Goal: Task Accomplishment & Management: Manage account settings

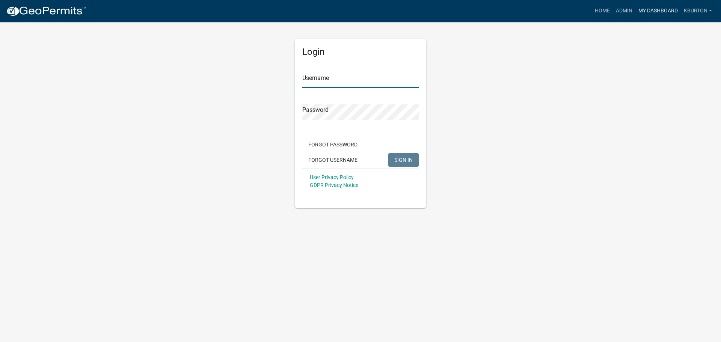
type input "kburton"
click at [648, 10] on link "My Dashboard" at bounding box center [657, 11] width 45 height 14
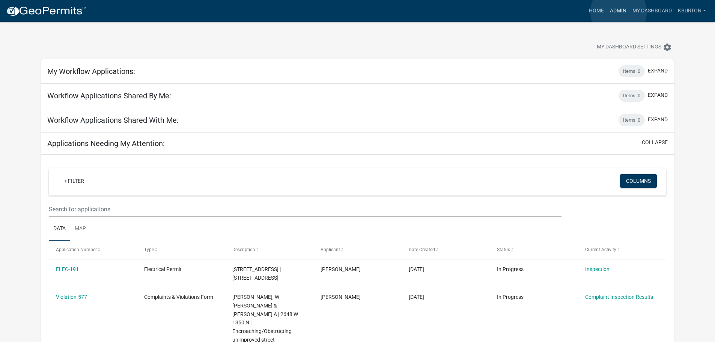
click at [618, 12] on link "Admin" at bounding box center [618, 11] width 23 height 14
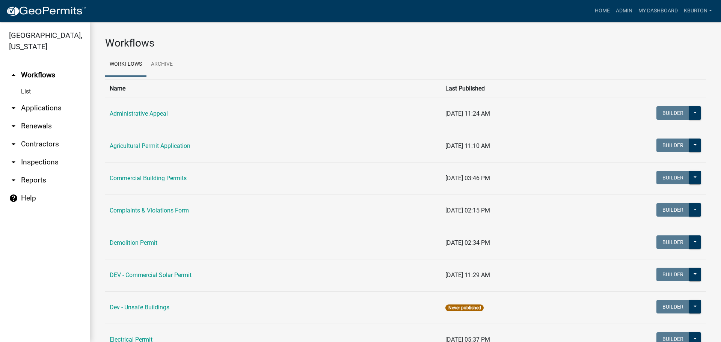
click at [40, 153] on link "arrow_drop_down Inspections" at bounding box center [45, 162] width 90 height 18
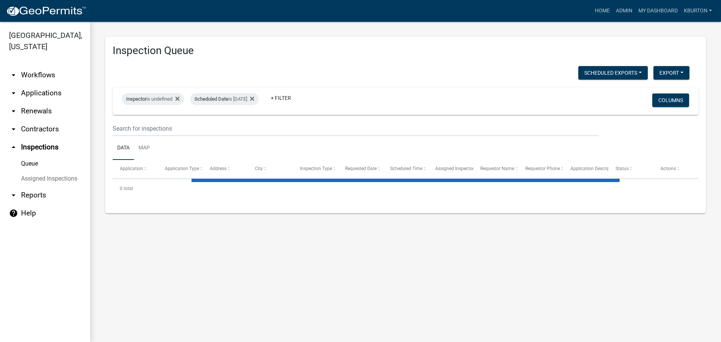
select select "1: 25"
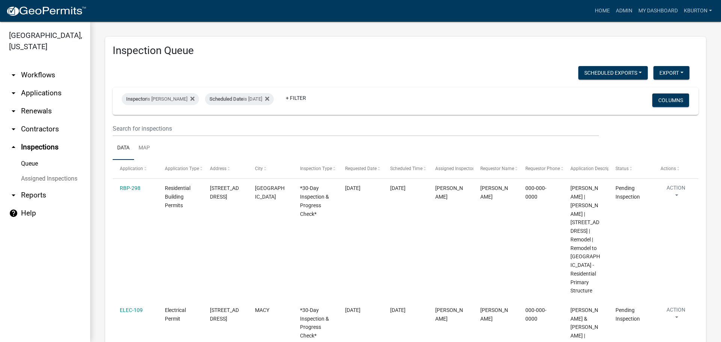
click at [50, 171] on link "Assigned Inspections" at bounding box center [45, 178] width 90 height 15
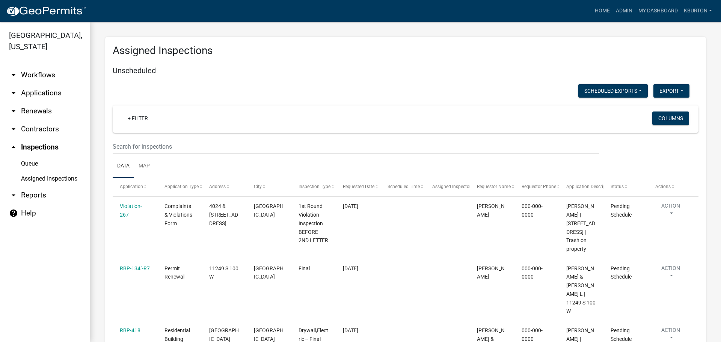
click at [30, 156] on link "Queue" at bounding box center [45, 163] width 90 height 15
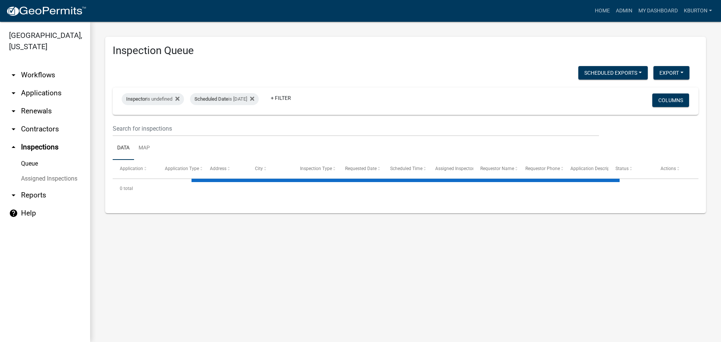
select select "1: 25"
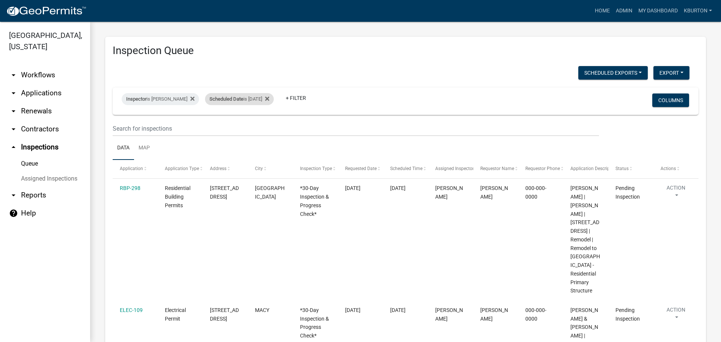
click at [226, 102] on div "Scheduled Date is [DATE]" at bounding box center [239, 99] width 69 height 12
click at [263, 126] on input "[DATE]" at bounding box center [240, 126] width 53 height 15
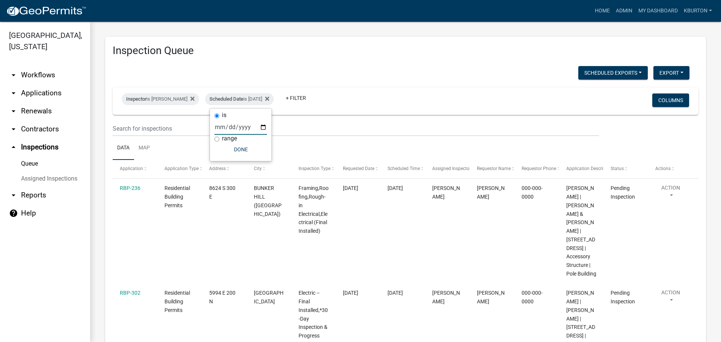
click at [263, 125] on input "[DATE]" at bounding box center [240, 126] width 53 height 15
type input "[DATE]"
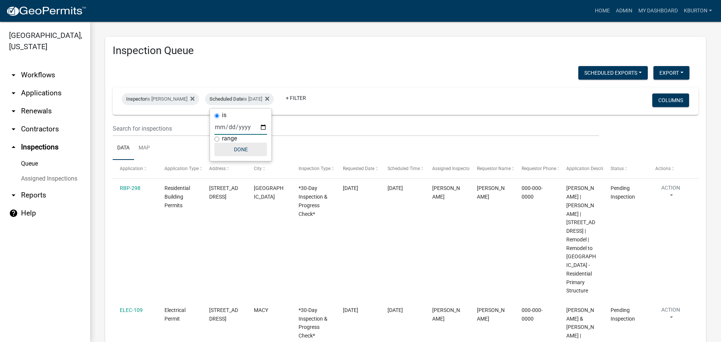
click at [237, 152] on button "Done" at bounding box center [240, 150] width 53 height 14
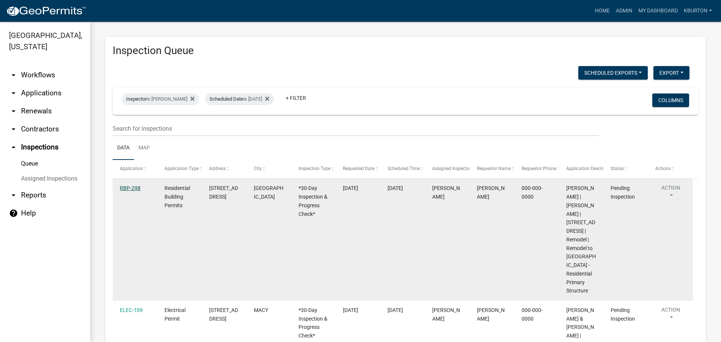
click at [132, 189] on link "RBP-298" at bounding box center [130, 188] width 21 height 6
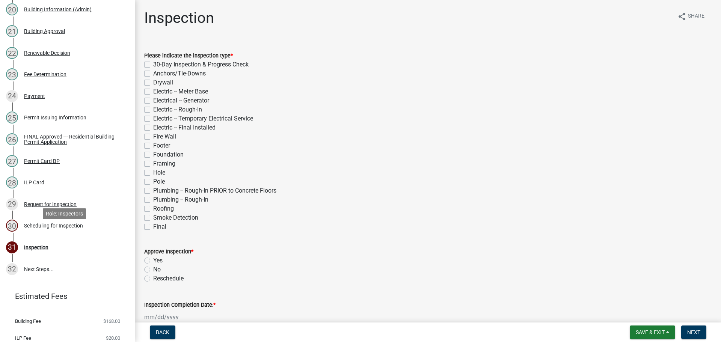
scroll to position [559, 0]
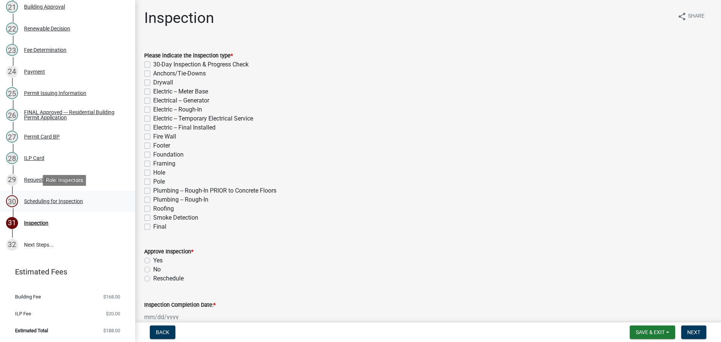
click at [60, 199] on div "Scheduling for Inspection" at bounding box center [53, 201] width 59 height 5
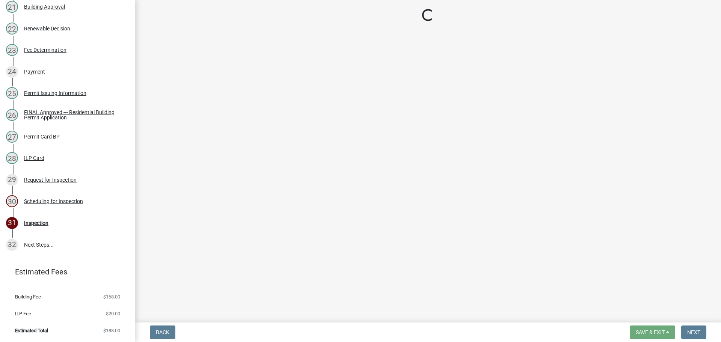
select select "25b75ae6-03c7-4280-9b34-fcf63005d5e5"
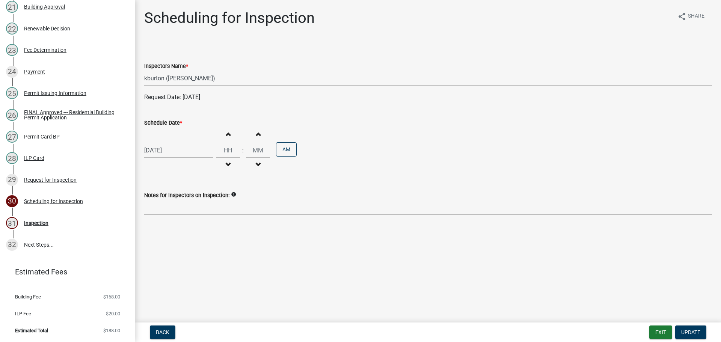
click at [157, 123] on label "Schedule Date *" at bounding box center [163, 122] width 38 height 5
click at [157, 143] on input "[DATE]" at bounding box center [178, 150] width 69 height 15
select select "10"
select select "2025"
click at [188, 250] on div "6" at bounding box center [188, 250] width 12 height 12
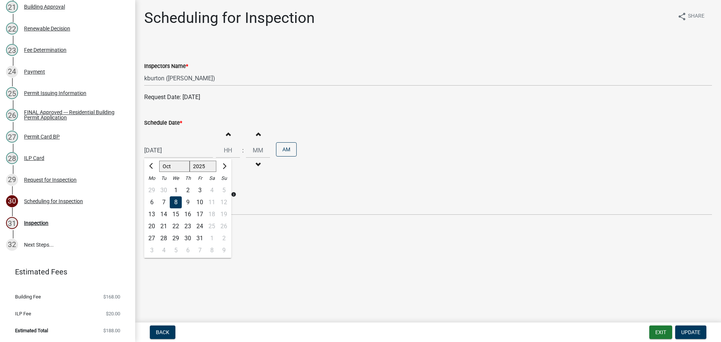
type input "[DATE]"
click at [694, 330] on span "Update" at bounding box center [690, 332] width 19 height 6
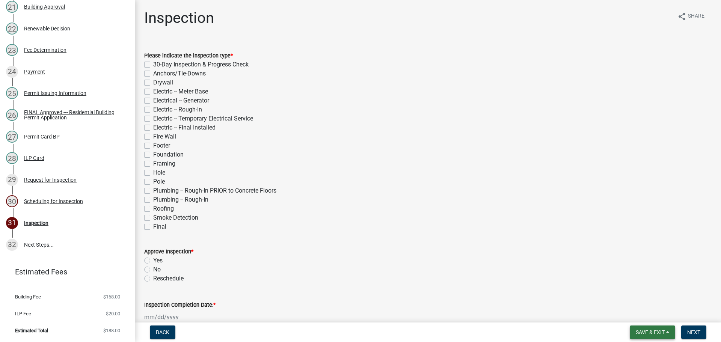
click at [665, 332] on button "Save & Exit" at bounding box center [651, 332] width 45 height 14
click at [647, 317] on button "Save & Exit" at bounding box center [645, 313] width 60 height 18
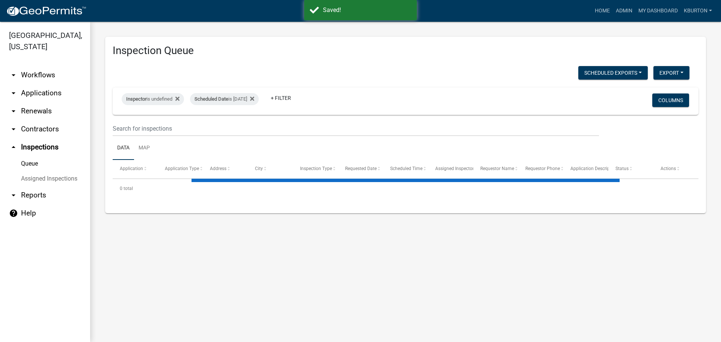
select select "1: 25"
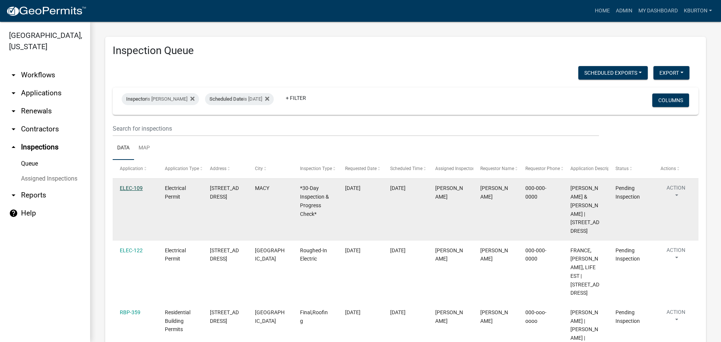
click at [138, 188] on link "ELEC-109" at bounding box center [131, 188] width 23 height 6
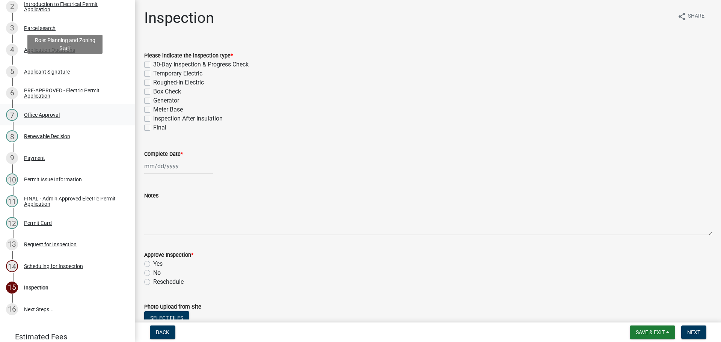
scroll to position [185, 0]
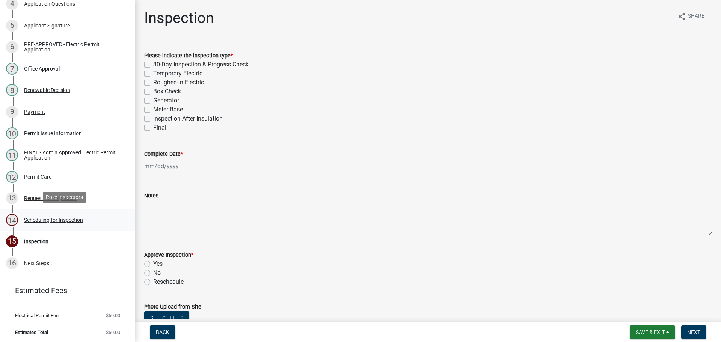
click at [78, 218] on div "Scheduling for Inspection" at bounding box center [53, 219] width 59 height 5
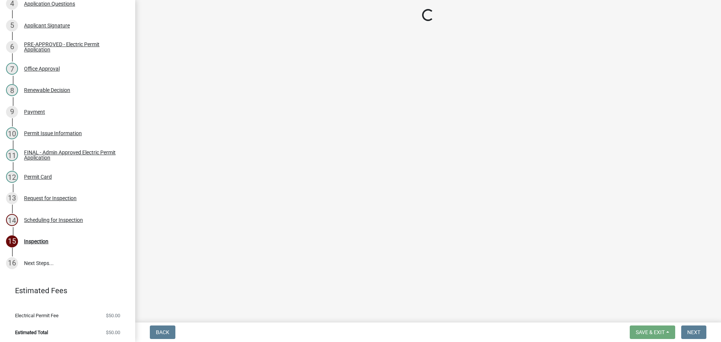
select select "25b75ae6-03c7-4280-9b34-fcf63005d5e5"
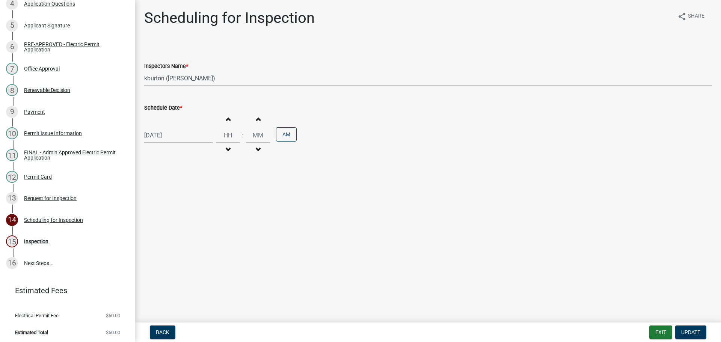
click at [166, 107] on label "Schedule Date *" at bounding box center [163, 107] width 38 height 5
click at [166, 128] on input "[DATE]" at bounding box center [178, 135] width 69 height 15
select select "10"
select select "2025"
click at [164, 209] on div "21" at bounding box center [164, 211] width 12 height 12
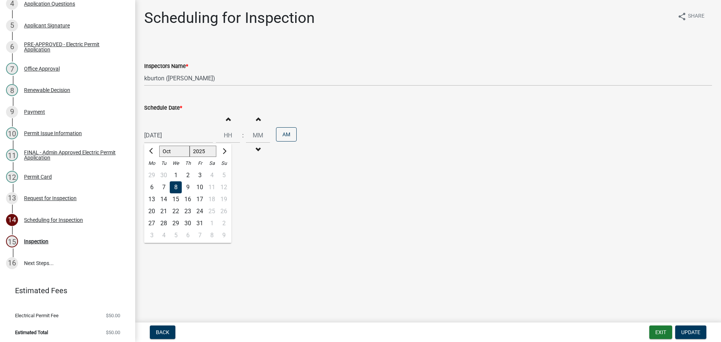
type input "[DATE]"
click at [692, 327] on button "Update" at bounding box center [690, 332] width 31 height 14
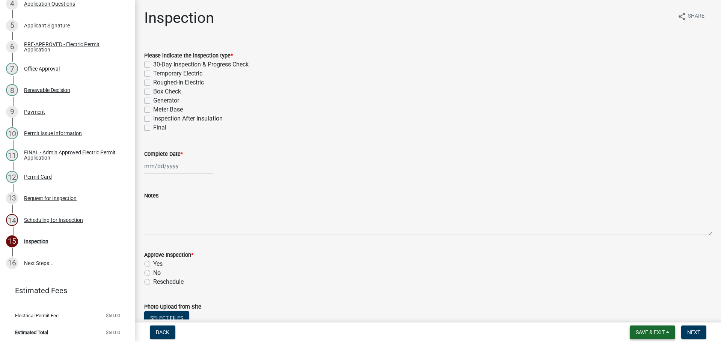
click at [662, 331] on span "Save & Exit" at bounding box center [649, 332] width 29 height 6
click at [655, 316] on button "Save & Exit" at bounding box center [645, 313] width 60 height 18
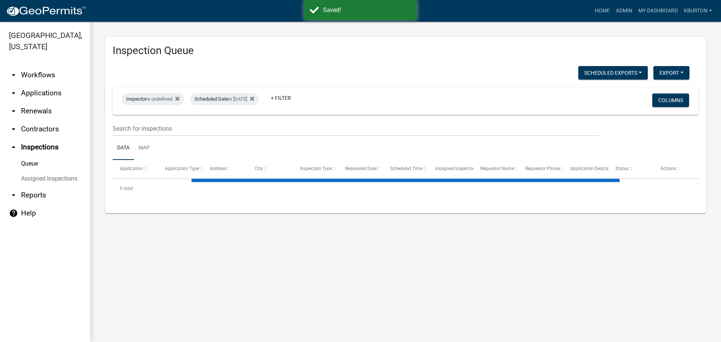
select select "1: 25"
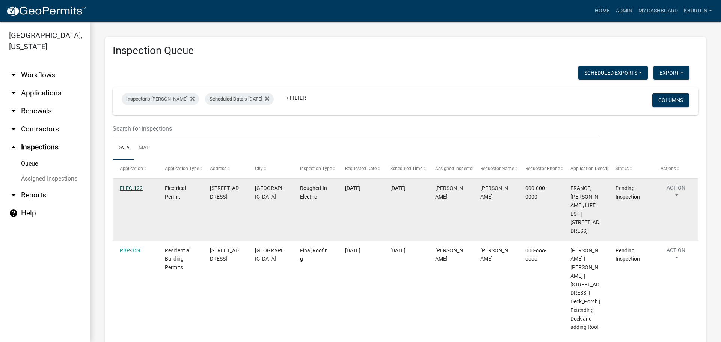
click at [131, 188] on link "ELEC-122" at bounding box center [131, 188] width 23 height 6
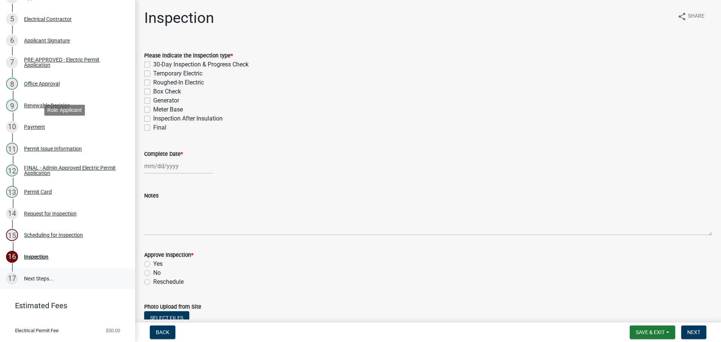
scroll to position [207, 0]
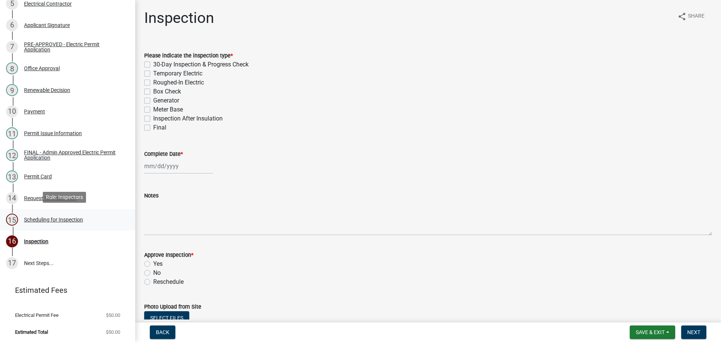
click at [36, 217] on div "Scheduling for Inspection" at bounding box center [53, 219] width 59 height 5
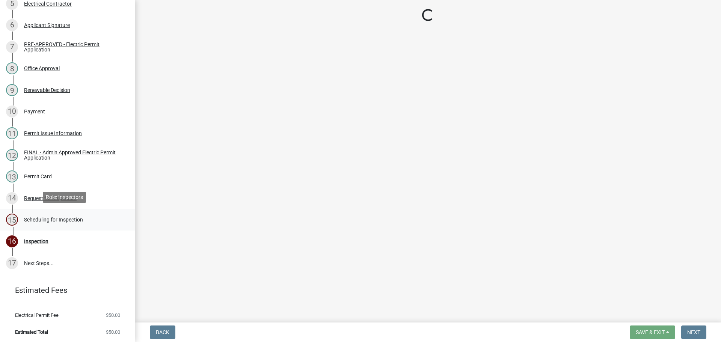
select select "25b75ae6-03c7-4280-9b34-fcf63005d5e5"
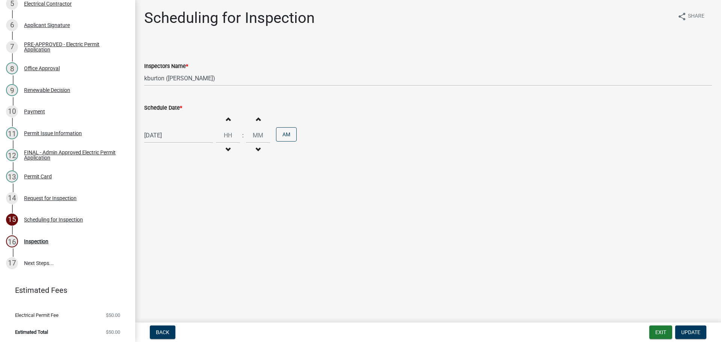
click at [164, 107] on label "Schedule Date *" at bounding box center [163, 107] width 38 height 5
click at [164, 128] on input "[DATE]" at bounding box center [178, 135] width 69 height 15
select select "10"
select select "2025"
click at [189, 200] on div "16" at bounding box center [188, 199] width 12 height 12
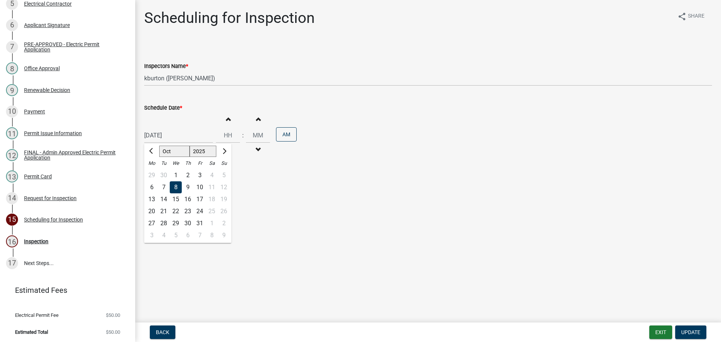
type input "[DATE]"
click at [693, 330] on span "Update" at bounding box center [690, 332] width 19 height 6
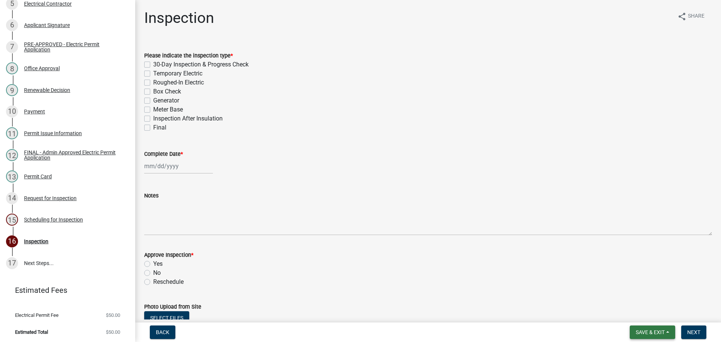
click at [658, 327] on button "Save & Exit" at bounding box center [651, 332] width 45 height 14
click at [632, 306] on button "Save & Exit" at bounding box center [645, 313] width 60 height 18
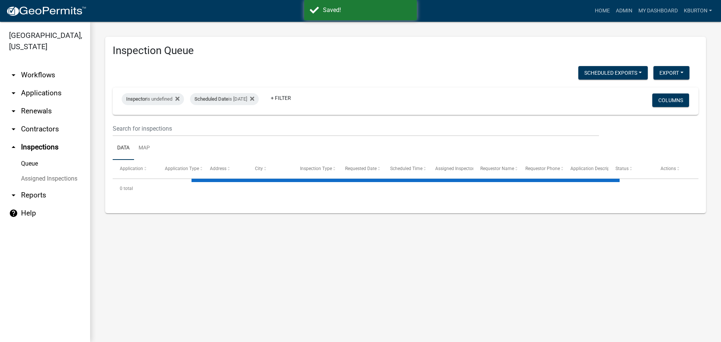
select select "1: 25"
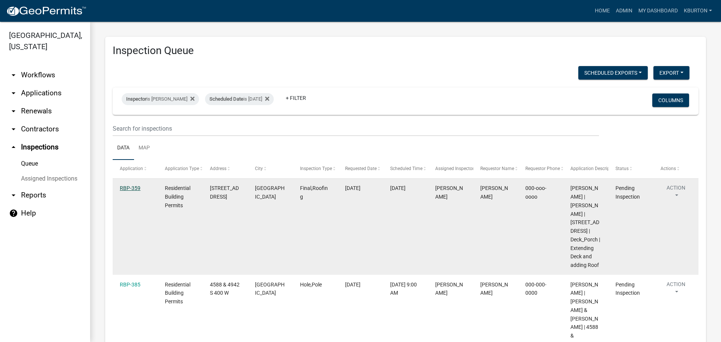
click at [126, 188] on link "RBP-359" at bounding box center [130, 188] width 21 height 6
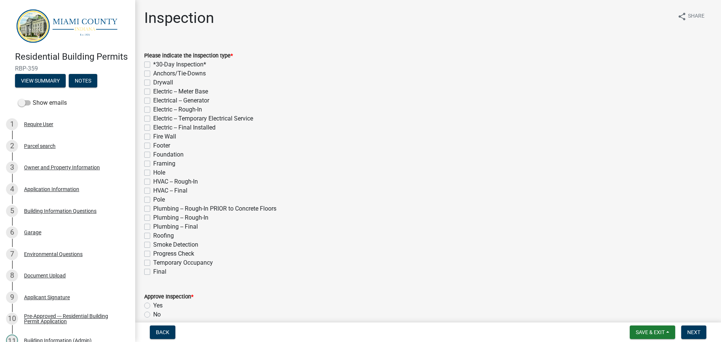
click at [153, 272] on label "Final" at bounding box center [159, 271] width 13 height 9
click at [153, 272] on input "Final" at bounding box center [155, 269] width 5 height 5
checkbox input "true"
checkbox input "false"
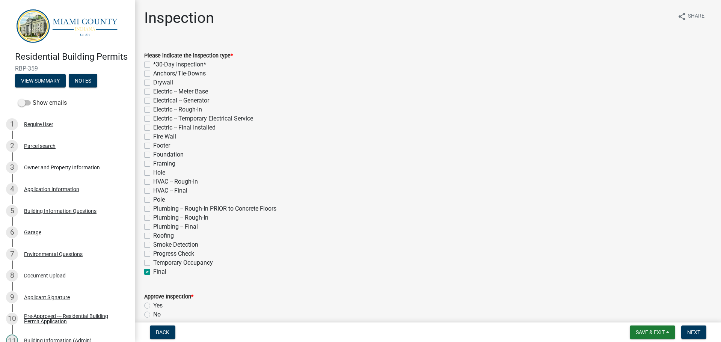
checkbox input "false"
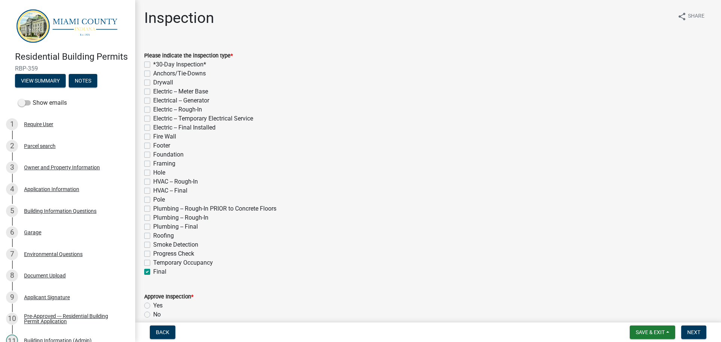
checkbox input "false"
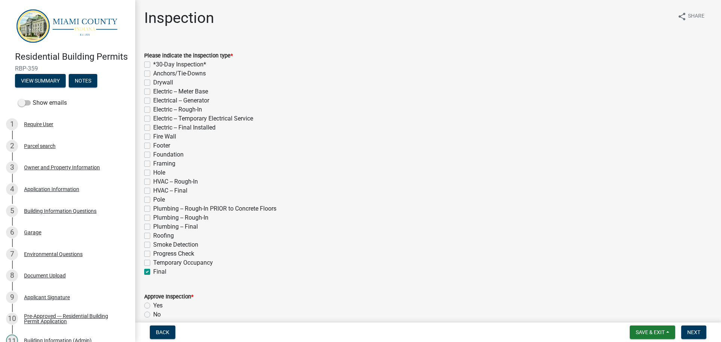
checkbox input "false"
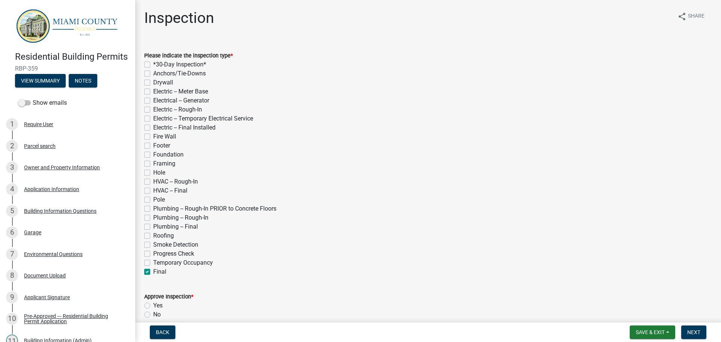
checkbox input "false"
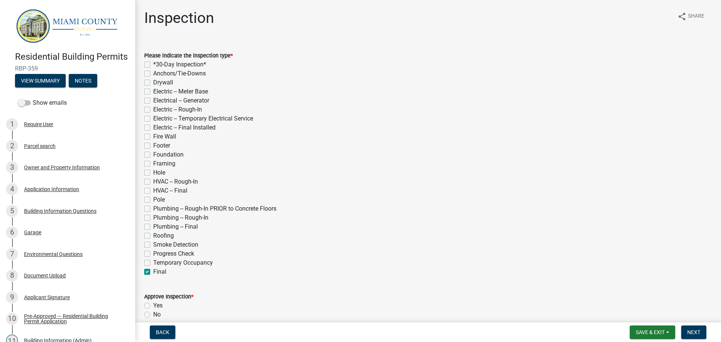
checkbox input "false"
checkbox input "true"
click at [147, 232] on div "Roofing" at bounding box center [427, 235] width 567 height 9
click at [153, 235] on label "Roofing" at bounding box center [163, 235] width 21 height 9
click at [153, 235] on input "Roofing" at bounding box center [155, 233] width 5 height 5
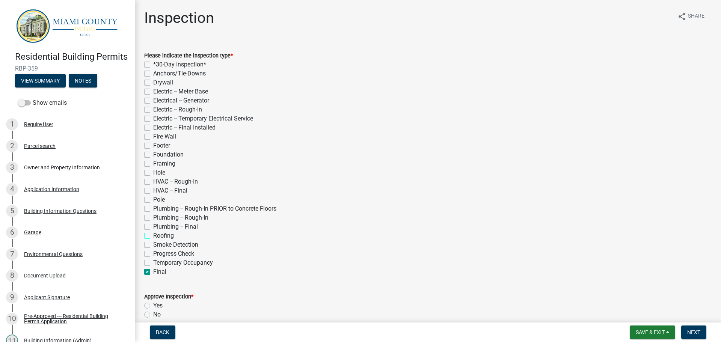
checkbox input "true"
checkbox input "false"
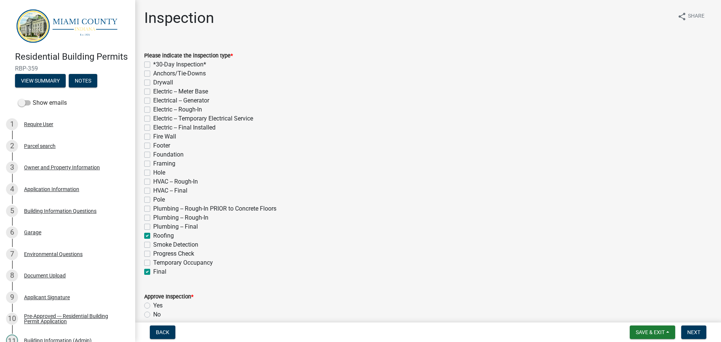
checkbox input "false"
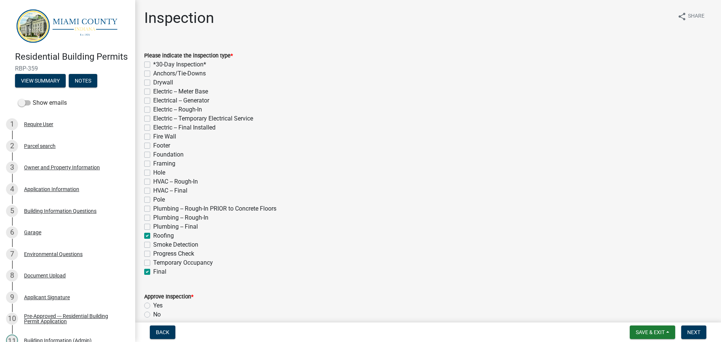
checkbox input "false"
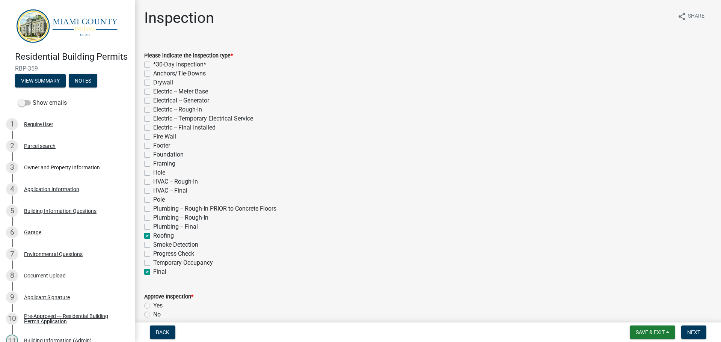
checkbox input "false"
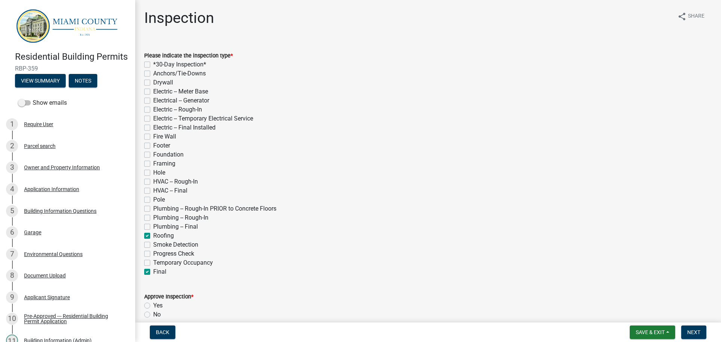
checkbox input "true"
checkbox input "false"
checkbox input "true"
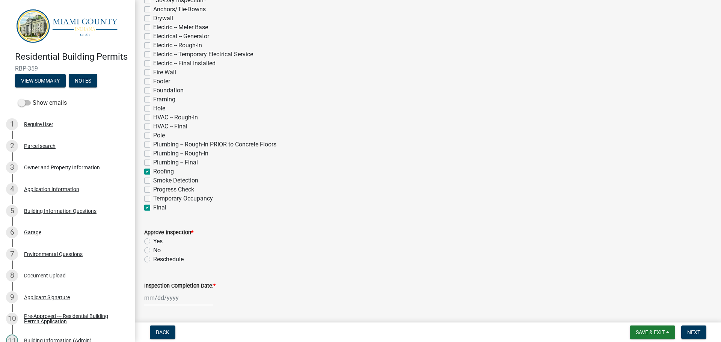
scroll to position [75, 0]
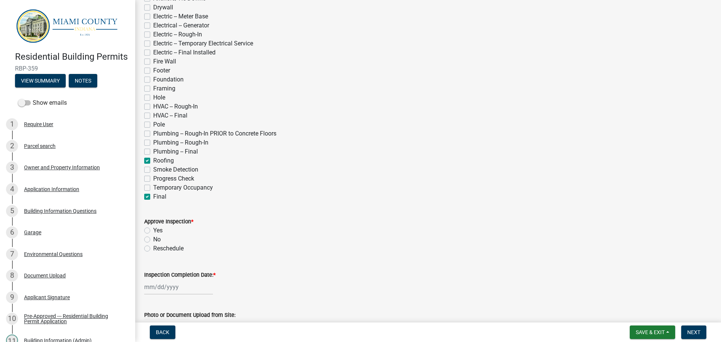
click at [153, 228] on label "Yes" at bounding box center [157, 230] width 9 height 9
click at [153, 228] on input "Yes" at bounding box center [155, 228] width 5 height 5
radio input "true"
click at [181, 274] on label "Inspection Completion Date: *" at bounding box center [179, 274] width 71 height 5
click at [181, 279] on input "Inspection Completion Date: *" at bounding box center [178, 286] width 69 height 15
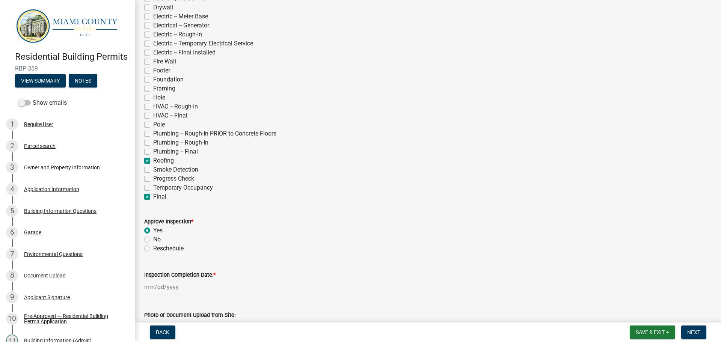
select select "10"
select select "2025"
click at [175, 221] on div "8" at bounding box center [176, 223] width 12 height 12
type input "[DATE]"
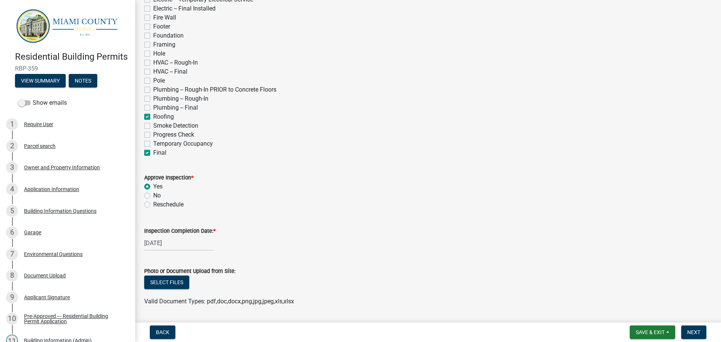
scroll to position [113, 0]
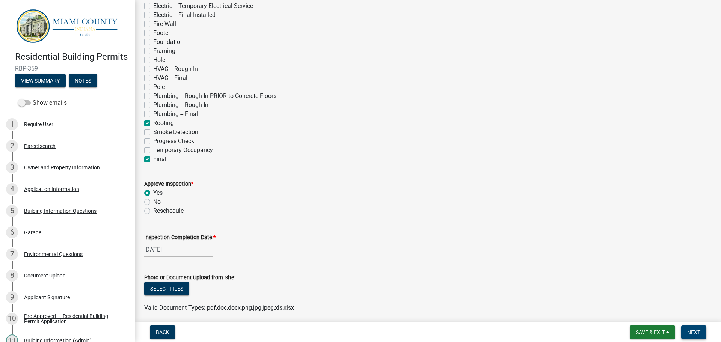
click at [693, 328] on button "Next" at bounding box center [693, 332] width 25 height 14
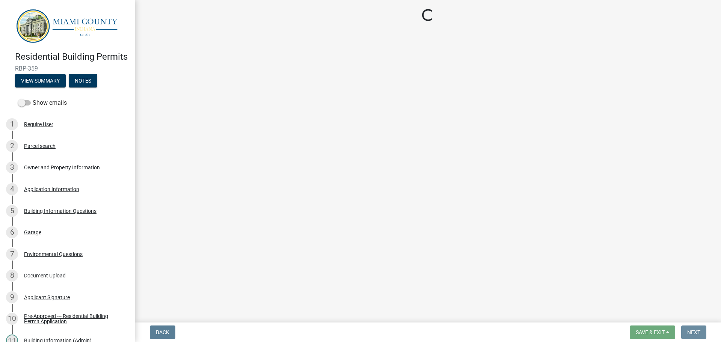
scroll to position [0, 0]
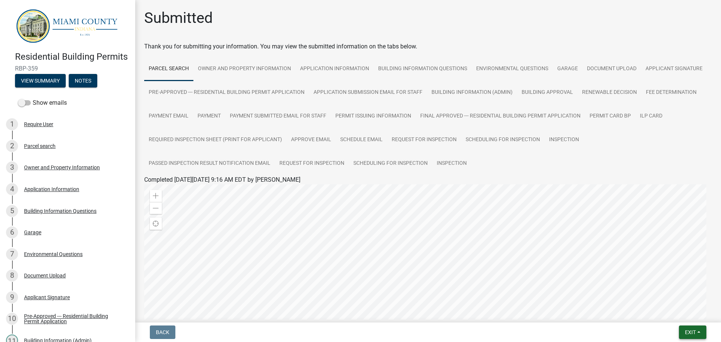
click at [688, 332] on span "Exit" at bounding box center [690, 332] width 11 height 6
click at [679, 309] on button "Save & Exit" at bounding box center [676, 313] width 60 height 18
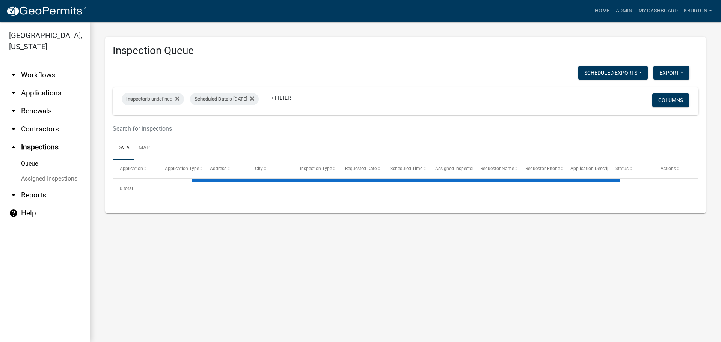
select select "1: 25"
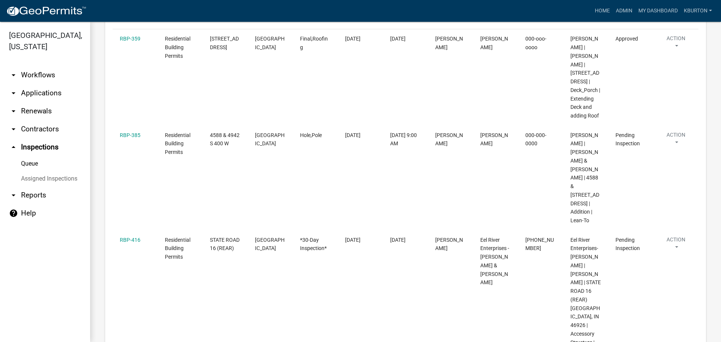
scroll to position [150, 0]
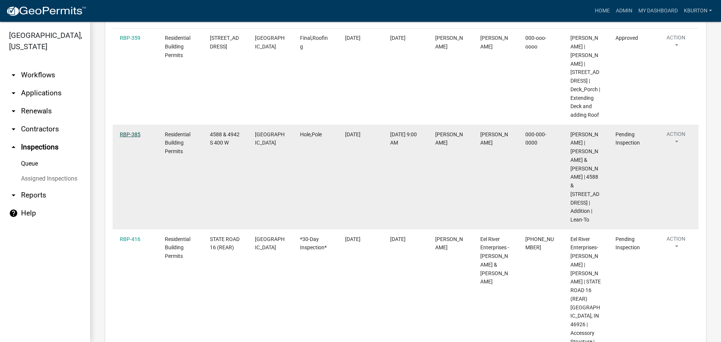
click at [130, 137] on link "RBP-385" at bounding box center [130, 134] width 21 height 6
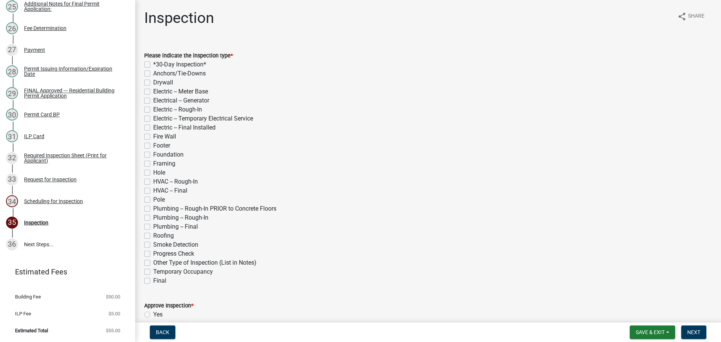
scroll to position [646, 0]
click at [73, 202] on div "Scheduling for Inspection" at bounding box center [53, 201] width 59 height 5
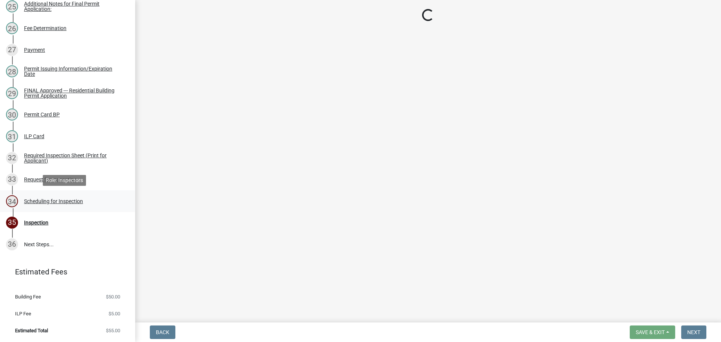
select select "25b75ae6-03c7-4280-9b34-fcf63005d5e5"
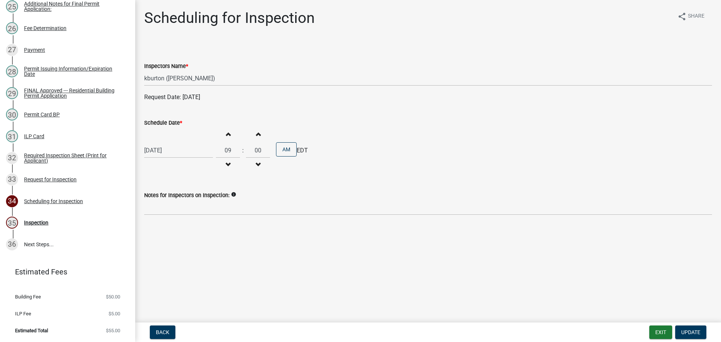
click at [175, 122] on label "Schedule Date *" at bounding box center [163, 122] width 38 height 5
click at [175, 143] on input "[DATE]" at bounding box center [178, 150] width 69 height 15
select select "10"
select select "2025"
click at [175, 225] on div "22" at bounding box center [176, 226] width 12 height 12
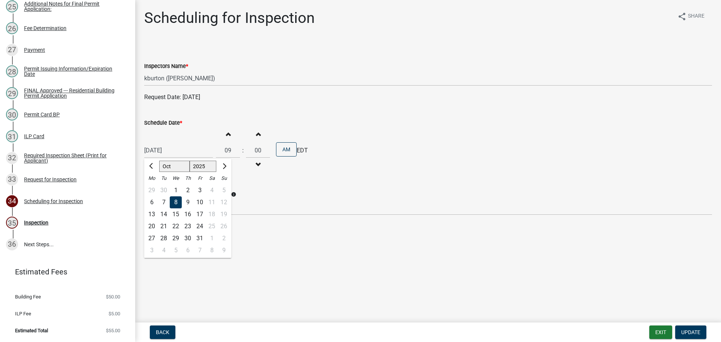
type input "[DATE]"
click at [687, 331] on span "Update" at bounding box center [690, 332] width 19 height 6
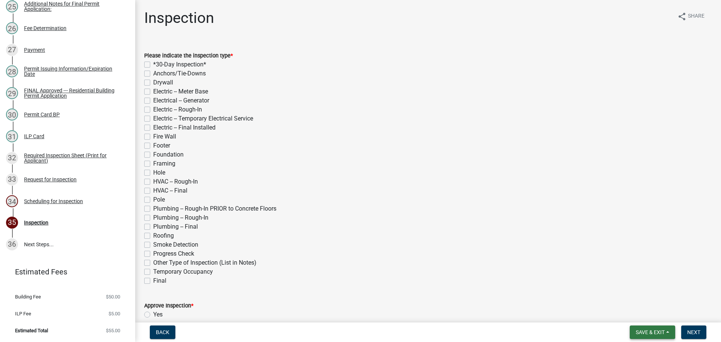
click at [655, 330] on span "Save & Exit" at bounding box center [649, 332] width 29 height 6
click at [650, 320] on button "Save & Exit" at bounding box center [645, 313] width 60 height 18
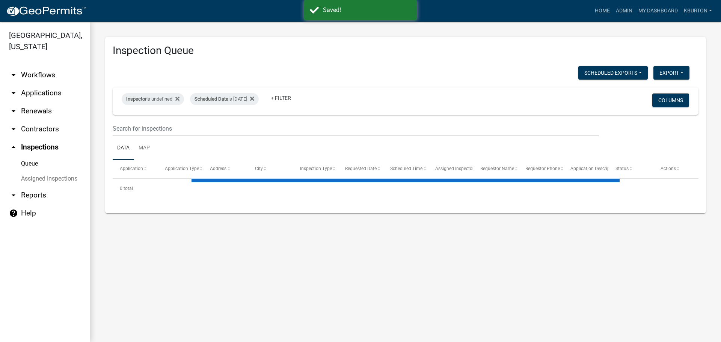
select select "1: 25"
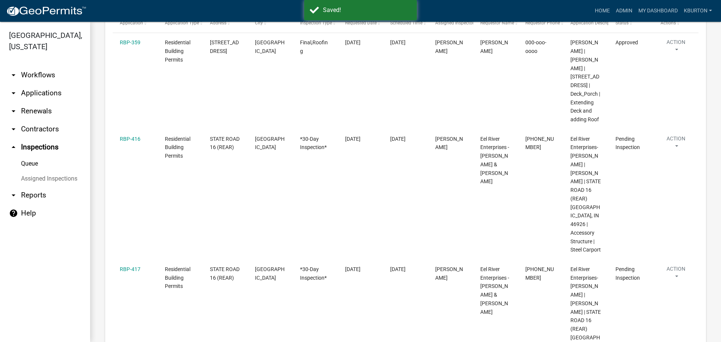
scroll to position [150, 0]
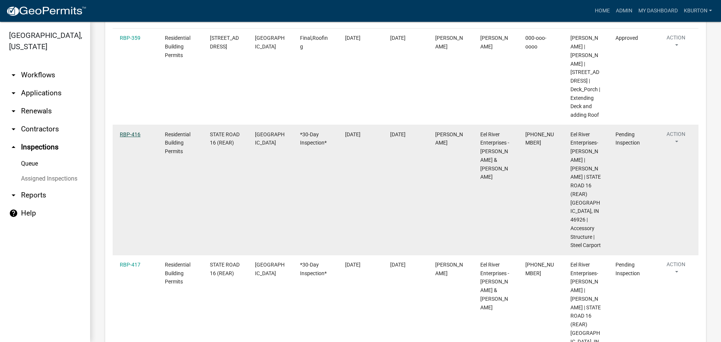
click at [132, 137] on link "RBP-416" at bounding box center [130, 134] width 21 height 6
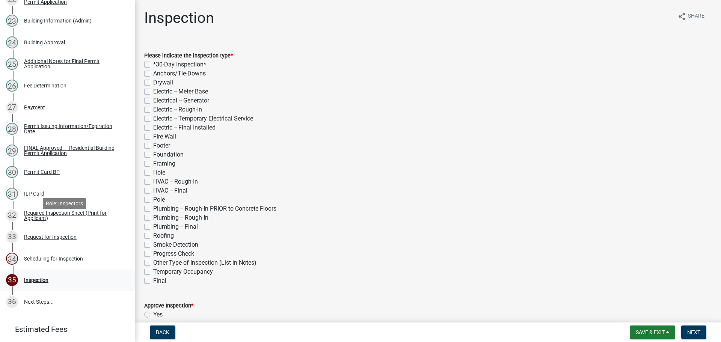
scroll to position [646, 0]
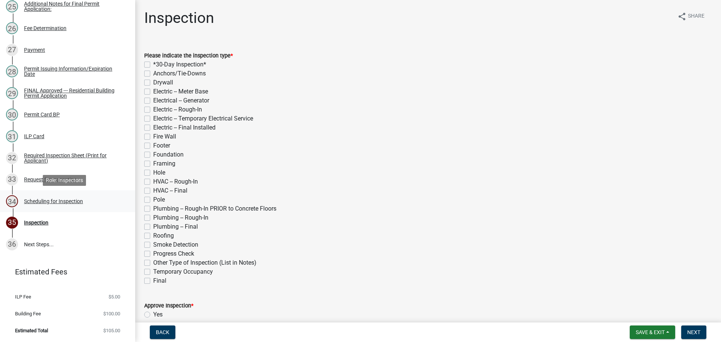
click at [48, 199] on div "Scheduling for Inspection" at bounding box center [53, 201] width 59 height 5
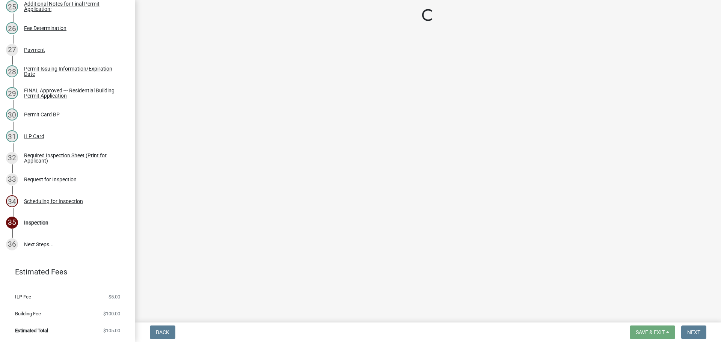
select select "25b75ae6-03c7-4280-9b34-fcf63005d5e5"
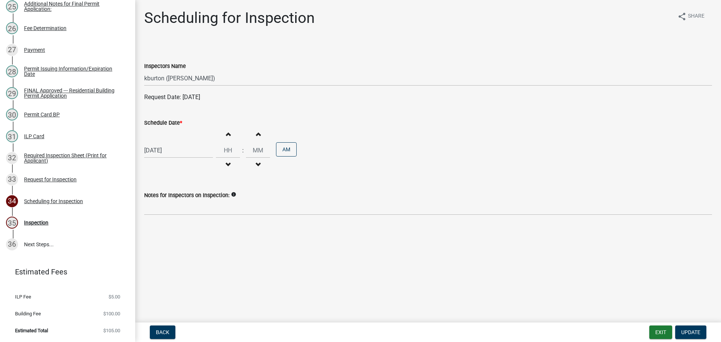
click at [164, 123] on label "Schedule Date *" at bounding box center [163, 122] width 38 height 5
click at [164, 143] on input "[DATE]" at bounding box center [178, 150] width 69 height 15
select select "10"
select select "2025"
click at [174, 225] on div "22" at bounding box center [176, 226] width 12 height 12
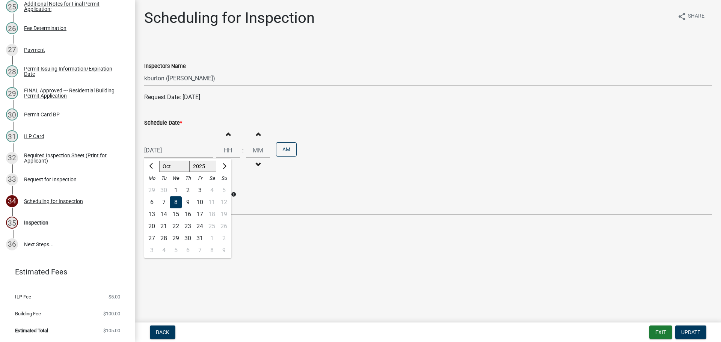
type input "[DATE]"
click at [695, 330] on span "Update" at bounding box center [690, 332] width 19 height 6
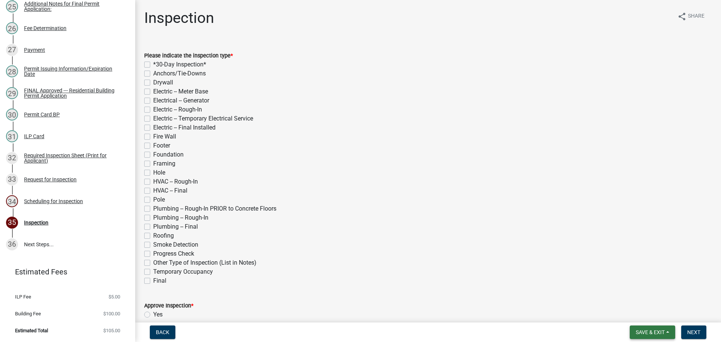
click at [661, 328] on button "Save & Exit" at bounding box center [651, 332] width 45 height 14
click at [645, 313] on button "Save & Exit" at bounding box center [645, 313] width 60 height 18
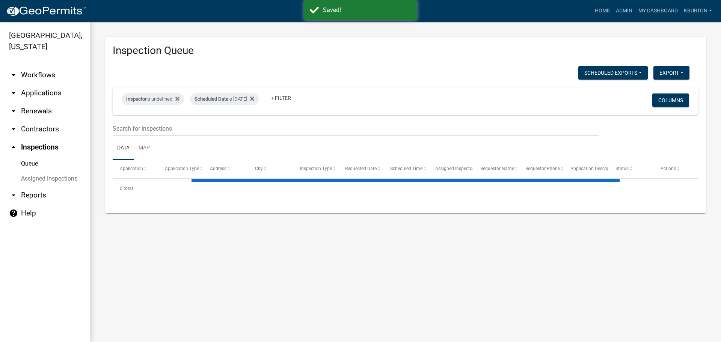
select select "1: 25"
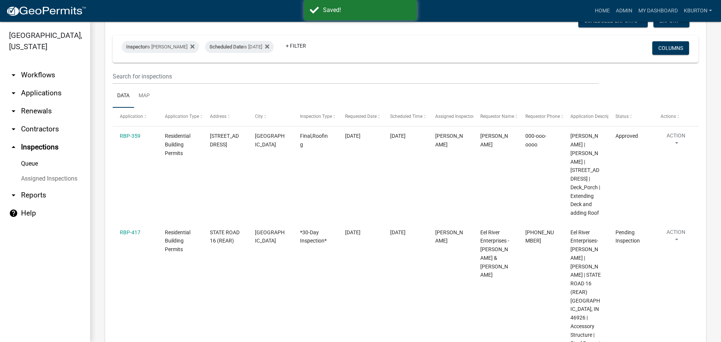
scroll to position [75, 0]
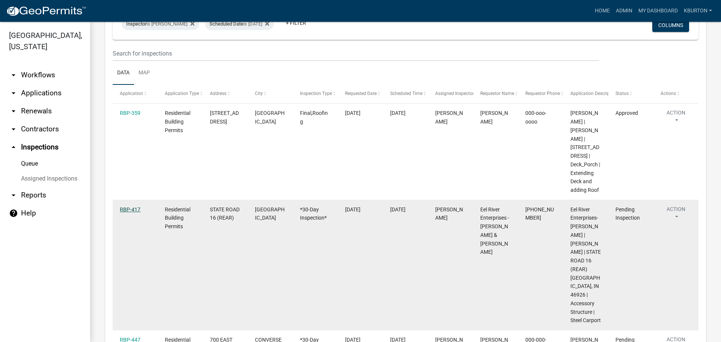
click at [132, 212] on link "RBP-417" at bounding box center [130, 209] width 21 height 6
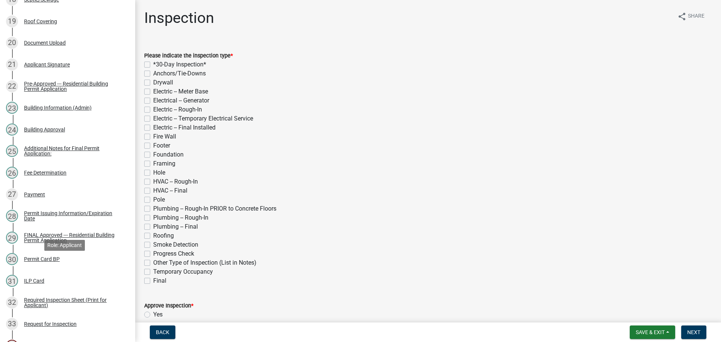
scroll to position [600, 0]
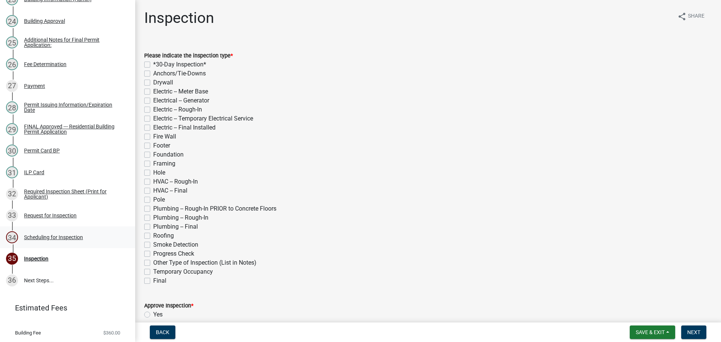
click at [60, 240] on div "Scheduling for Inspection" at bounding box center [53, 237] width 59 height 5
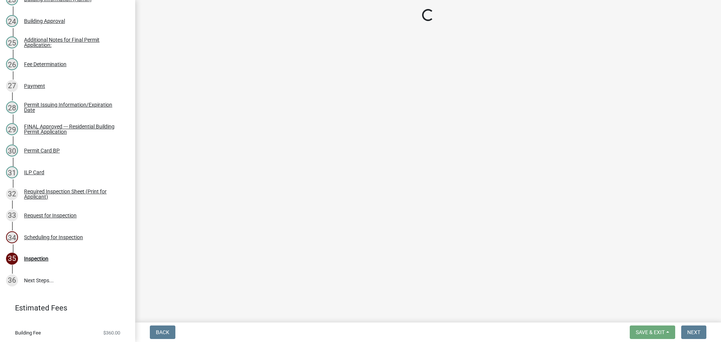
select select "25b75ae6-03c7-4280-9b34-fcf63005d5e5"
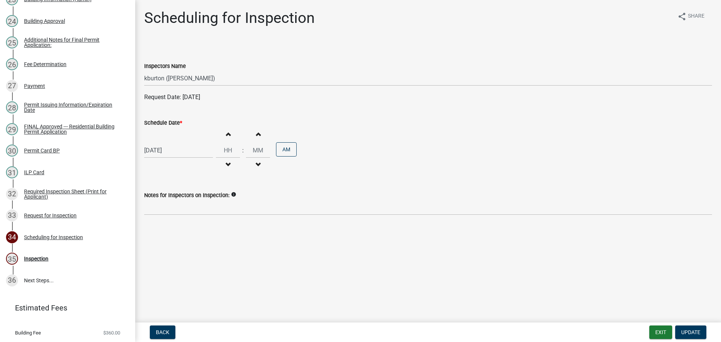
click at [158, 124] on label "Schedule Date *" at bounding box center [163, 122] width 38 height 5
click at [158, 143] on input "[DATE]" at bounding box center [178, 150] width 69 height 15
select select "10"
select select "2025"
click at [176, 225] on div "22" at bounding box center [176, 226] width 12 height 12
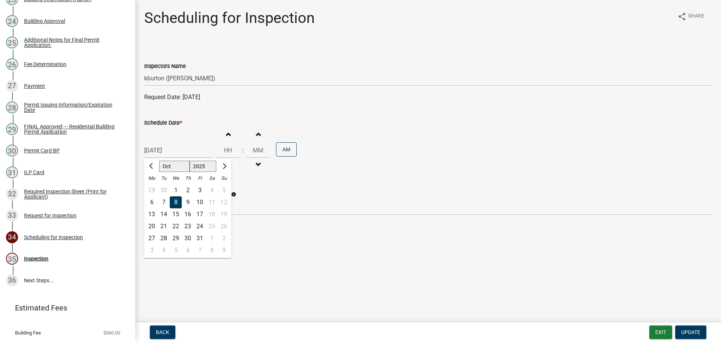
type input "[DATE]"
click at [685, 330] on span "Update" at bounding box center [690, 332] width 19 height 6
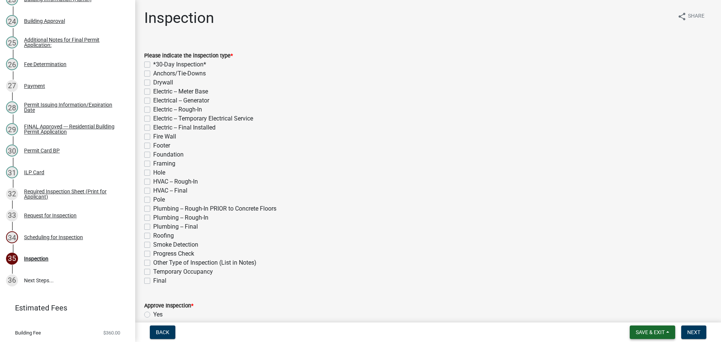
click at [638, 336] on button "Save & Exit" at bounding box center [651, 332] width 45 height 14
click at [633, 313] on button "Save & Exit" at bounding box center [645, 313] width 60 height 18
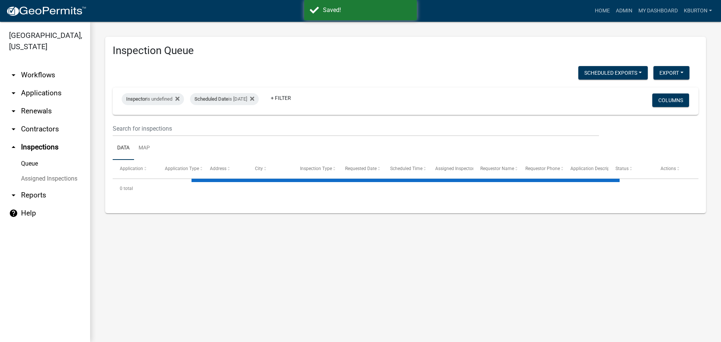
select select "1: 25"
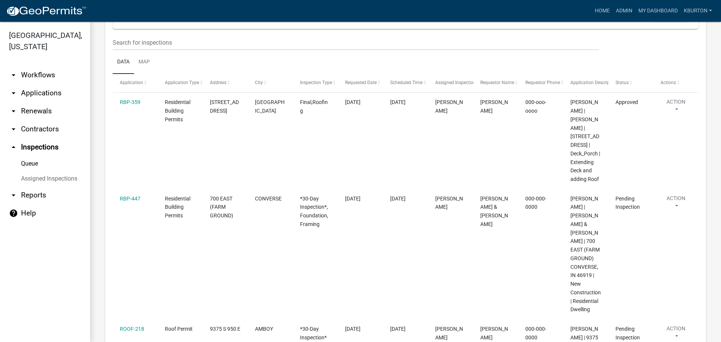
scroll to position [113, 0]
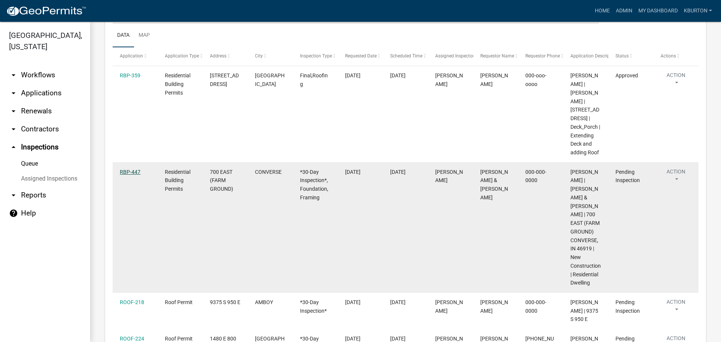
click at [132, 175] on link "RBP-447" at bounding box center [130, 172] width 21 height 6
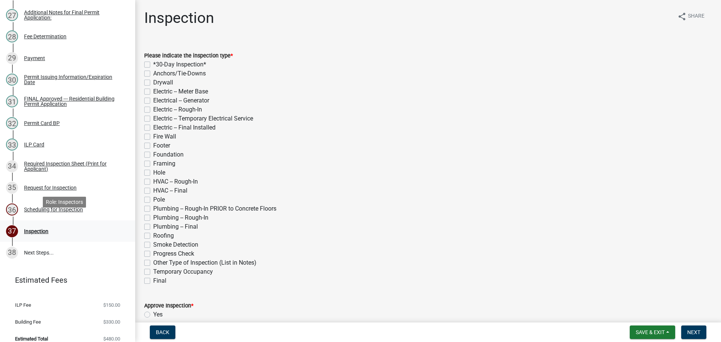
scroll to position [689, 0]
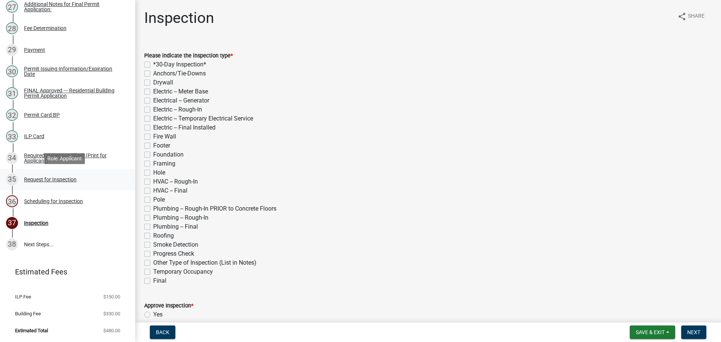
click at [63, 179] on div "Request for Inspection" at bounding box center [50, 179] width 53 height 5
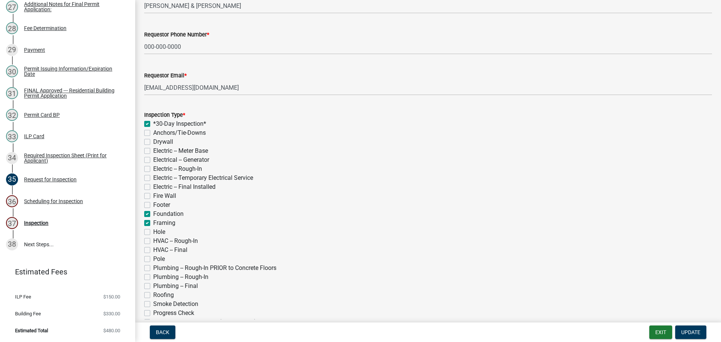
scroll to position [75, 0]
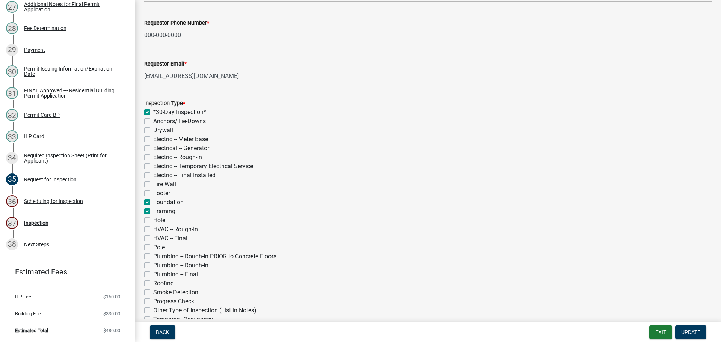
click at [153, 283] on label "Roofing" at bounding box center [163, 283] width 21 height 9
click at [153, 283] on input "Roofing" at bounding box center [155, 281] width 5 height 5
checkbox input "true"
checkbox input "false"
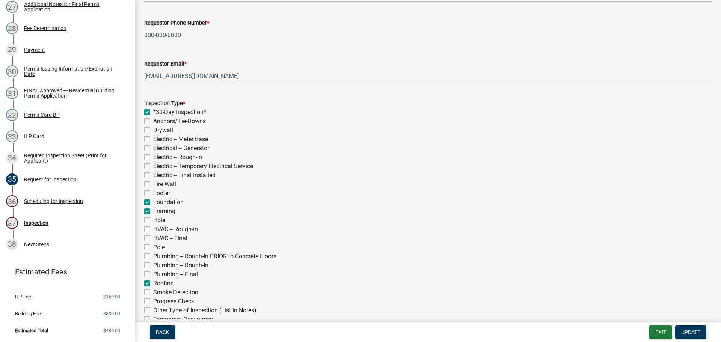
checkbox input "false"
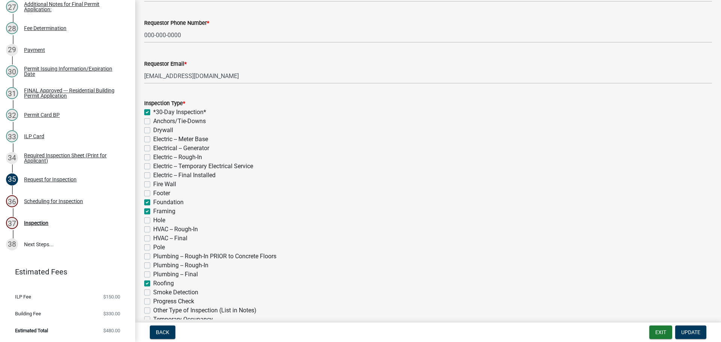
checkbox input "false"
checkbox input "true"
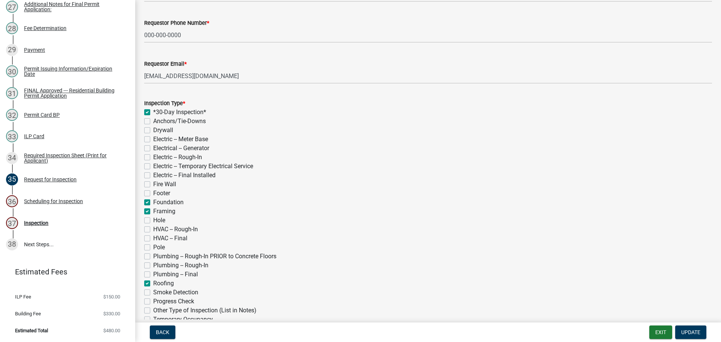
checkbox input "false"
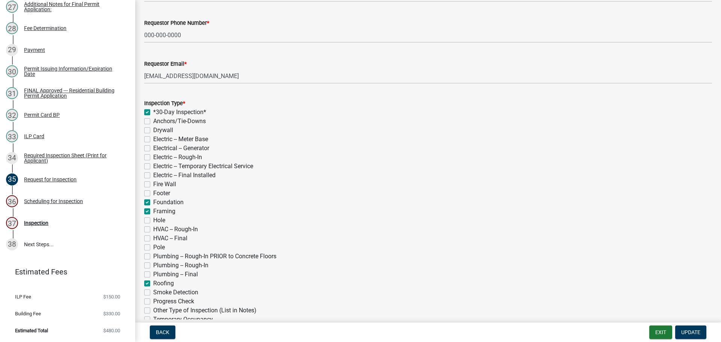
checkbox input "false"
checkbox input "true"
checkbox input "false"
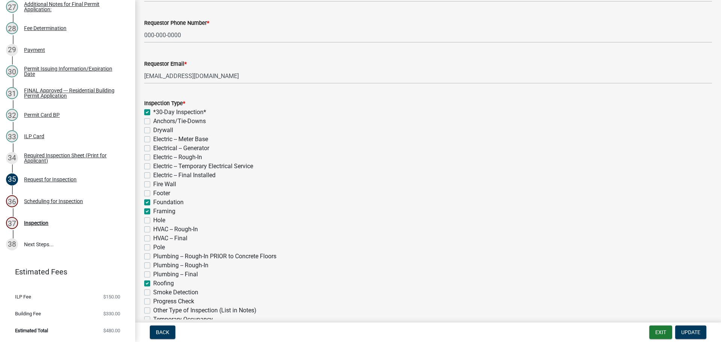
checkbox input "false"
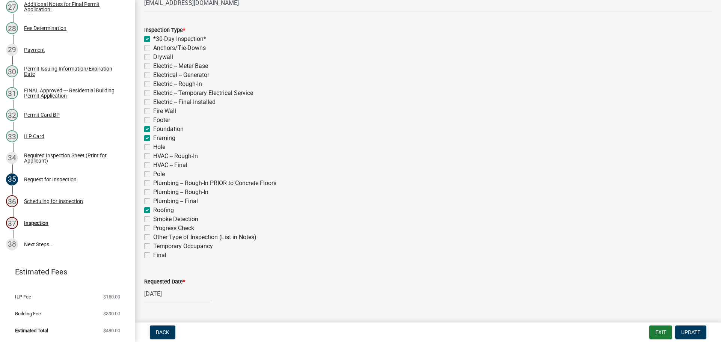
scroll to position [150, 0]
click at [172, 278] on label "Requested Date *" at bounding box center [164, 279] width 41 height 5
click at [172, 284] on input "[DATE]" at bounding box center [178, 291] width 69 height 15
select select "7"
select select "2025"
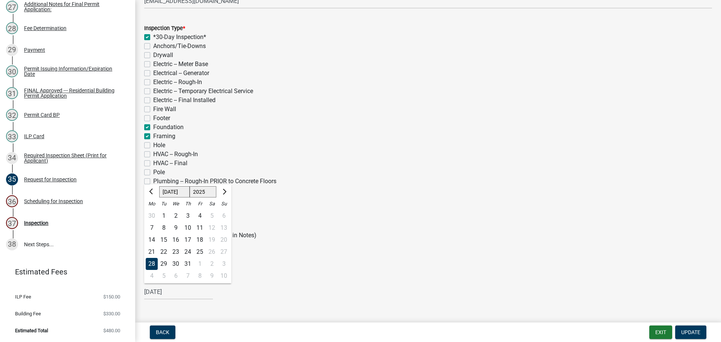
click at [169, 194] on select "Jan Feb Mar Apr May Jun [DATE] Aug Sep Oct Nov Dec" at bounding box center [174, 191] width 30 height 11
select select "10"
click at [159, 186] on select "Jan Feb Mar Apr May Jun [DATE] Aug Sep Oct Nov Dec" at bounding box center [174, 191] width 30 height 11
click at [177, 226] on div "8" at bounding box center [176, 228] width 12 height 12
type input "[DATE]"
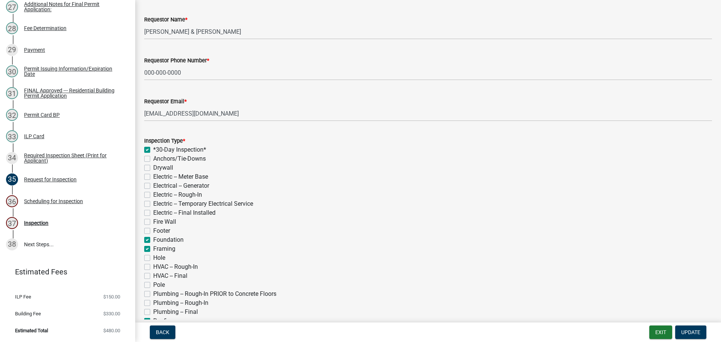
scroll to position [0, 0]
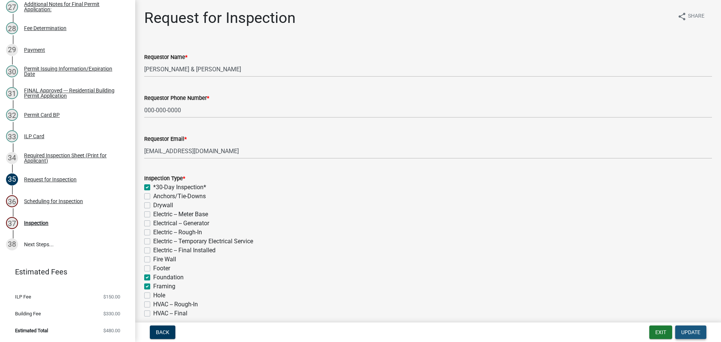
click at [695, 332] on span "Update" at bounding box center [690, 332] width 19 height 6
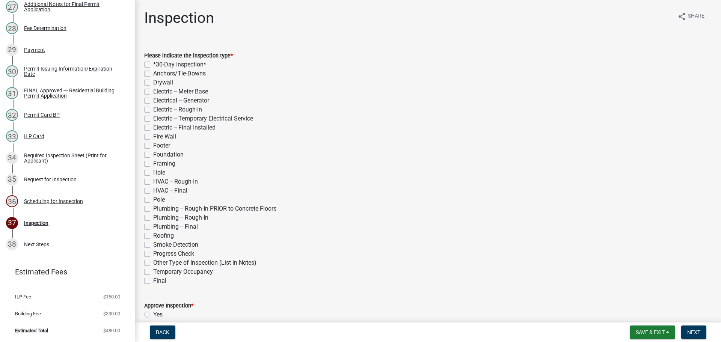
click at [153, 63] on label "*30-Day Inspection*" at bounding box center [179, 64] width 53 height 9
click at [153, 63] on input "*30-Day Inspection*" at bounding box center [155, 62] width 5 height 5
checkbox input "true"
checkbox input "false"
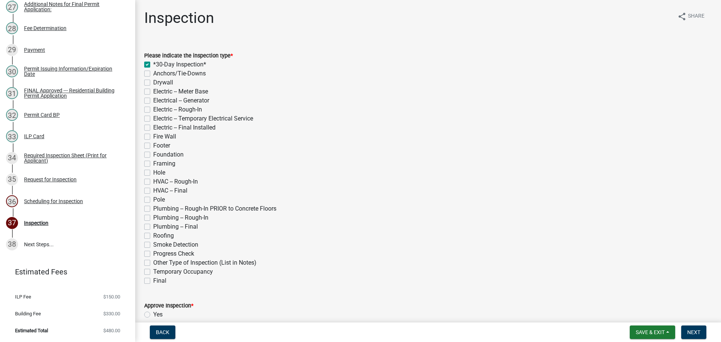
checkbox input "false"
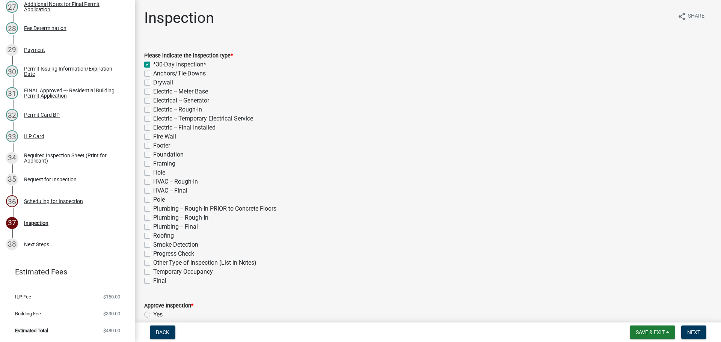
checkbox input "false"
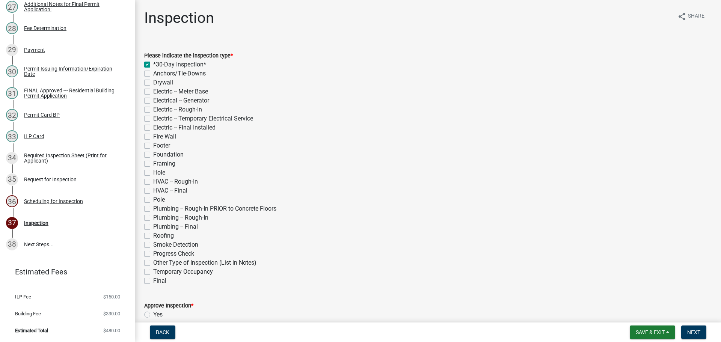
checkbox input "false"
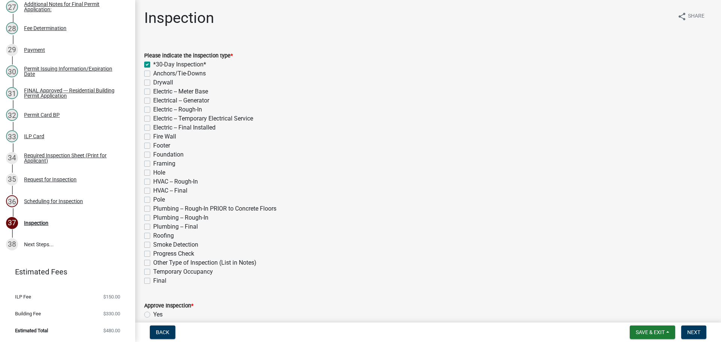
checkbox input "false"
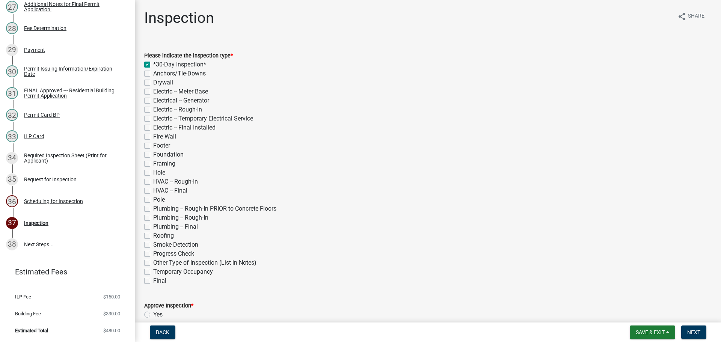
checkbox input "false"
click at [153, 164] on label "Framing" at bounding box center [164, 163] width 22 height 9
click at [153, 164] on input "Framing" at bounding box center [155, 161] width 5 height 5
checkbox input "true"
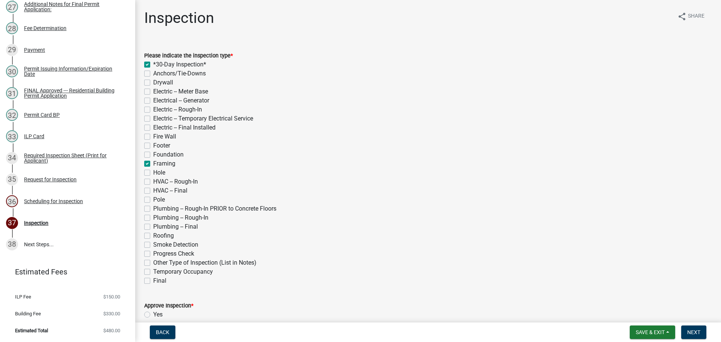
checkbox input "true"
checkbox input "false"
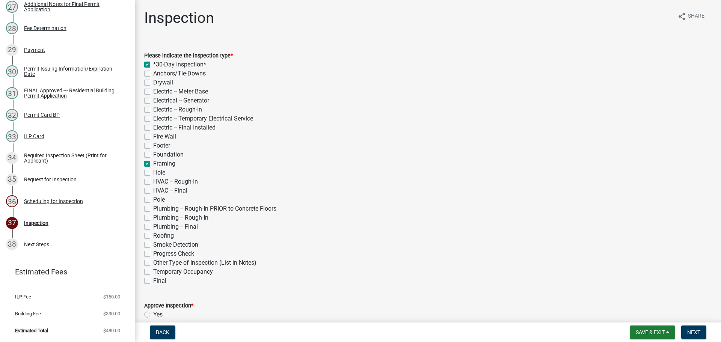
checkbox input "false"
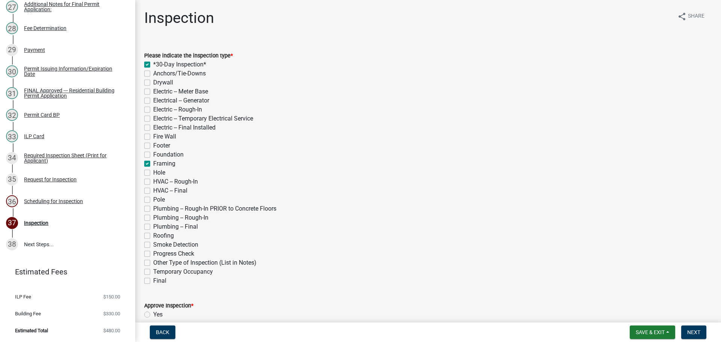
checkbox input "false"
checkbox input "true"
checkbox input "false"
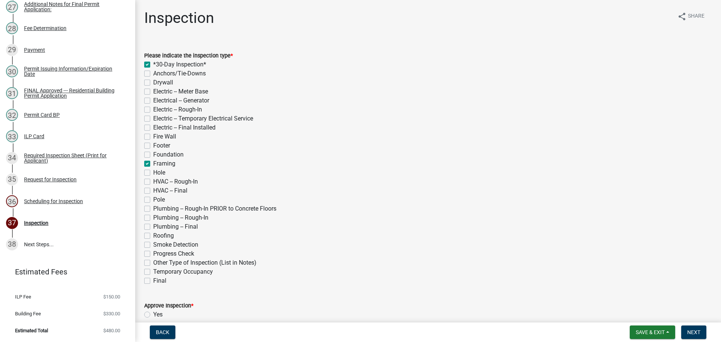
checkbox input "false"
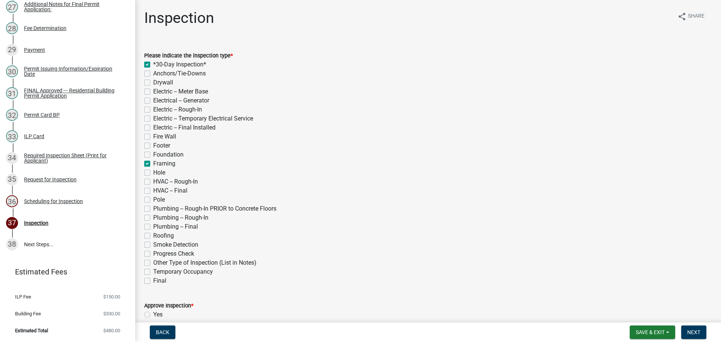
checkbox input "false"
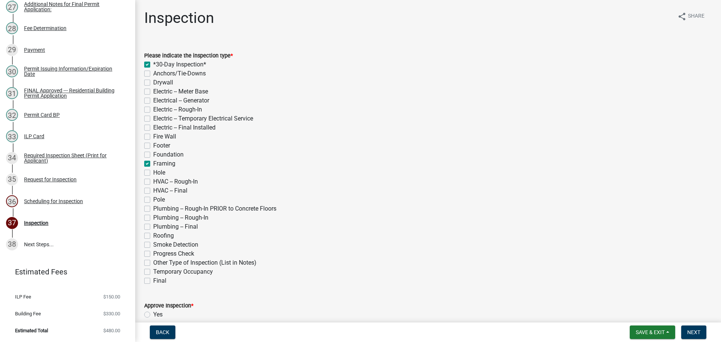
click at [153, 153] on label "Foundation" at bounding box center [168, 154] width 30 height 9
click at [153, 153] on input "Foundation" at bounding box center [155, 152] width 5 height 5
checkbox input "true"
checkbox input "false"
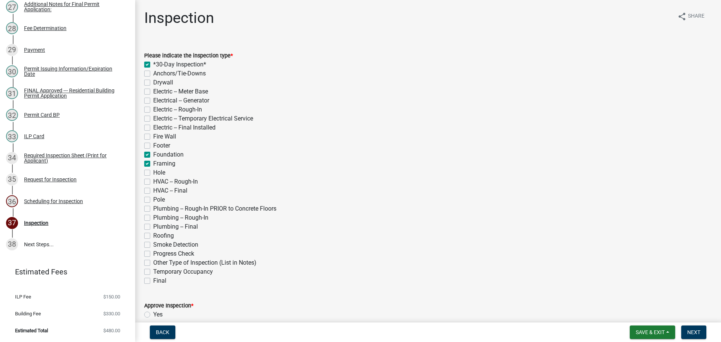
checkbox input "false"
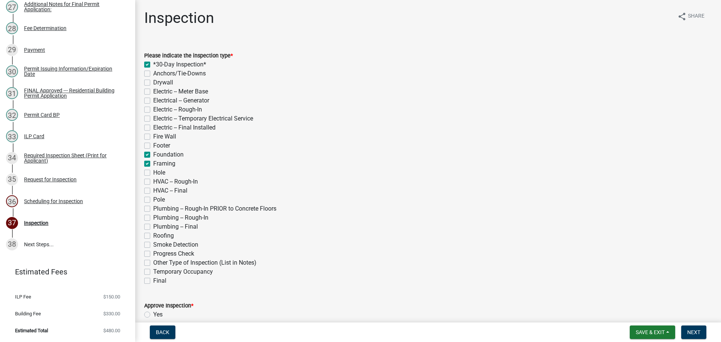
checkbox input "false"
checkbox input "true"
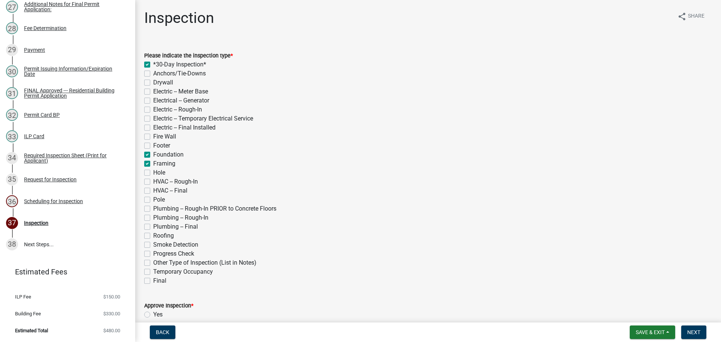
checkbox input "false"
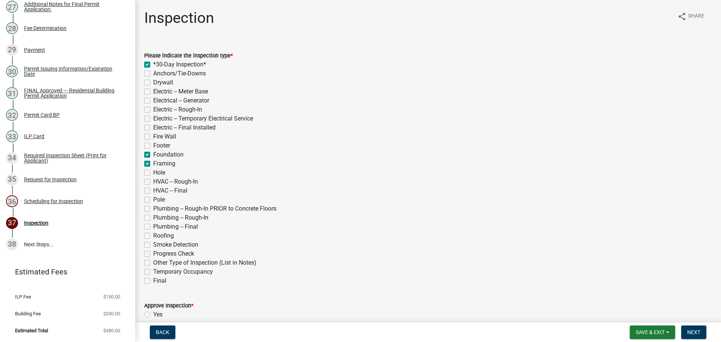
checkbox input "false"
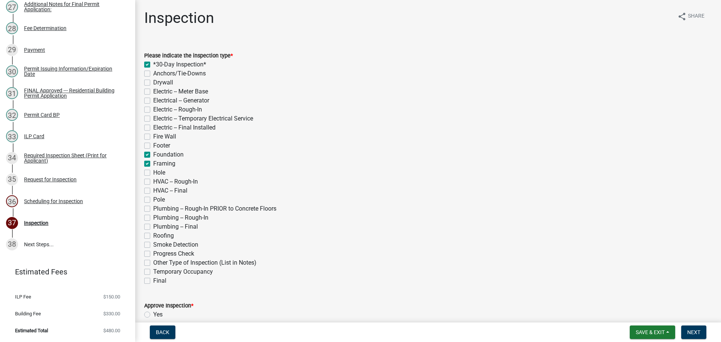
checkbox input "false"
click at [153, 236] on label "Roofing" at bounding box center [163, 235] width 21 height 9
click at [153, 236] on input "Roofing" at bounding box center [155, 233] width 5 height 5
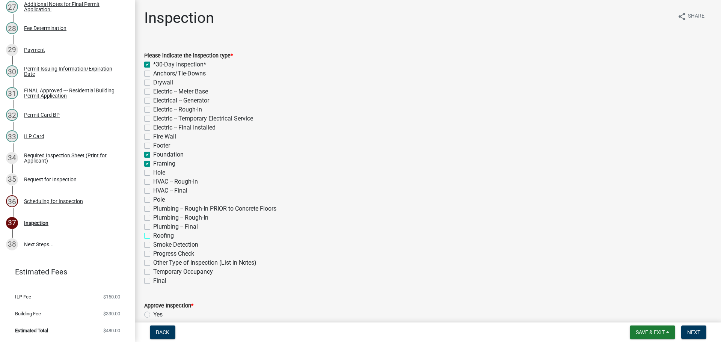
checkbox input "true"
checkbox input "false"
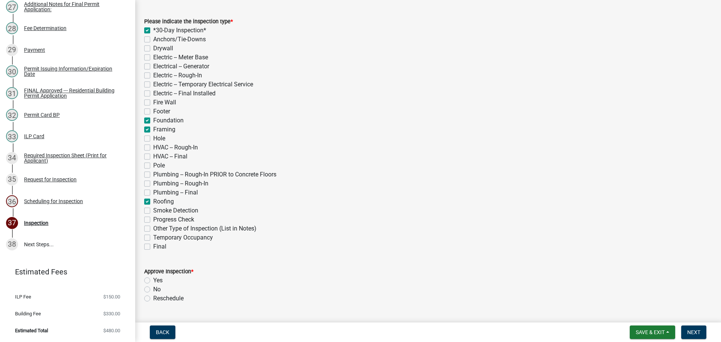
scroll to position [75, 0]
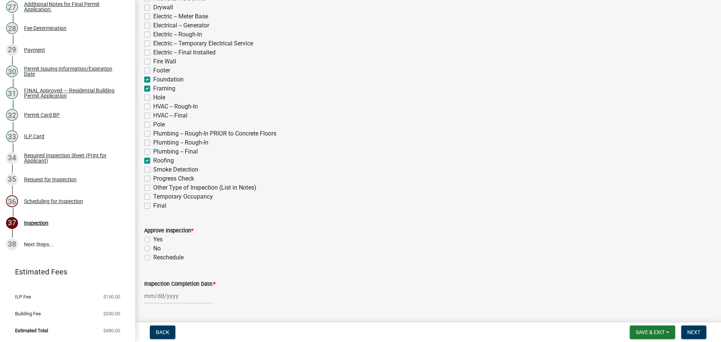
click at [153, 239] on label "Yes" at bounding box center [157, 239] width 9 height 9
click at [153, 239] on input "Yes" at bounding box center [155, 237] width 5 height 5
click at [175, 282] on label "Inspection Completion Date: *" at bounding box center [179, 283] width 71 height 5
click at [175, 288] on input "Inspection Completion Date: *" at bounding box center [178, 295] width 69 height 15
click at [175, 231] on div "8" at bounding box center [176, 232] width 12 height 12
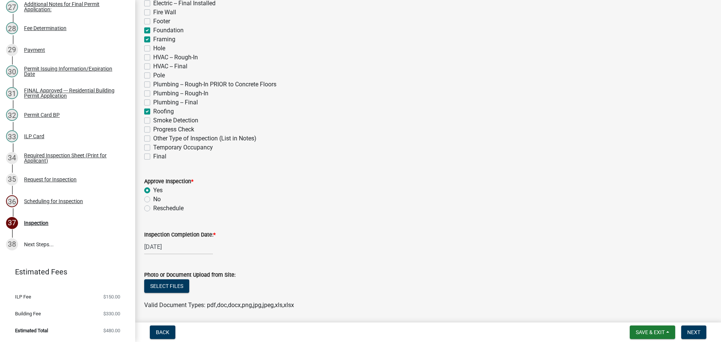
scroll to position [113, 0]
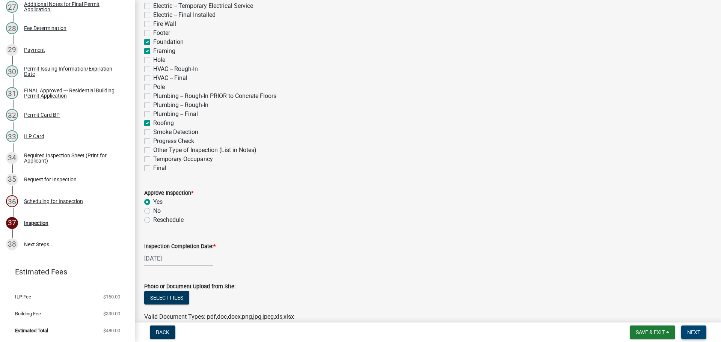
click at [696, 329] on span "Next" at bounding box center [693, 332] width 13 height 6
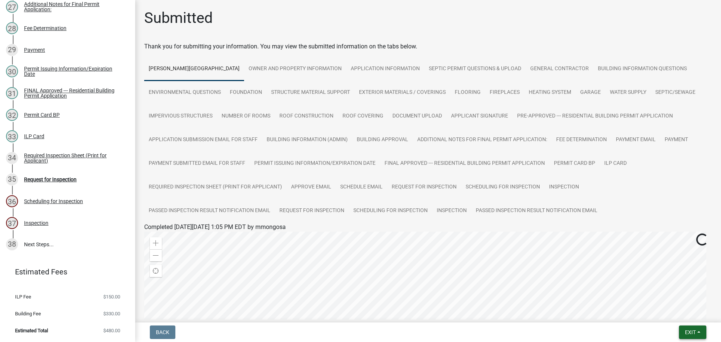
click at [685, 329] on span "Exit" at bounding box center [690, 332] width 11 height 6
click at [675, 313] on button "Save & Exit" at bounding box center [676, 313] width 60 height 18
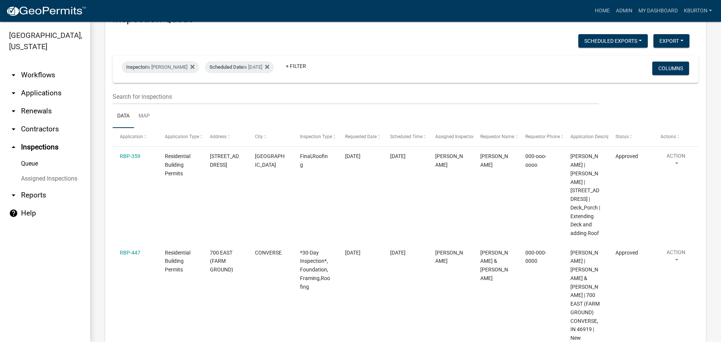
scroll to position [113, 0]
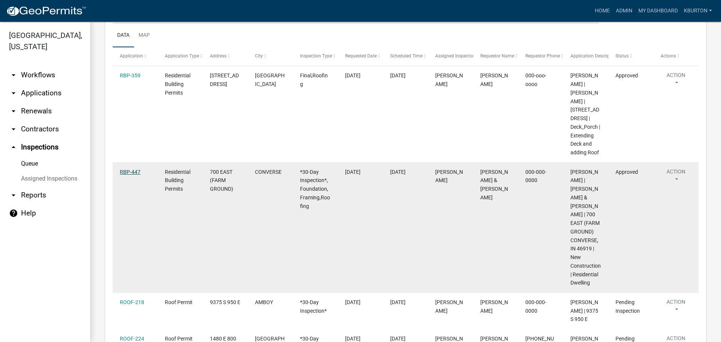
click at [126, 175] on link "RBP-447" at bounding box center [130, 172] width 21 height 6
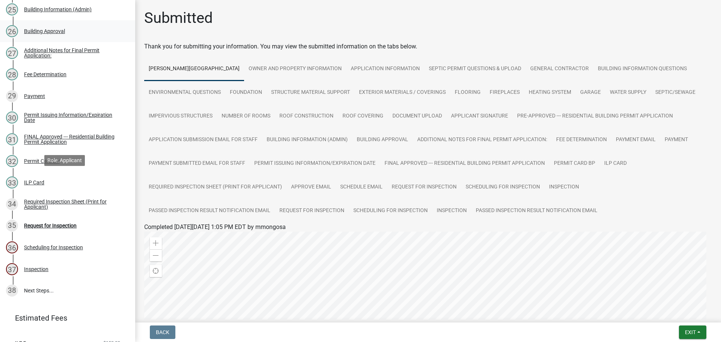
scroll to position [638, 0]
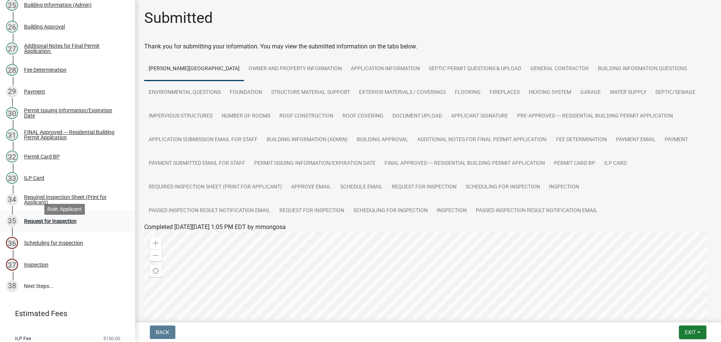
click at [63, 224] on div "Request for Inspection" at bounding box center [50, 220] width 53 height 5
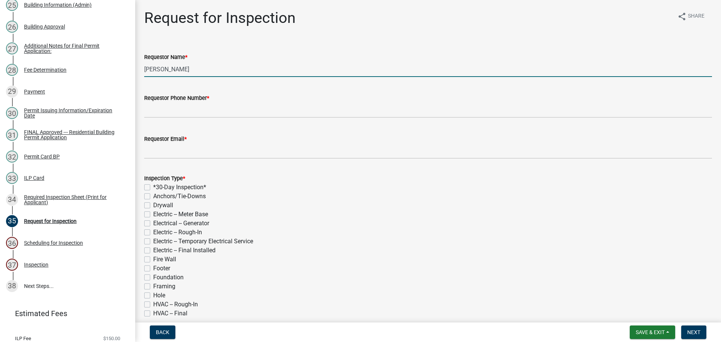
click at [188, 69] on input "[PERSON_NAME]" at bounding box center [427, 69] width 567 height 15
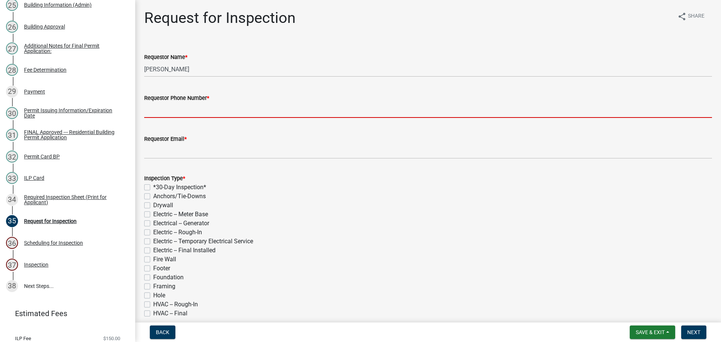
click at [196, 105] on input "Requestor Phone Number *" at bounding box center [427, 109] width 567 height 15
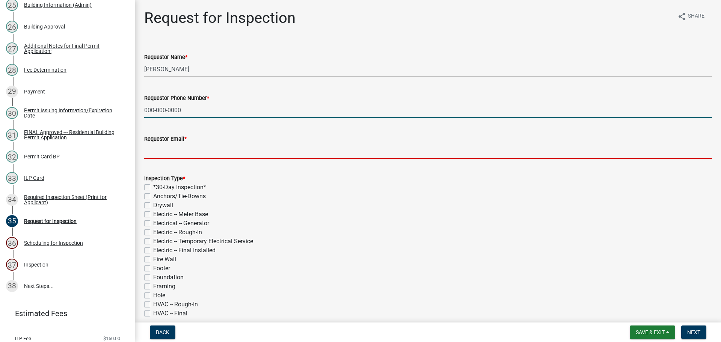
click at [195, 147] on input "Requestor Email *" at bounding box center [427, 150] width 567 height 15
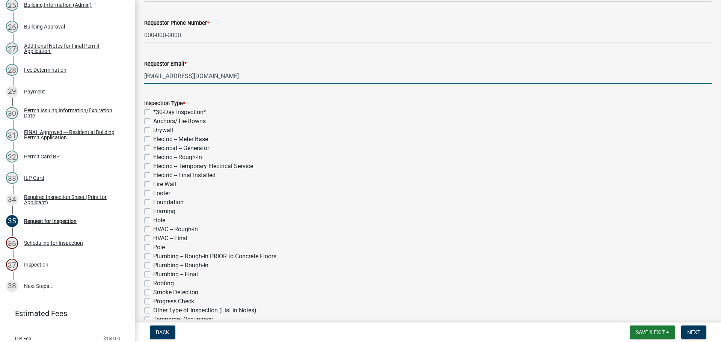
scroll to position [113, 0]
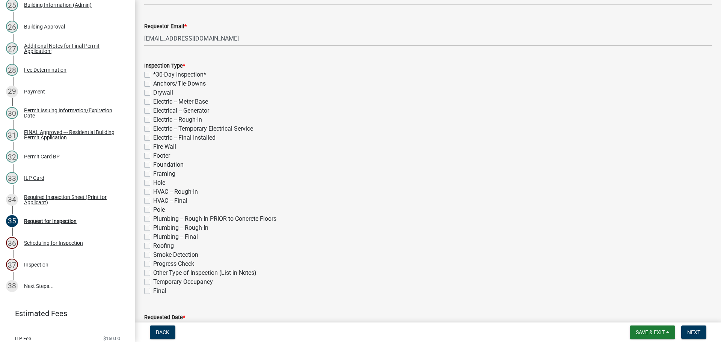
click at [153, 120] on label "Electric -- Rough-In" at bounding box center [177, 119] width 49 height 9
click at [153, 120] on input "Electric -- Rough-In" at bounding box center [155, 117] width 5 height 5
click at [153, 228] on label "Plumbing -- Rough-In" at bounding box center [180, 227] width 55 height 9
click at [153, 228] on input "Plumbing -- Rough-In" at bounding box center [155, 225] width 5 height 5
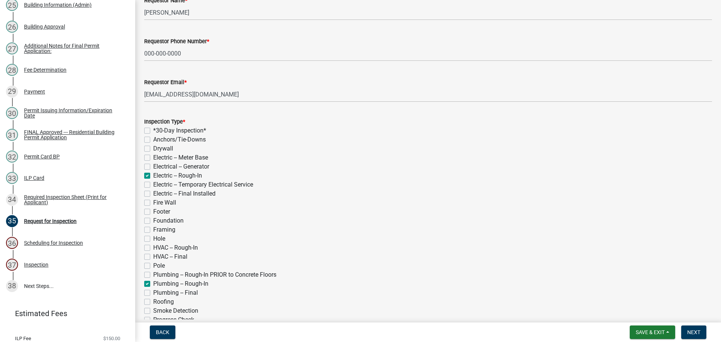
scroll to position [75, 0]
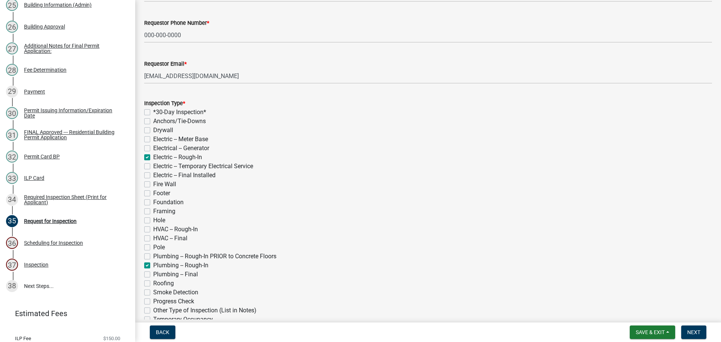
click at [153, 229] on label "HVAC -- Rough-In" at bounding box center [175, 229] width 45 height 9
click at [153, 229] on input "HVAC -- Rough-In" at bounding box center [155, 227] width 5 height 5
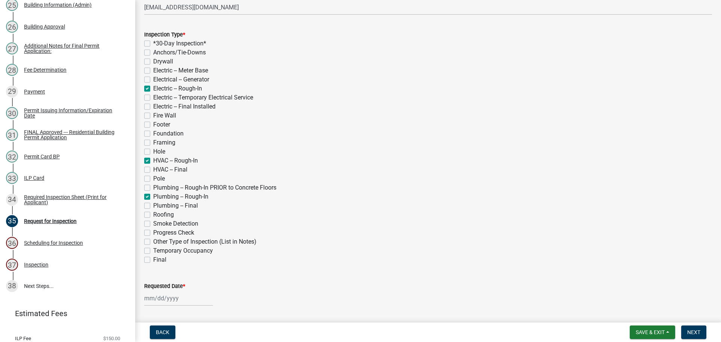
scroll to position [150, 0]
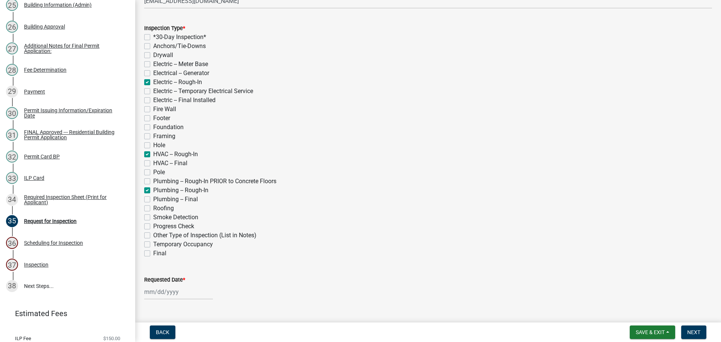
click at [167, 279] on label "Requested Date *" at bounding box center [164, 279] width 41 height 5
click at [167, 284] on input "Requested Date *" at bounding box center [178, 291] width 69 height 15
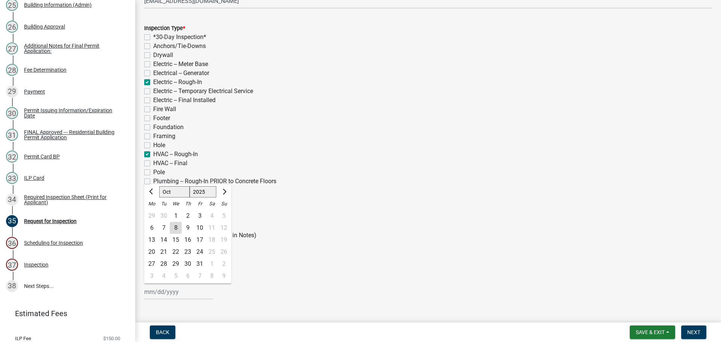
click at [188, 250] on div "23" at bounding box center [188, 252] width 12 height 12
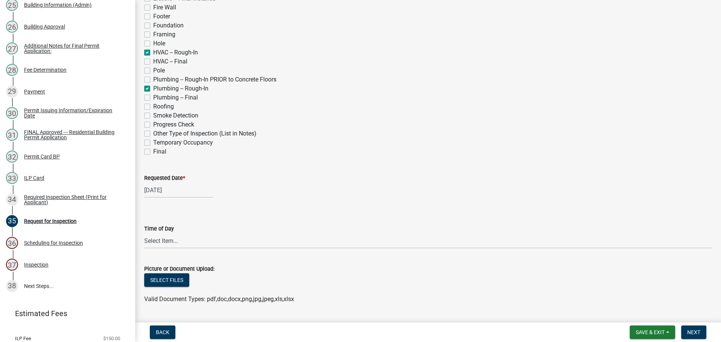
scroll to position [263, 0]
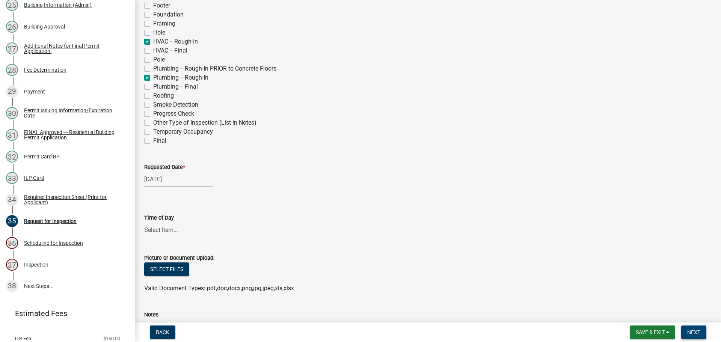
click at [693, 332] on span "Next" at bounding box center [693, 332] width 13 height 6
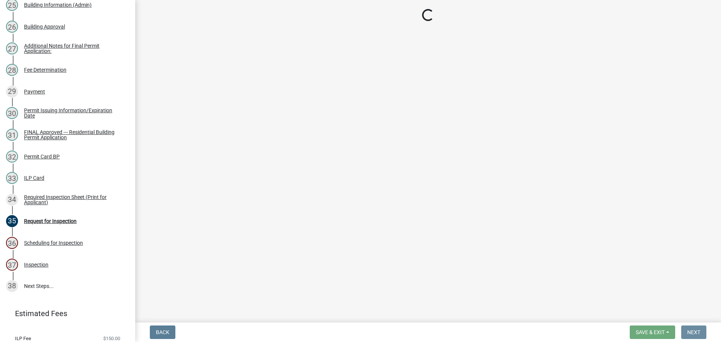
scroll to position [0, 0]
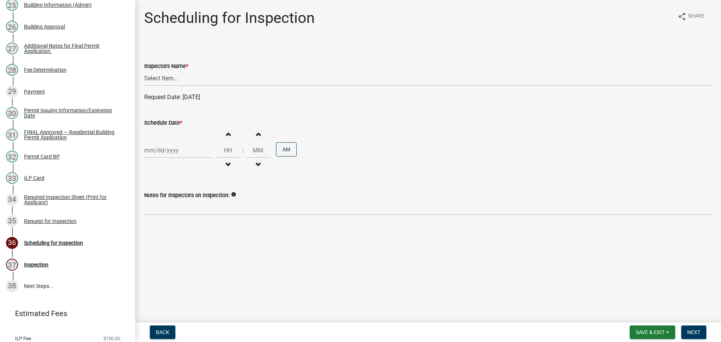
click at [161, 64] on label "Inspectors Name *" at bounding box center [166, 66] width 44 height 5
click at [161, 71] on select "Select Item... bmthomas ([PERSON_NAME]) croser ([PERSON_NAME]) [PERSON_NAME] ([…" at bounding box center [427, 78] width 567 height 15
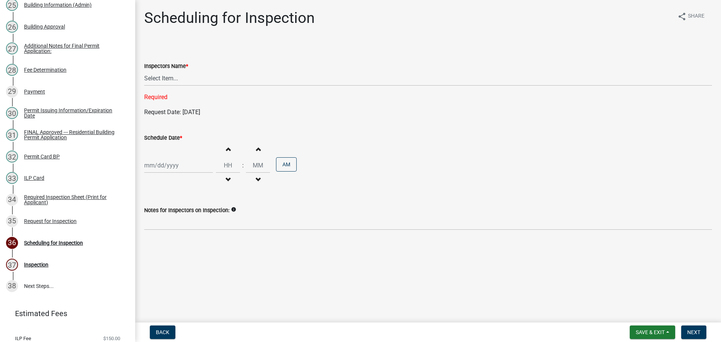
click at [159, 67] on label "Inspectors Name *" at bounding box center [166, 66] width 44 height 5
click at [159, 71] on select "Select Item... bmthomas ([PERSON_NAME]) croser ([PERSON_NAME]) [PERSON_NAME] ([…" at bounding box center [427, 78] width 567 height 15
click at [181, 64] on label "Inspectors Name *" at bounding box center [166, 66] width 44 height 5
click at [181, 71] on select "Select Item... bmthomas ([PERSON_NAME]) croser ([PERSON_NAME]) [PERSON_NAME] ([…" at bounding box center [427, 78] width 567 height 15
click at [168, 78] on select "Select Item... bmthomas ([PERSON_NAME]) croser ([PERSON_NAME]) [PERSON_NAME] ([…" at bounding box center [427, 78] width 567 height 15
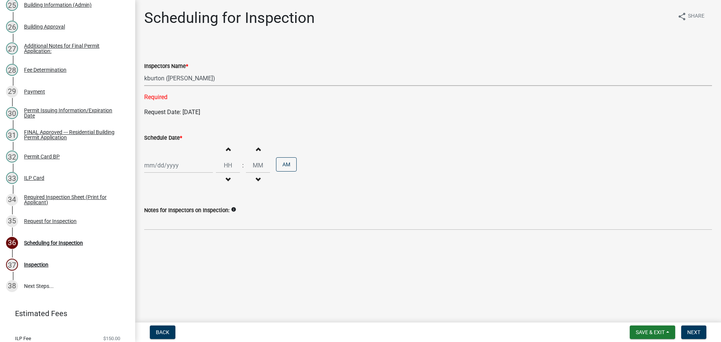
click at [144, 71] on select "Select Item... bmthomas ([PERSON_NAME]) croser ([PERSON_NAME]) [PERSON_NAME] ([…" at bounding box center [427, 78] width 567 height 15
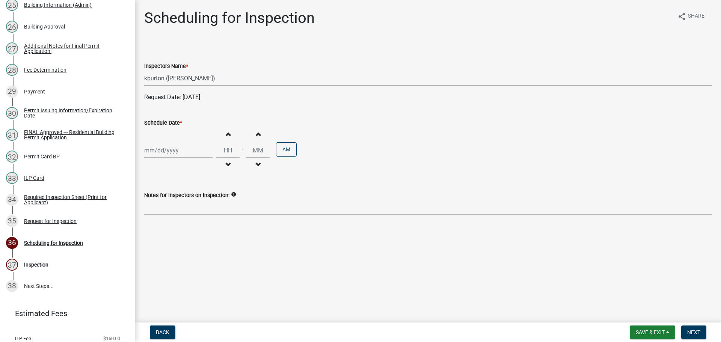
click at [166, 121] on label "Schedule Date *" at bounding box center [163, 122] width 38 height 5
click at [166, 143] on input "Schedule Date *" at bounding box center [178, 150] width 69 height 15
click at [190, 225] on div "23" at bounding box center [188, 226] width 12 height 12
click at [688, 329] on span "Next" at bounding box center [693, 332] width 13 height 6
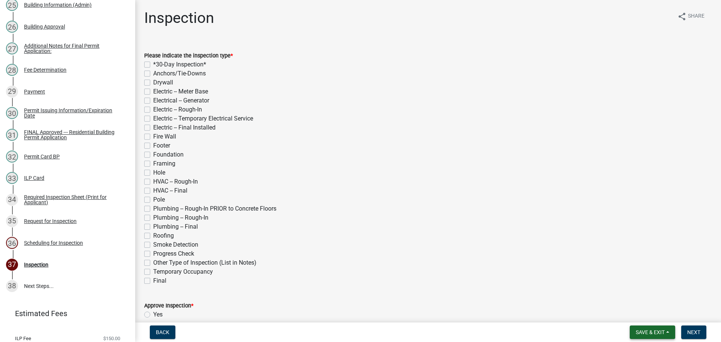
click at [659, 330] on span "Save & Exit" at bounding box center [649, 332] width 29 height 6
click at [647, 317] on button "Save & Exit" at bounding box center [645, 313] width 60 height 18
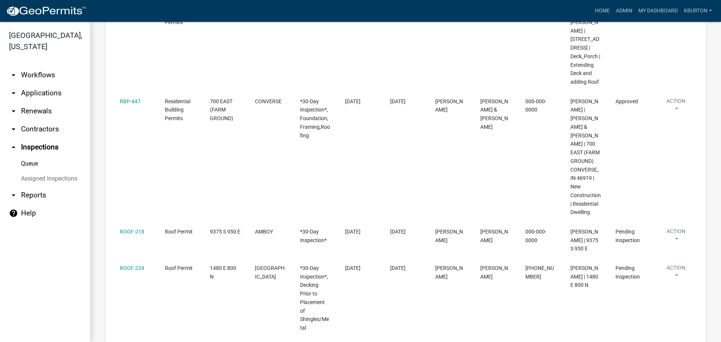
scroll to position [188, 0]
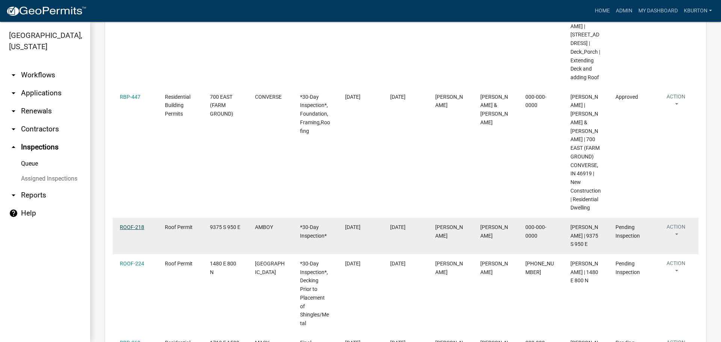
click at [131, 230] on link "ROOF-218" at bounding box center [132, 227] width 24 height 6
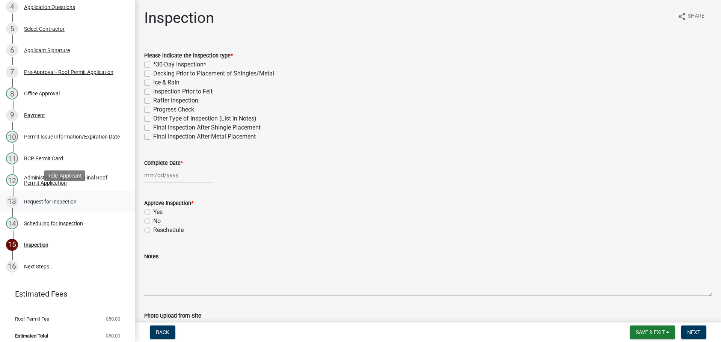
scroll to position [185, 0]
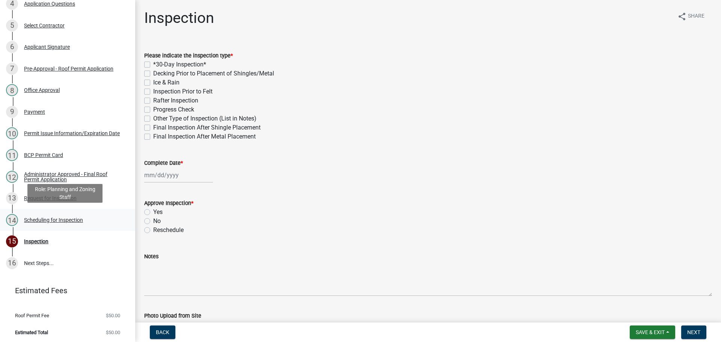
click at [58, 219] on div "Scheduling for Inspection" at bounding box center [53, 219] width 59 height 5
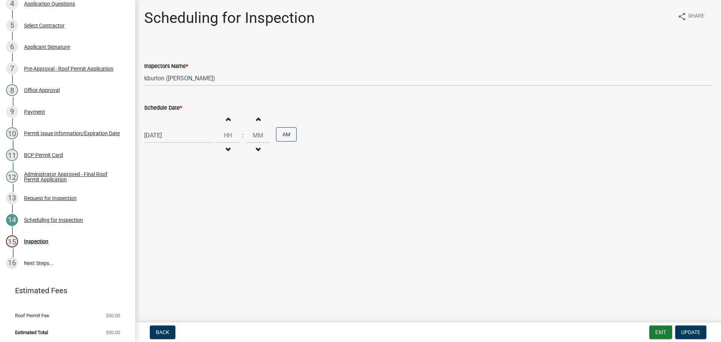
click at [170, 107] on label "Schedule Date *" at bounding box center [163, 107] width 38 height 5
click at [170, 128] on input "[DATE]" at bounding box center [178, 135] width 69 height 15
click at [187, 200] on div "16" at bounding box center [188, 199] width 12 height 12
click at [690, 332] on span "Update" at bounding box center [690, 332] width 19 height 6
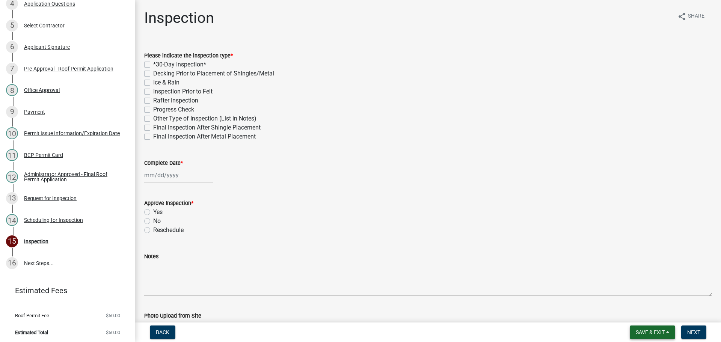
click at [661, 329] on button "Save & Exit" at bounding box center [651, 332] width 45 height 14
click at [647, 311] on button "Save & Exit" at bounding box center [645, 313] width 60 height 18
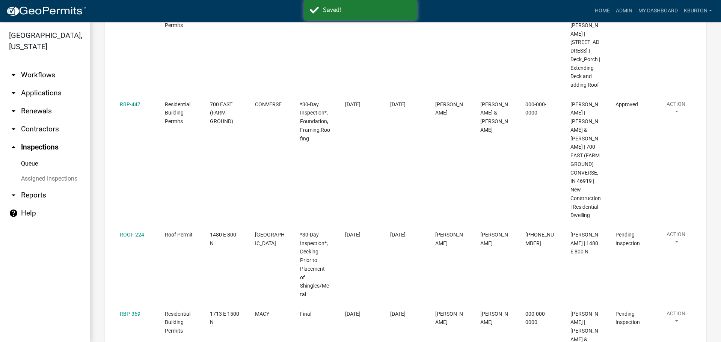
scroll to position [225, 0]
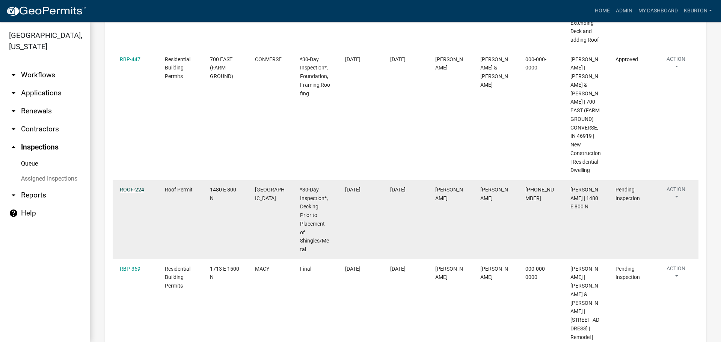
click at [136, 193] on link "ROOF-224" at bounding box center [132, 190] width 24 height 6
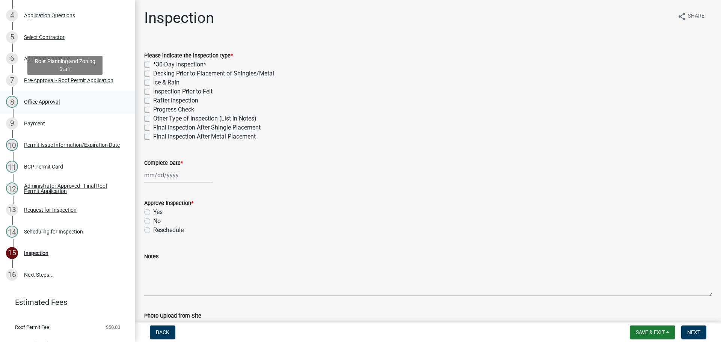
scroll to position [185, 0]
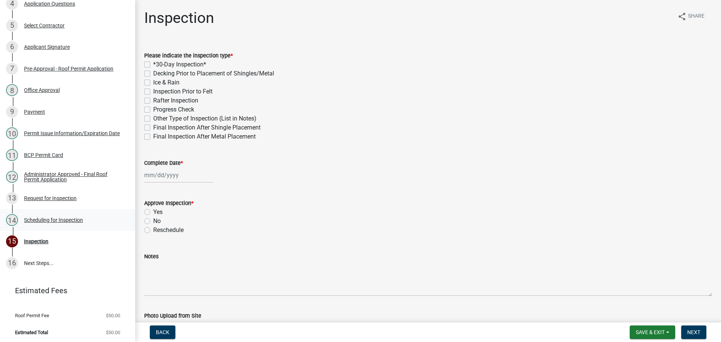
click at [60, 221] on div "14 Scheduling for Inspection" at bounding box center [64, 220] width 117 height 12
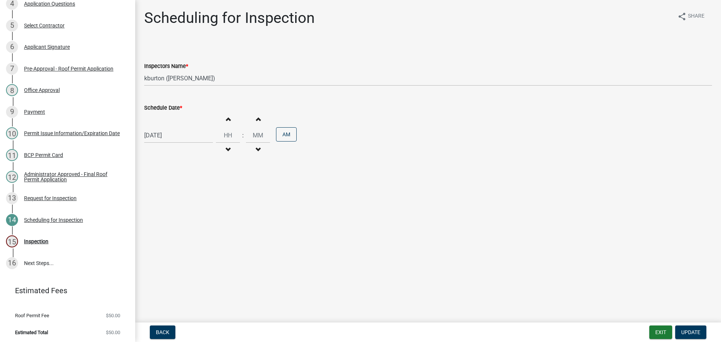
click at [167, 108] on label "Schedule Date *" at bounding box center [163, 107] width 38 height 5
click at [167, 128] on input "[DATE]" at bounding box center [178, 135] width 69 height 15
click at [161, 213] on div "21" at bounding box center [164, 211] width 12 height 12
click at [695, 333] on span "Update" at bounding box center [690, 332] width 19 height 6
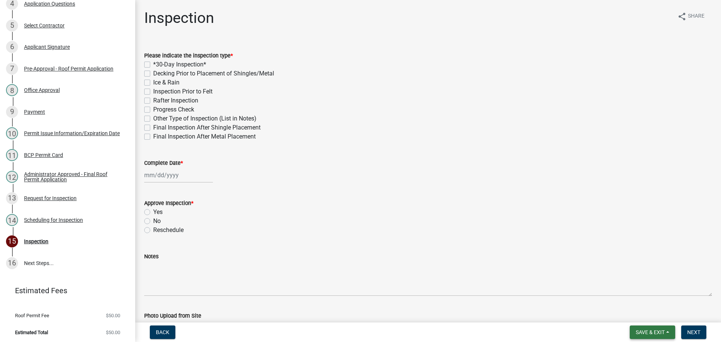
click at [646, 330] on span "Save & Exit" at bounding box center [649, 332] width 29 height 6
click at [641, 316] on button "Save & Exit" at bounding box center [645, 313] width 60 height 18
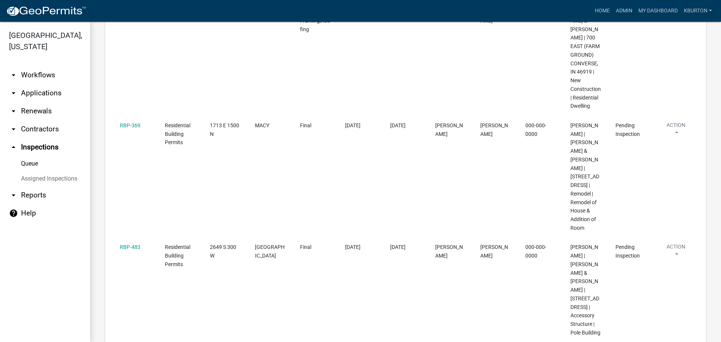
scroll to position [300, 0]
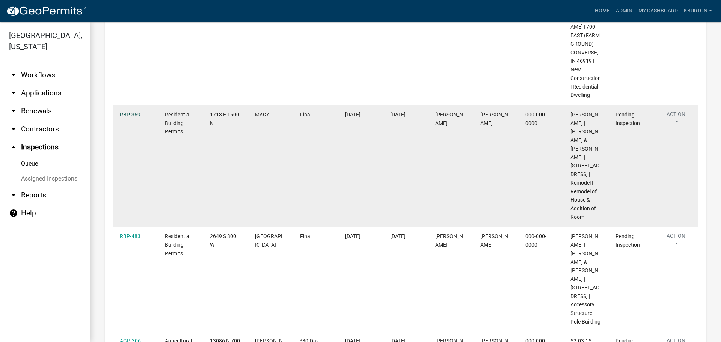
click at [135, 117] on link "RBP-369" at bounding box center [130, 114] width 21 height 6
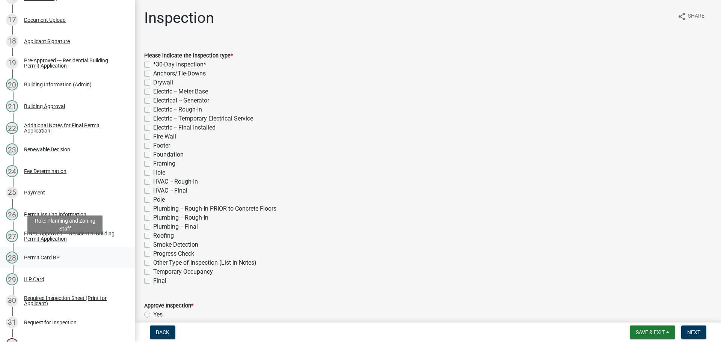
scroll to position [563, 0]
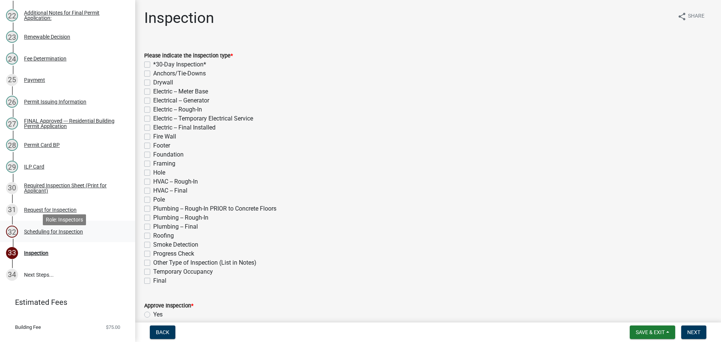
click at [63, 234] on div "Scheduling for Inspection" at bounding box center [53, 231] width 59 height 5
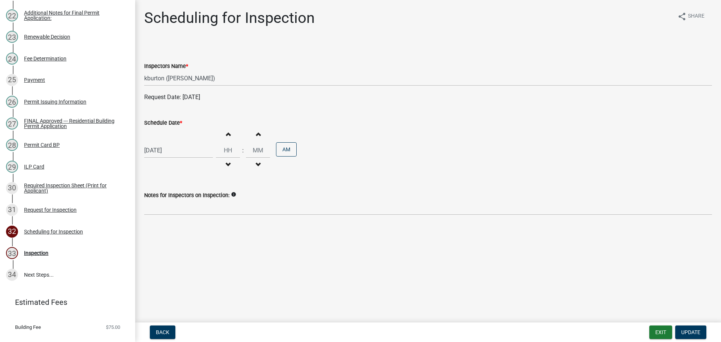
click at [171, 125] on label "Schedule Date *" at bounding box center [163, 122] width 38 height 5
click at [171, 143] on input "[DATE]" at bounding box center [178, 150] width 69 height 15
click at [163, 227] on div "21" at bounding box center [164, 226] width 12 height 12
click at [686, 328] on button "Update" at bounding box center [690, 332] width 31 height 14
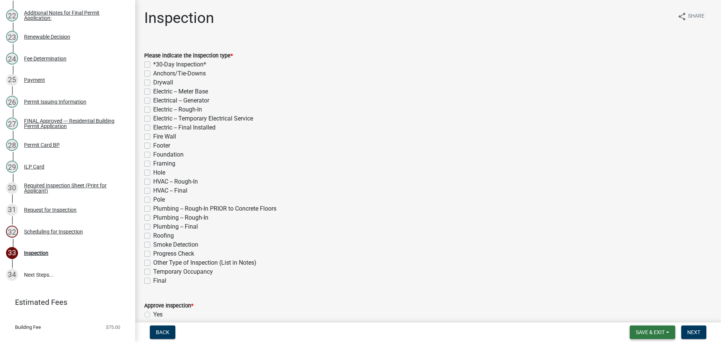
click at [649, 330] on span "Save & Exit" at bounding box center [649, 332] width 29 height 6
click at [645, 317] on button "Save & Exit" at bounding box center [645, 313] width 60 height 18
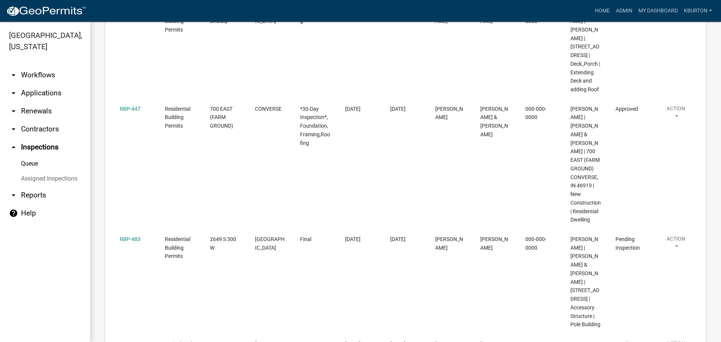
scroll to position [188, 0]
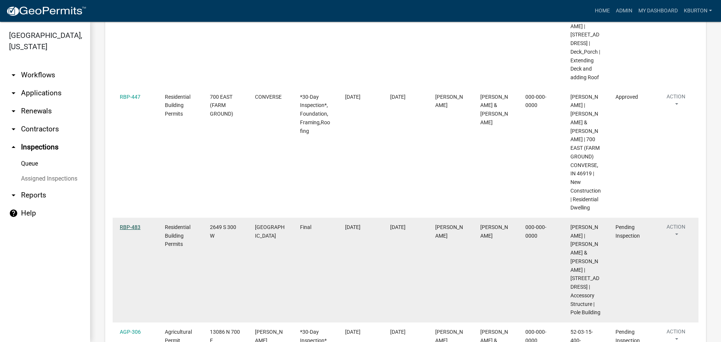
click at [132, 230] on link "RBP-483" at bounding box center [130, 227] width 21 height 6
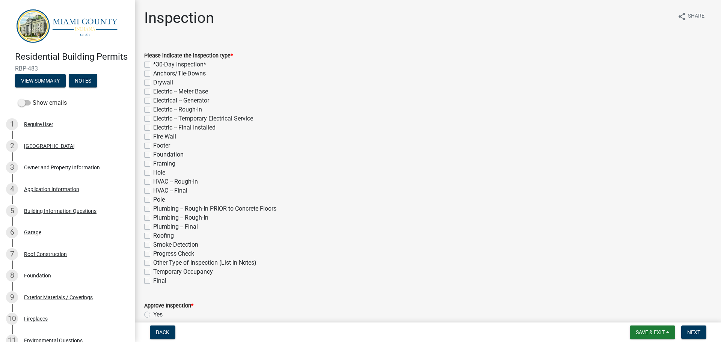
scroll to position [38, 0]
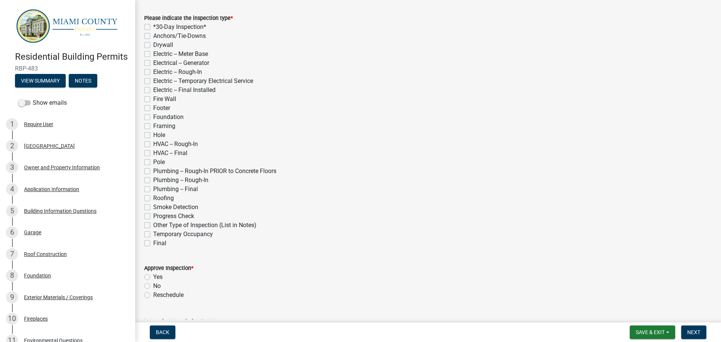
click at [153, 242] on label "Final" at bounding box center [159, 243] width 13 height 9
click at [153, 242] on input "Final" at bounding box center [155, 241] width 5 height 5
click at [153, 275] on label "Yes" at bounding box center [157, 276] width 9 height 9
click at [153, 275] on input "Yes" at bounding box center [155, 274] width 5 height 5
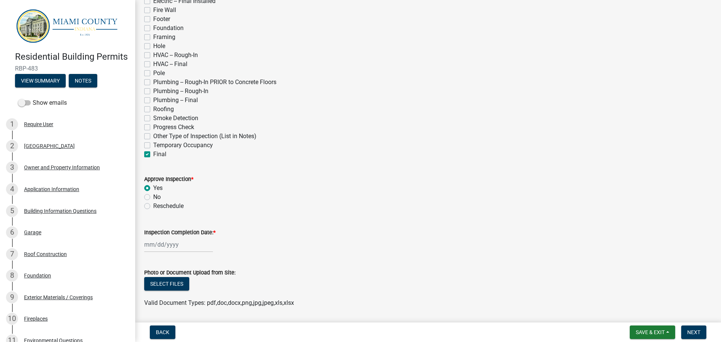
scroll to position [150, 0]
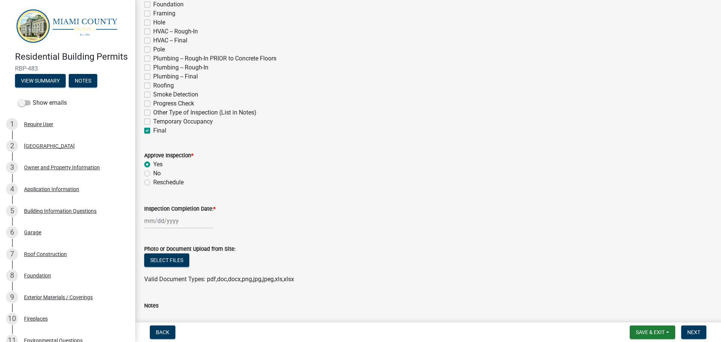
click at [176, 209] on label "Inspection Completion Date: *" at bounding box center [179, 208] width 71 height 5
click at [176, 213] on input "Inspection Completion Date: *" at bounding box center [178, 220] width 69 height 15
click at [177, 155] on div "8" at bounding box center [176, 157] width 12 height 12
click at [692, 329] on span "Next" at bounding box center [693, 332] width 13 height 6
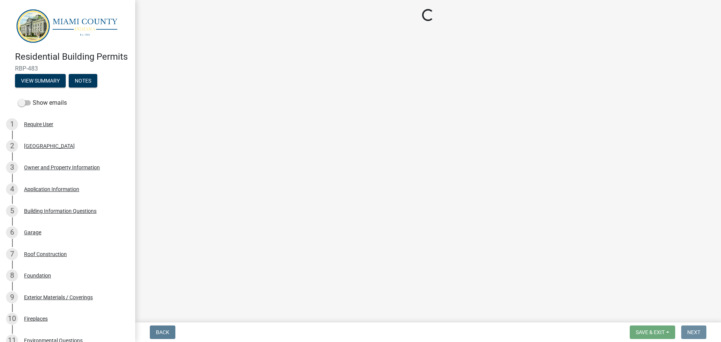
scroll to position [0, 0]
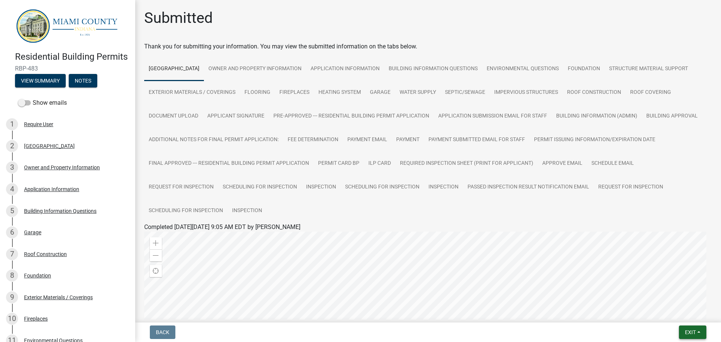
click at [686, 331] on span "Exit" at bounding box center [690, 332] width 11 height 6
click at [681, 315] on button "Save & Exit" at bounding box center [676, 313] width 60 height 18
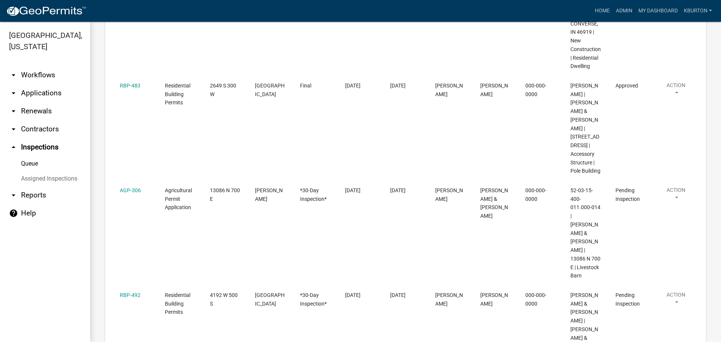
scroll to position [338, 0]
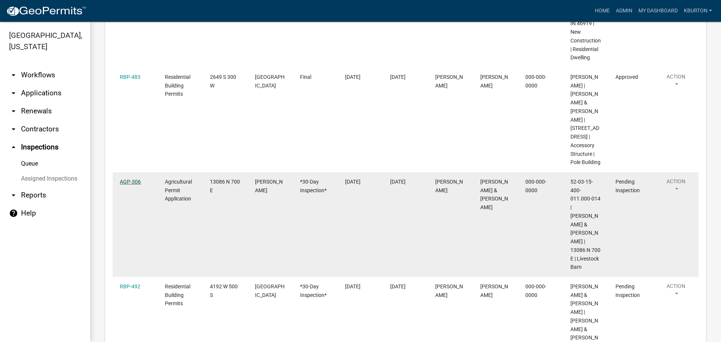
click at [125, 185] on link "AGP-306" at bounding box center [130, 182] width 21 height 6
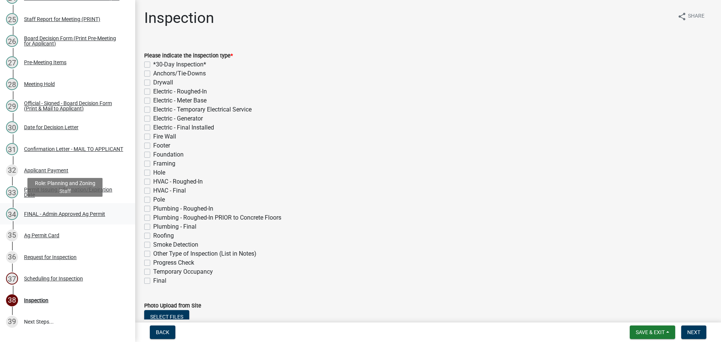
scroll to position [693, 0]
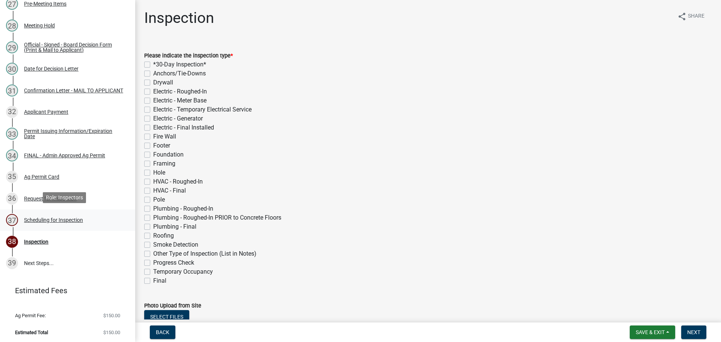
click at [73, 221] on div "37 Scheduling for Inspection" at bounding box center [64, 220] width 117 height 12
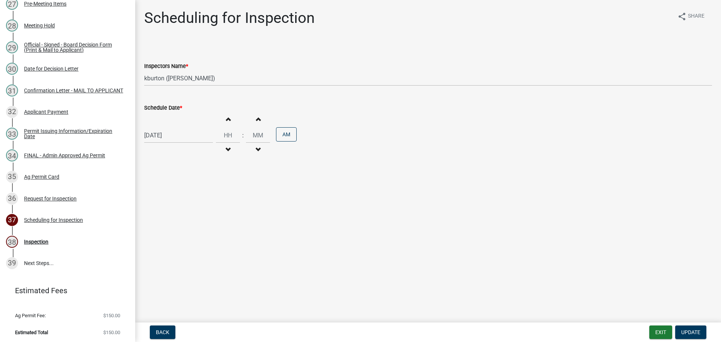
click at [164, 107] on label "Schedule Date *" at bounding box center [163, 107] width 38 height 5
click at [164, 128] on input "[DATE]" at bounding box center [178, 135] width 69 height 15
click at [176, 209] on div "22" at bounding box center [176, 211] width 12 height 12
click at [692, 328] on button "Update" at bounding box center [690, 332] width 31 height 14
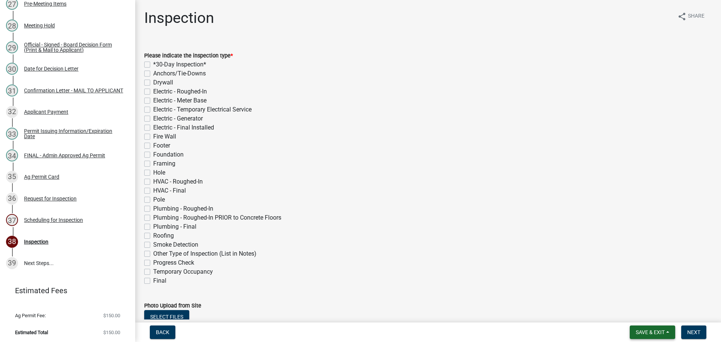
click at [664, 331] on span "Save & Exit" at bounding box center [649, 332] width 29 height 6
click at [647, 313] on button "Save & Exit" at bounding box center [645, 313] width 60 height 18
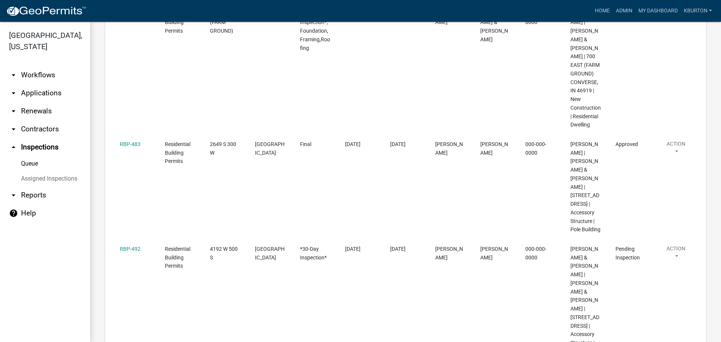
scroll to position [300, 0]
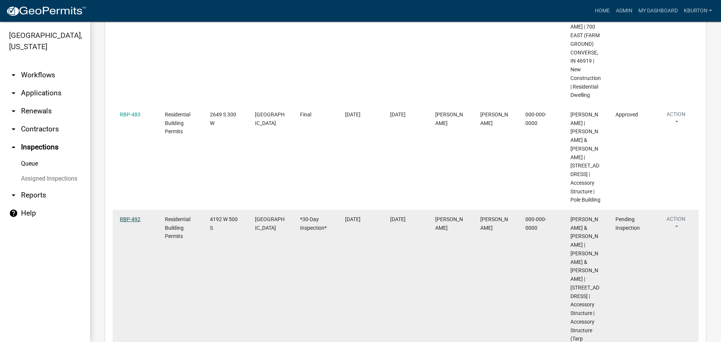
click at [134, 222] on link "RBP-492" at bounding box center [130, 219] width 21 height 6
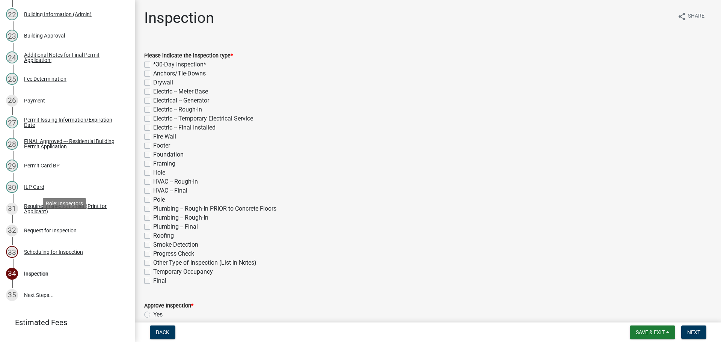
scroll to position [624, 0]
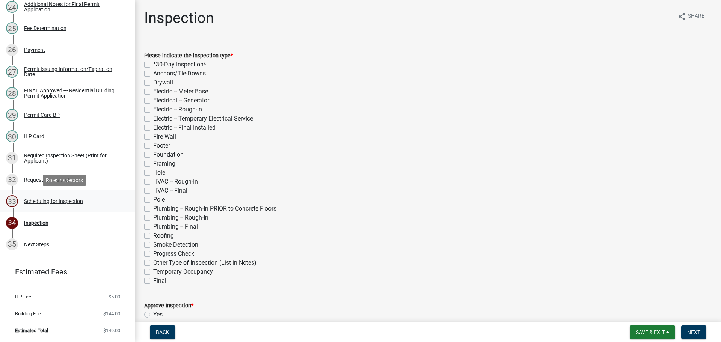
click at [69, 203] on div "Scheduling for Inspection" at bounding box center [53, 201] width 59 height 5
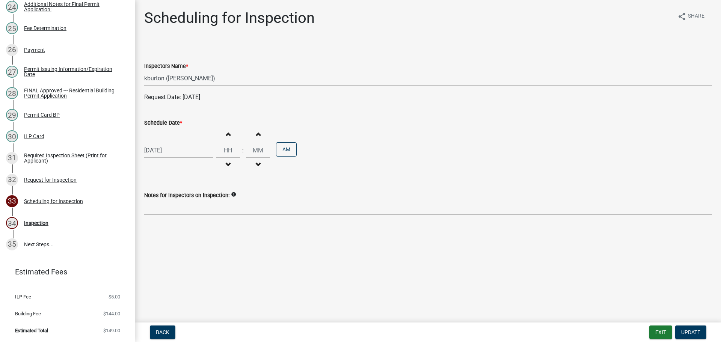
click at [164, 123] on label "Schedule Date *" at bounding box center [163, 122] width 38 height 5
click at [164, 143] on input "[DATE]" at bounding box center [178, 150] width 69 height 15
click at [175, 238] on div "29" at bounding box center [176, 238] width 12 height 12
click at [700, 329] on span "Update" at bounding box center [690, 332] width 19 height 6
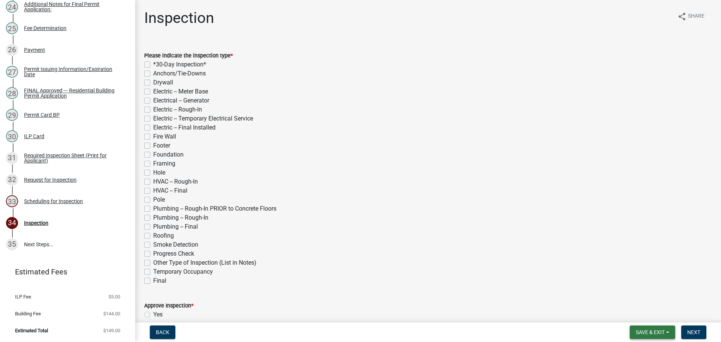
click at [650, 331] on span "Save & Exit" at bounding box center [649, 332] width 29 height 6
click at [645, 318] on button "Save & Exit" at bounding box center [645, 313] width 60 height 18
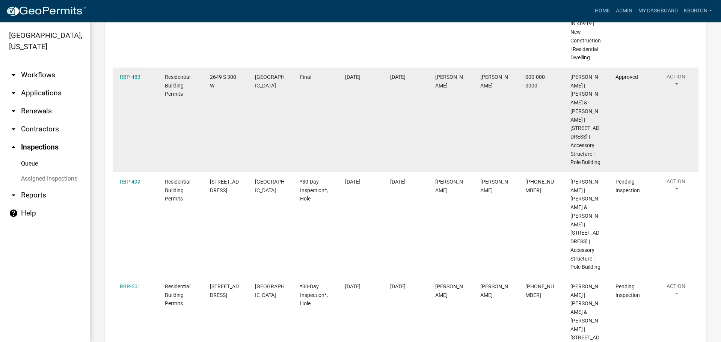
scroll to position [375, 0]
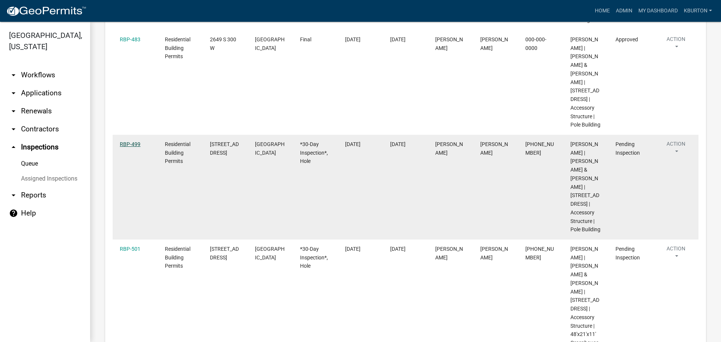
click at [134, 147] on link "RBP-499" at bounding box center [130, 144] width 21 height 6
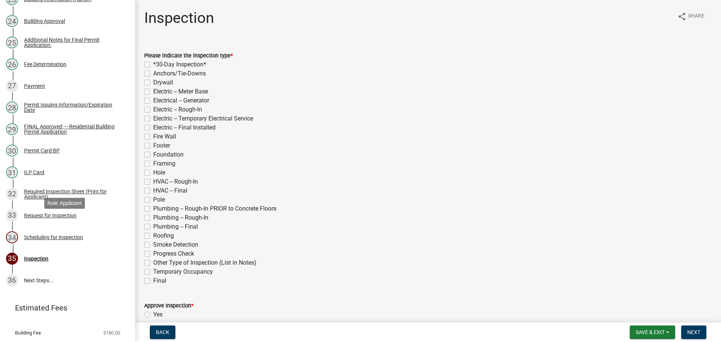
scroll to position [646, 0]
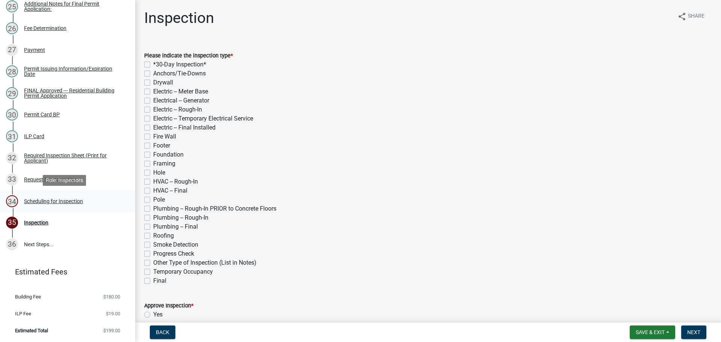
click at [67, 203] on div "Scheduling for Inspection" at bounding box center [53, 201] width 59 height 5
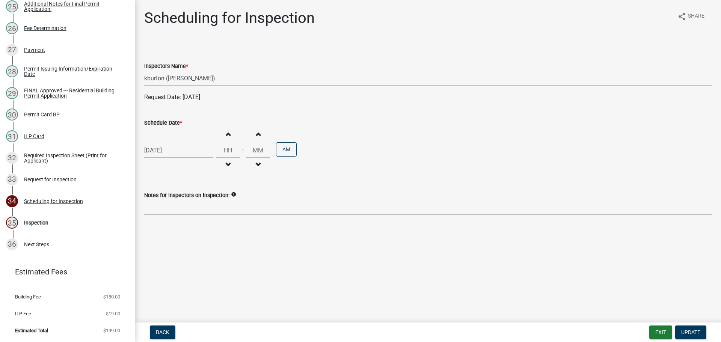
click at [167, 124] on label "Schedule Date *" at bounding box center [163, 122] width 38 height 5
click at [167, 143] on input "[DATE]" at bounding box center [178, 150] width 69 height 15
click at [191, 226] on div "23" at bounding box center [188, 226] width 12 height 12
click at [692, 328] on button "Update" at bounding box center [690, 332] width 31 height 14
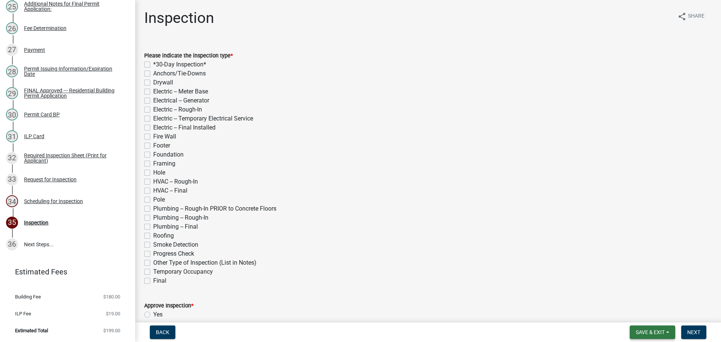
click at [649, 329] on span "Save & Exit" at bounding box center [649, 332] width 29 height 6
click at [642, 318] on button "Save & Exit" at bounding box center [645, 313] width 60 height 18
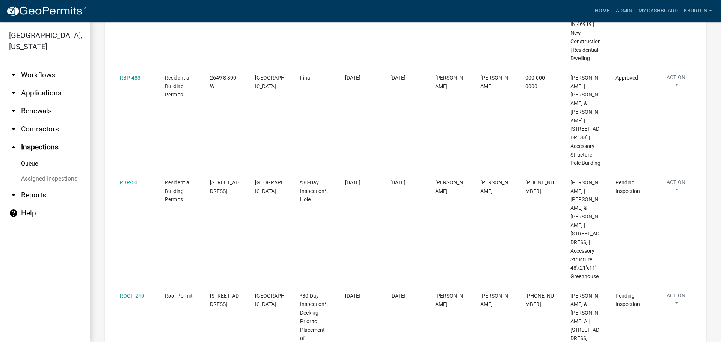
scroll to position [338, 0]
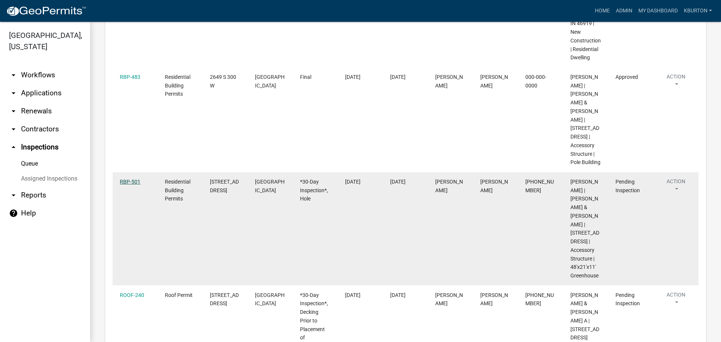
click at [134, 185] on link "RBP-501" at bounding box center [130, 182] width 21 height 6
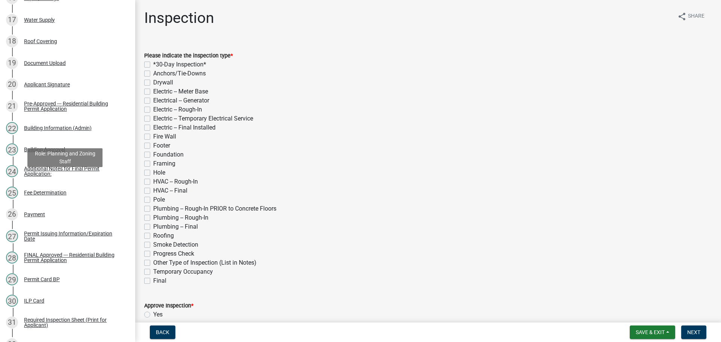
scroll to position [600, 0]
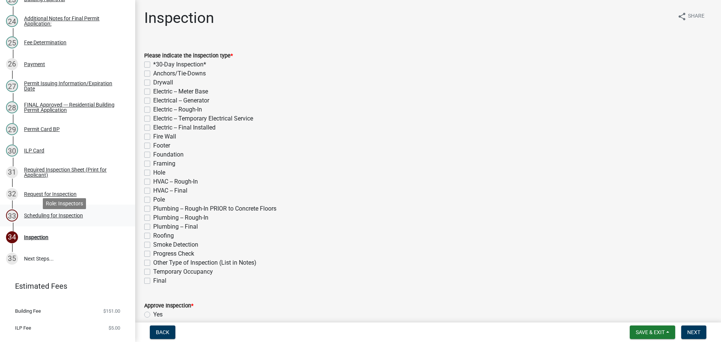
click at [65, 218] on div "Scheduling for Inspection" at bounding box center [53, 215] width 59 height 5
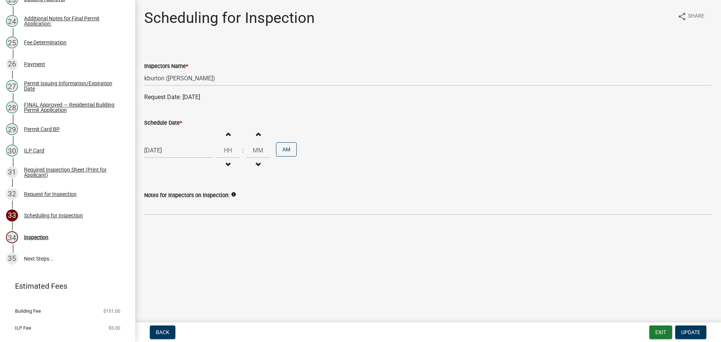
click at [168, 120] on label "Schedule Date *" at bounding box center [163, 122] width 38 height 5
click at [168, 143] on input "[DATE]" at bounding box center [178, 150] width 69 height 15
click at [167, 214] on div "14" at bounding box center [164, 214] width 12 height 12
click at [691, 334] on span "Update" at bounding box center [690, 332] width 19 height 6
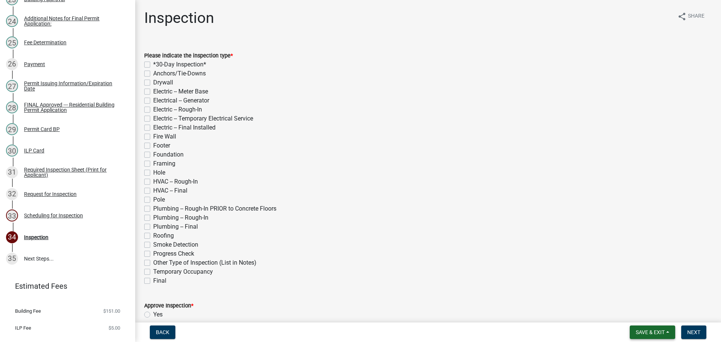
click at [650, 329] on span "Save & Exit" at bounding box center [649, 332] width 29 height 6
click at [644, 315] on button "Save & Exit" at bounding box center [645, 313] width 60 height 18
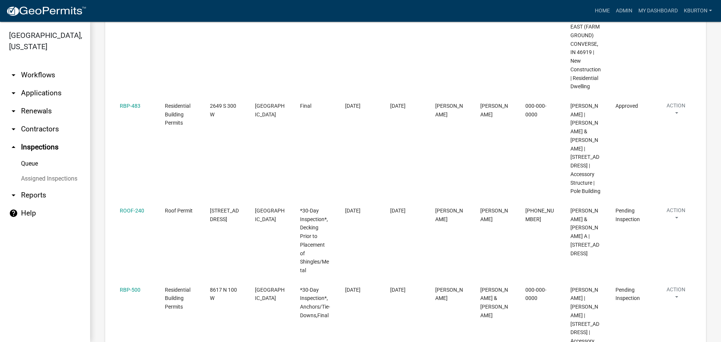
scroll to position [338, 0]
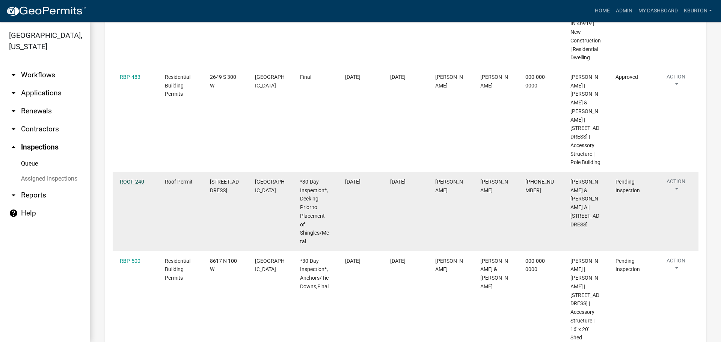
click at [138, 185] on link "ROOF-240" at bounding box center [132, 182] width 24 height 6
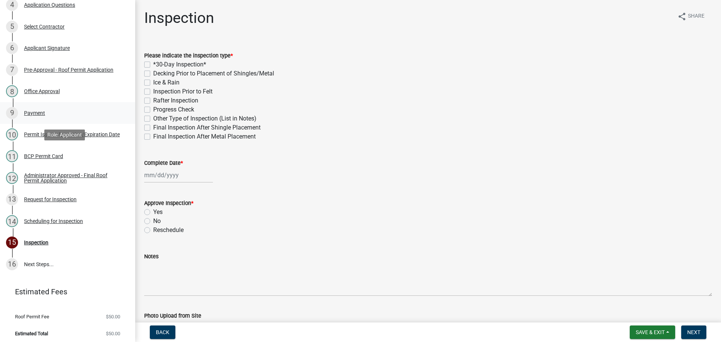
scroll to position [185, 0]
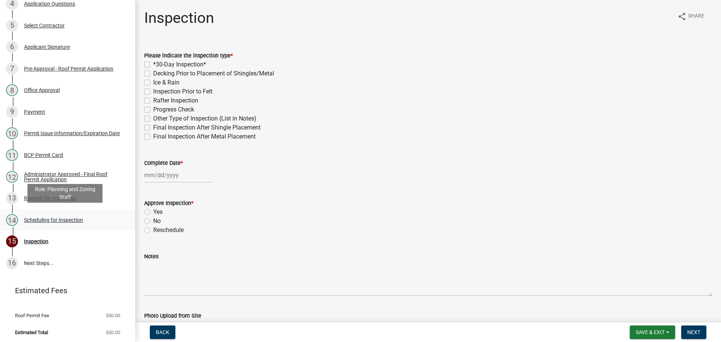
click at [50, 217] on div "Scheduling for Inspection" at bounding box center [53, 219] width 59 height 5
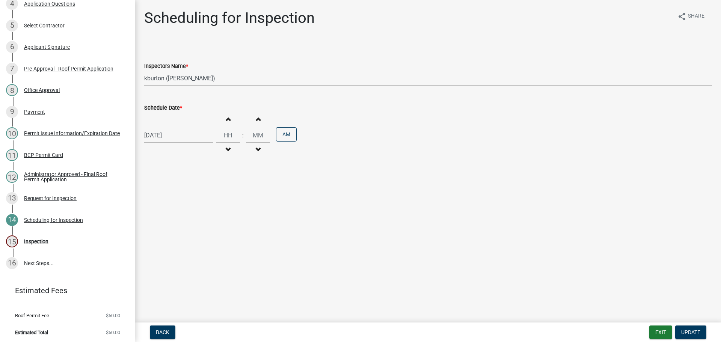
click at [162, 106] on label "Schedule Date *" at bounding box center [163, 107] width 38 height 5
click at [162, 128] on input "[DATE]" at bounding box center [178, 135] width 69 height 15
click at [164, 212] on div "21" at bounding box center [164, 211] width 12 height 12
click at [688, 331] on span "Update" at bounding box center [690, 332] width 19 height 6
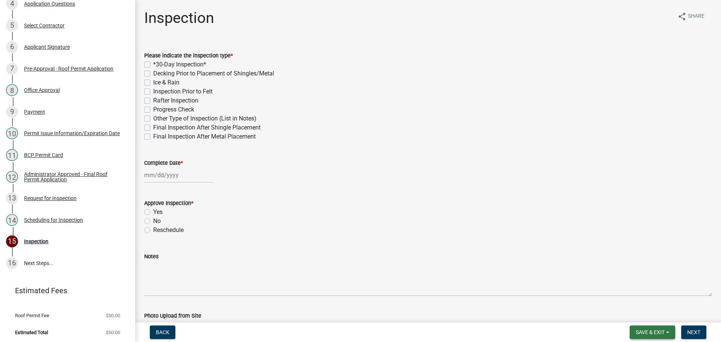
click at [661, 327] on button "Save & Exit" at bounding box center [651, 332] width 45 height 14
click at [656, 316] on button "Save & Exit" at bounding box center [645, 313] width 60 height 18
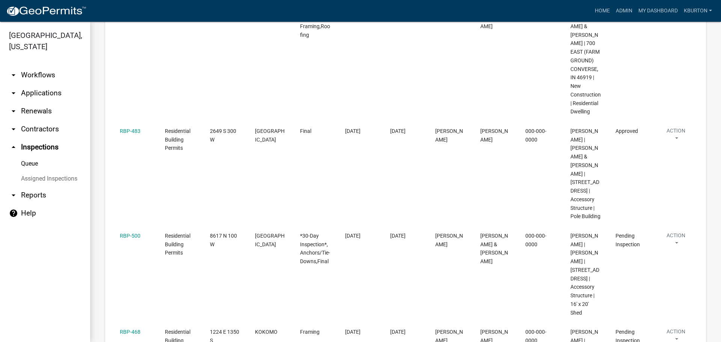
scroll to position [300, 0]
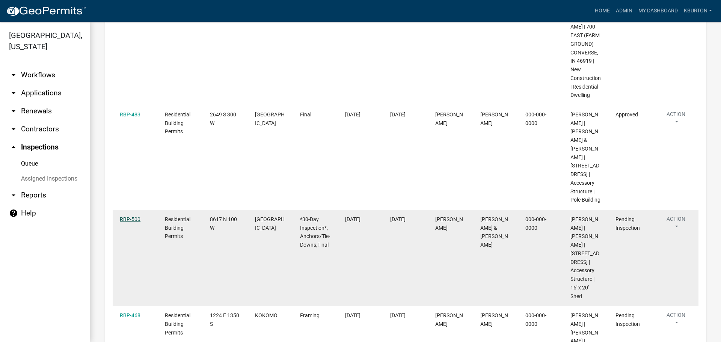
click at [131, 222] on link "RBP-500" at bounding box center [130, 219] width 21 height 6
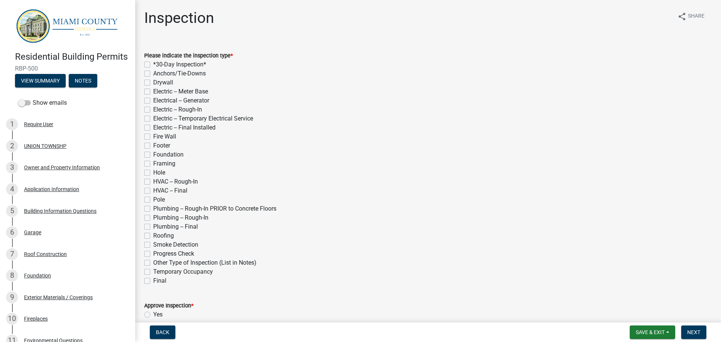
click at [153, 63] on label "*30-Day Inspection*" at bounding box center [179, 64] width 53 height 9
click at [153, 63] on input "*30-Day Inspection*" at bounding box center [155, 62] width 5 height 5
click at [153, 73] on label "Anchors/Tie-Downs" at bounding box center [179, 73] width 53 height 9
click at [153, 73] on input "Anchors/Tie-Downs" at bounding box center [155, 71] width 5 height 5
click at [153, 278] on label "Final" at bounding box center [159, 280] width 13 height 9
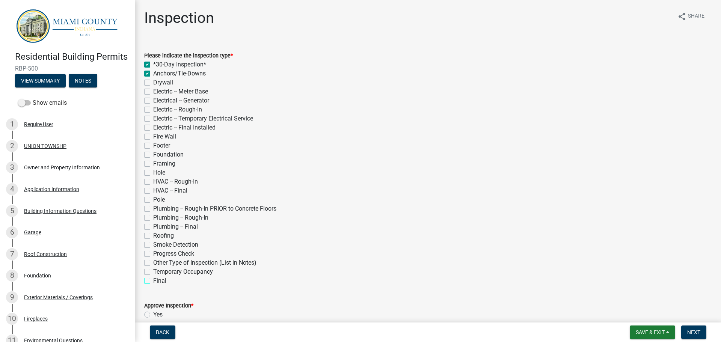
click at [153, 278] on input "Final" at bounding box center [155, 278] width 5 height 5
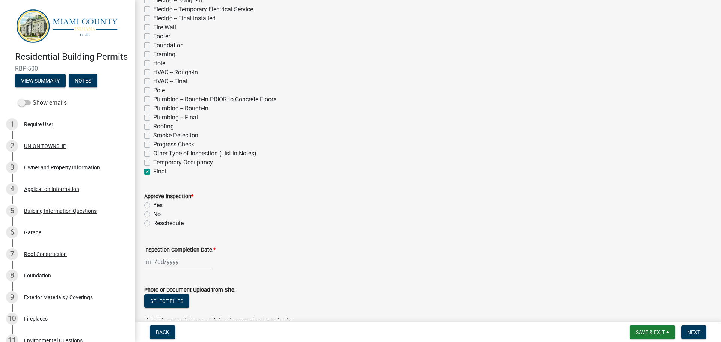
scroll to position [113, 0]
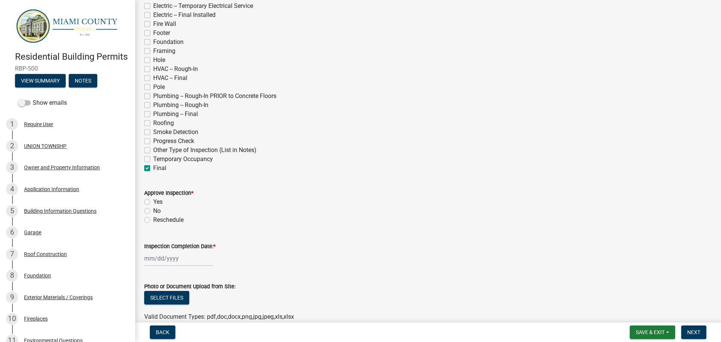
click at [153, 201] on label "Yes" at bounding box center [157, 201] width 9 height 9
click at [153, 201] on input "Yes" at bounding box center [155, 199] width 5 height 5
click at [164, 244] on label "Inspection Completion Date: *" at bounding box center [179, 246] width 71 height 5
click at [164, 251] on input "Inspection Completion Date: *" at bounding box center [178, 258] width 69 height 15
click at [172, 194] on div "8" at bounding box center [176, 194] width 12 height 12
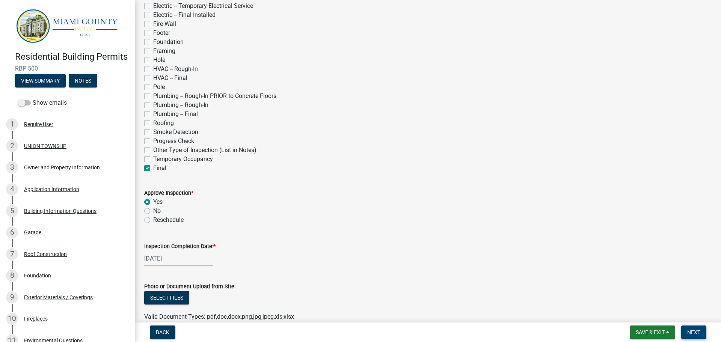
click at [691, 328] on button "Next" at bounding box center [693, 332] width 25 height 14
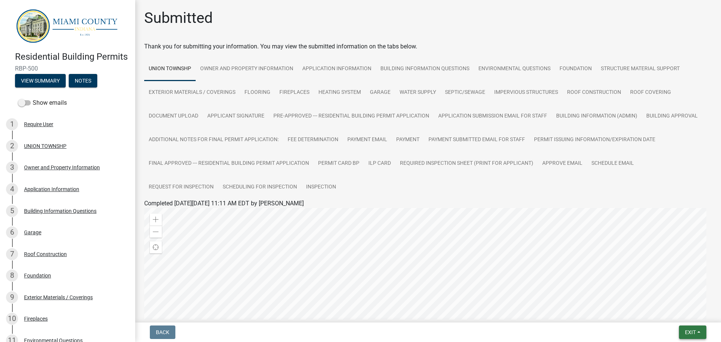
click at [692, 329] on span "Exit" at bounding box center [690, 332] width 11 height 6
click at [683, 316] on button "Save & Exit" at bounding box center [676, 313] width 60 height 18
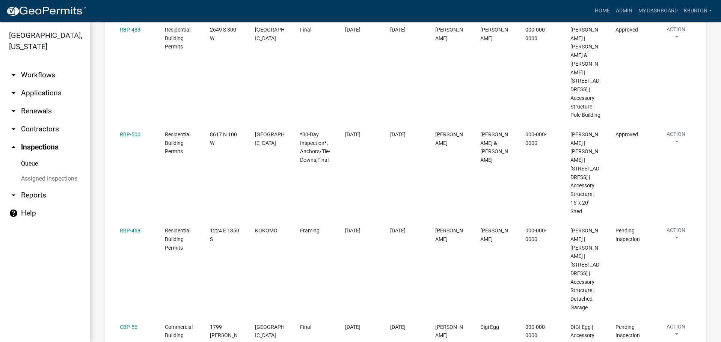
scroll to position [413, 0]
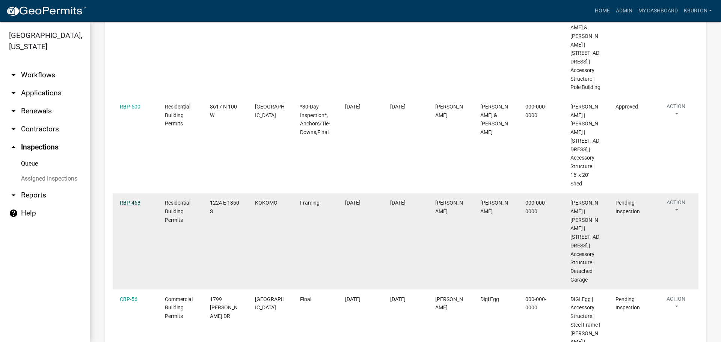
click at [126, 206] on link "RBP-468" at bounding box center [130, 203] width 21 height 6
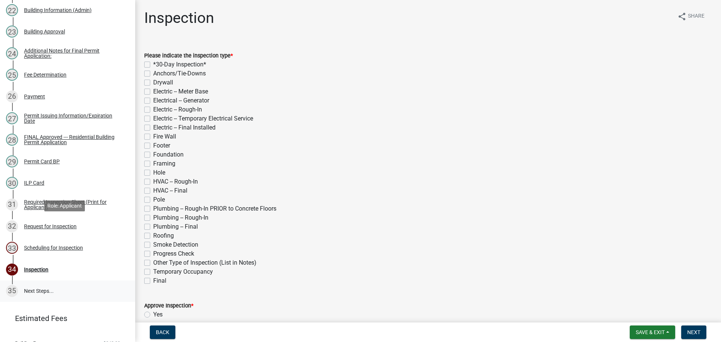
scroll to position [624, 0]
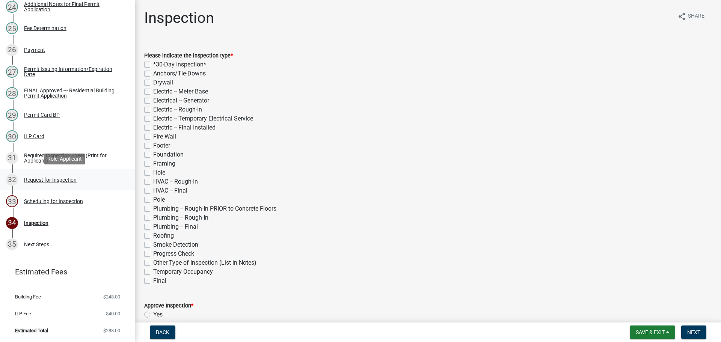
click at [58, 179] on div "Request for Inspection" at bounding box center [50, 179] width 53 height 5
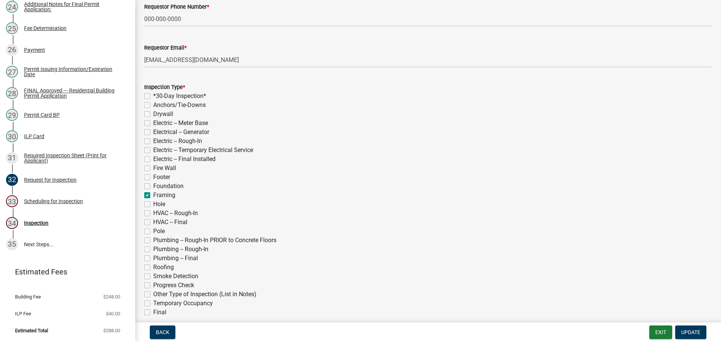
scroll to position [113, 0]
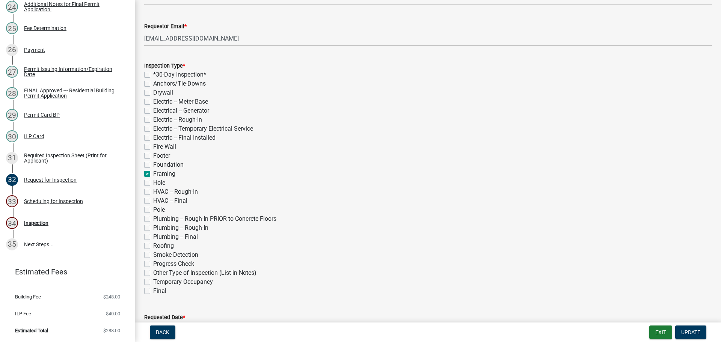
click at [153, 245] on label "Roofing" at bounding box center [163, 245] width 21 height 9
click at [153, 245] on input "Roofing" at bounding box center [155, 243] width 5 height 5
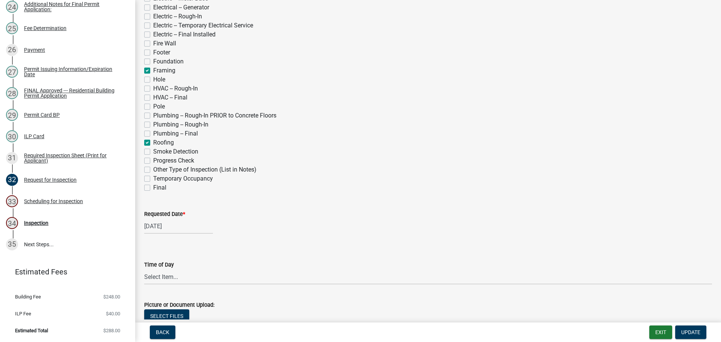
scroll to position [225, 0]
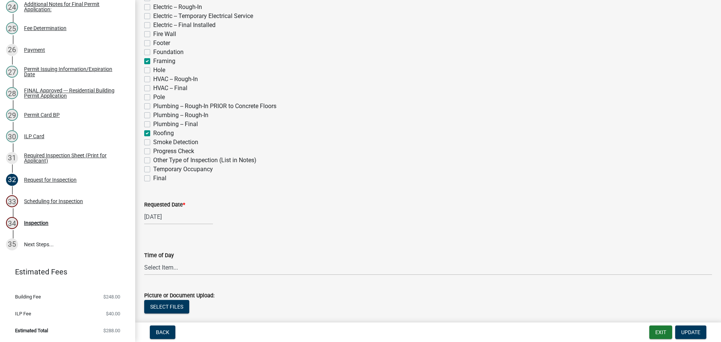
click at [167, 201] on div "Requested Date *" at bounding box center [427, 204] width 567 height 9
click at [156, 203] on label "Requested Date *" at bounding box center [164, 204] width 41 height 5
click at [156, 209] on input "[DATE]" at bounding box center [178, 216] width 69 height 15
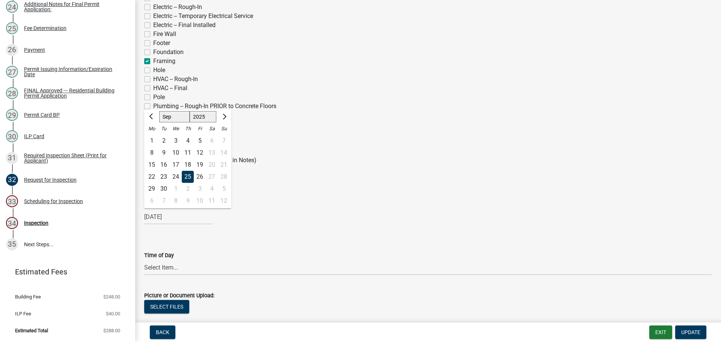
click at [174, 200] on div "8" at bounding box center [176, 201] width 12 height 12
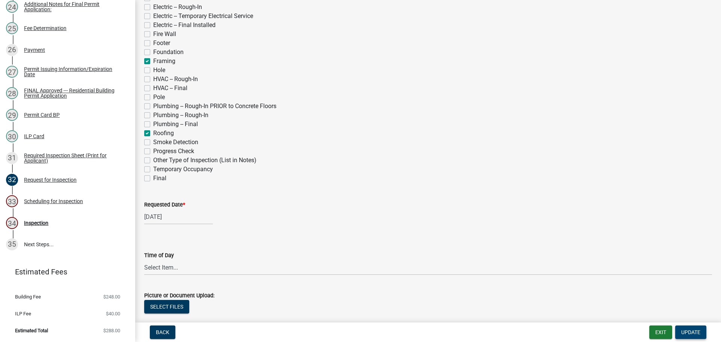
click at [700, 334] on span "Update" at bounding box center [690, 332] width 19 height 6
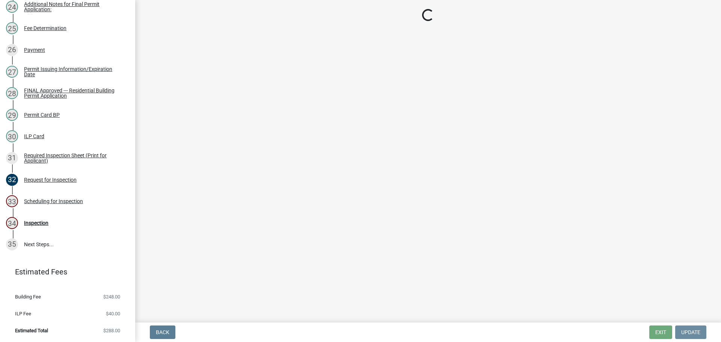
scroll to position [0, 0]
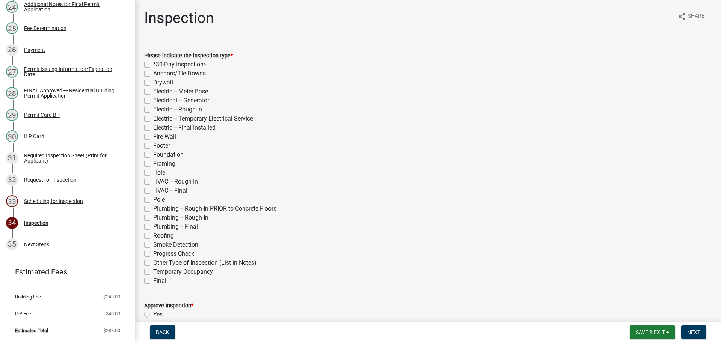
click at [153, 163] on label "Framing" at bounding box center [164, 163] width 22 height 9
click at [153, 163] on input "Framing" at bounding box center [155, 161] width 5 height 5
click at [153, 234] on label "Roofing" at bounding box center [163, 235] width 21 height 9
click at [153, 234] on input "Roofing" at bounding box center [155, 233] width 5 height 5
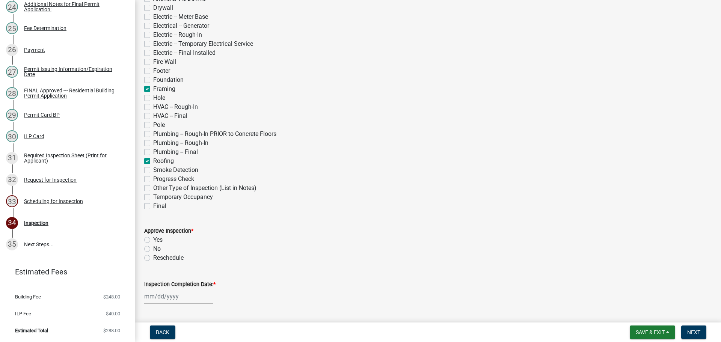
scroll to position [75, 0]
click at [153, 238] on label "Yes" at bounding box center [157, 239] width 9 height 9
click at [153, 238] on input "Yes" at bounding box center [155, 237] width 5 height 5
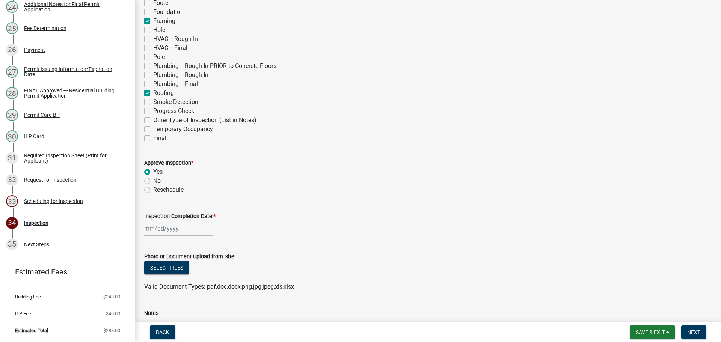
scroll to position [150, 0]
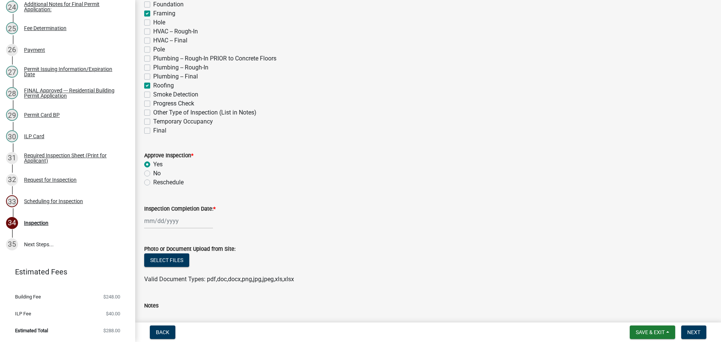
click at [185, 207] on label "Inspection Completion Date: *" at bounding box center [179, 208] width 71 height 5
click at [185, 213] on input "Inspection Completion Date: *" at bounding box center [178, 220] width 69 height 15
click at [177, 158] on div "8" at bounding box center [176, 157] width 12 height 12
click at [692, 330] on span "Next" at bounding box center [693, 332] width 13 height 6
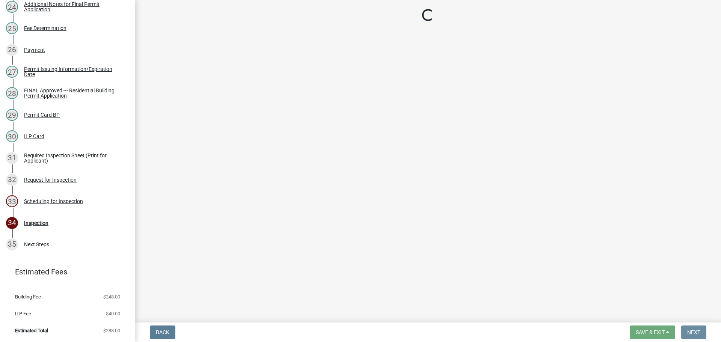
scroll to position [0, 0]
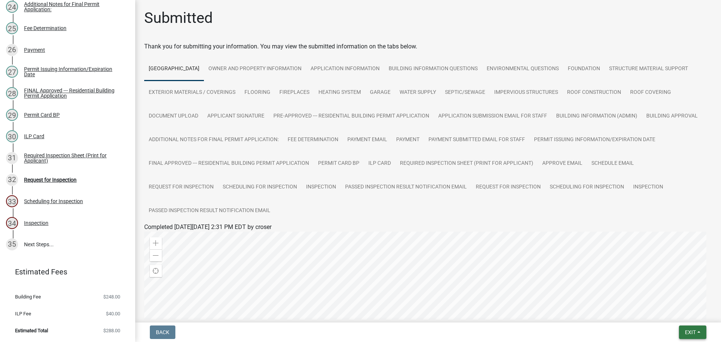
click at [693, 326] on button "Exit" at bounding box center [692, 332] width 27 height 14
click at [690, 313] on button "Save & Exit" at bounding box center [676, 313] width 60 height 18
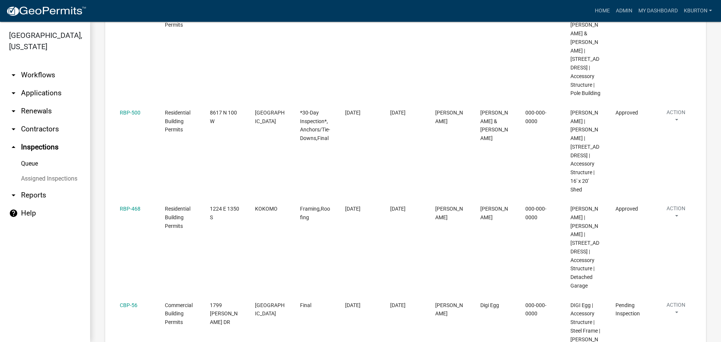
scroll to position [413, 0]
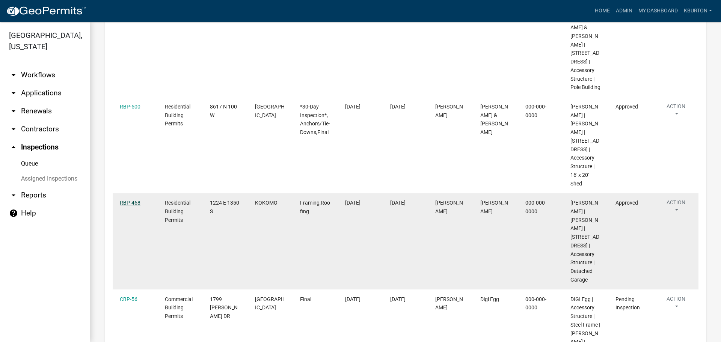
click at [134, 206] on link "RBP-468" at bounding box center [130, 203] width 21 height 6
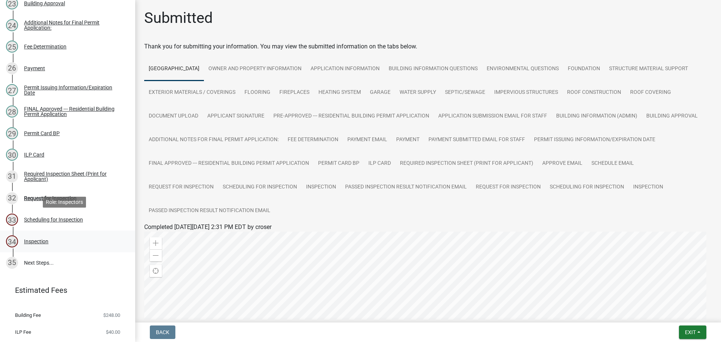
scroll to position [624, 0]
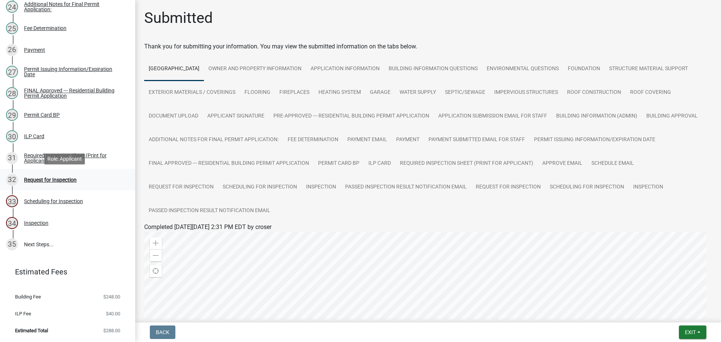
click at [63, 179] on div "Request for Inspection" at bounding box center [50, 179] width 53 height 5
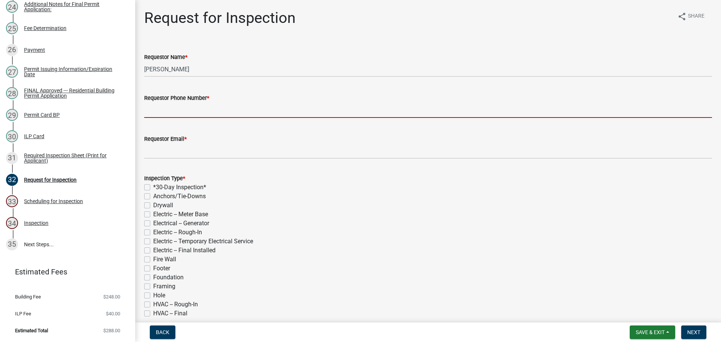
click at [185, 113] on input "Requestor Phone Number *" at bounding box center [427, 109] width 567 height 15
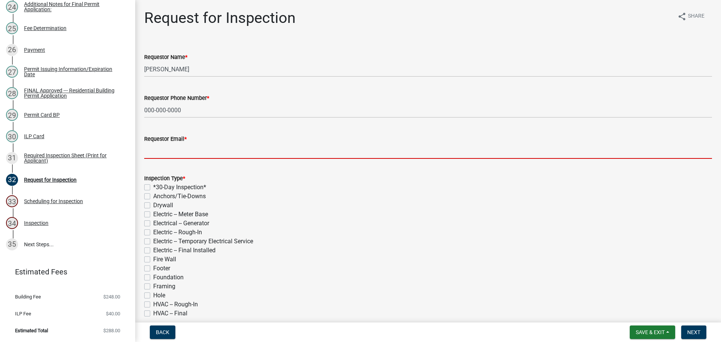
click at [188, 150] on input "Requestor Email *" at bounding box center [427, 150] width 567 height 15
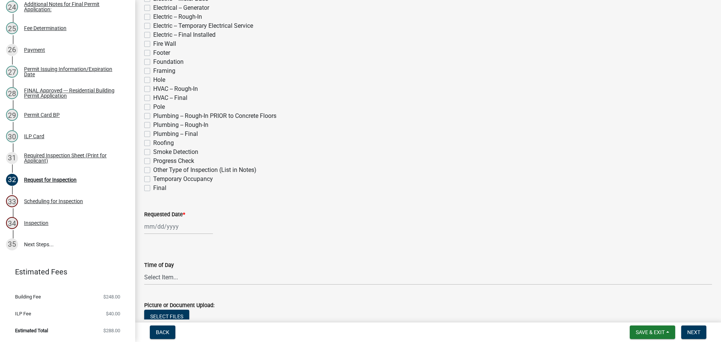
scroll to position [225, 0]
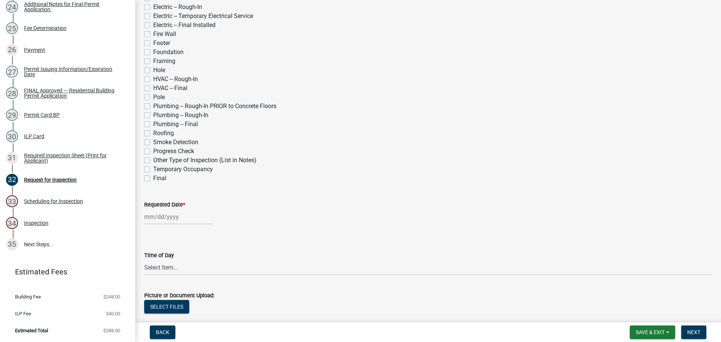
click at [153, 178] on label "Final" at bounding box center [159, 178] width 13 height 9
click at [153, 178] on input "Final" at bounding box center [155, 176] width 5 height 5
click at [163, 204] on label "Requested Date *" at bounding box center [164, 204] width 41 height 5
click at [163, 209] on input "Requested Date *" at bounding box center [178, 216] width 69 height 15
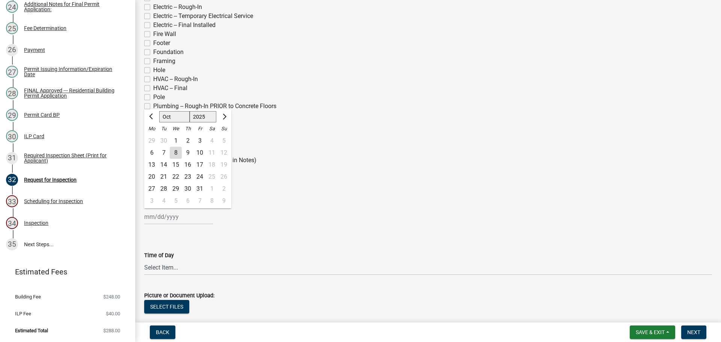
click at [186, 202] on div "6" at bounding box center [188, 201] width 12 height 12
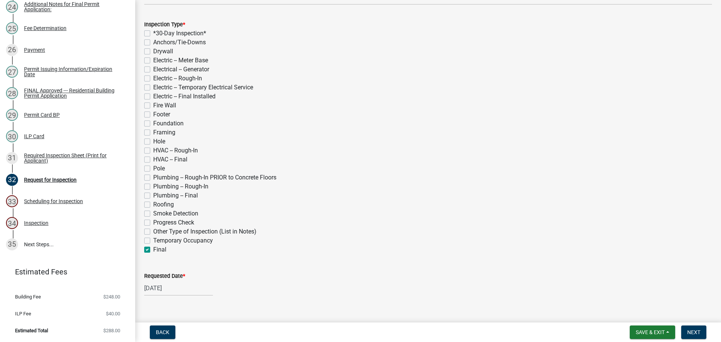
scroll to position [150, 0]
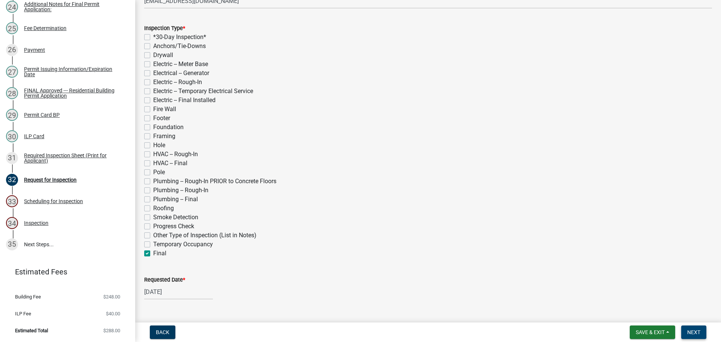
click at [698, 328] on button "Next" at bounding box center [693, 332] width 25 height 14
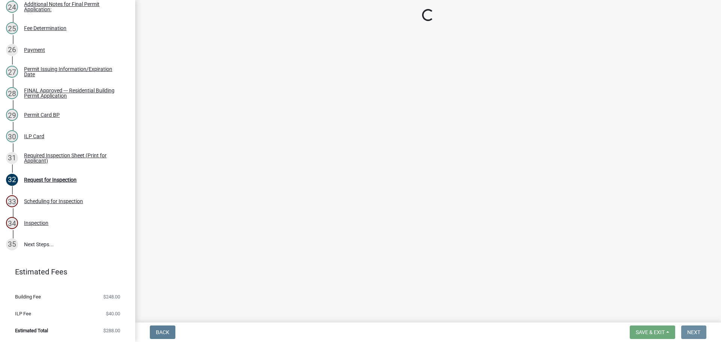
scroll to position [0, 0]
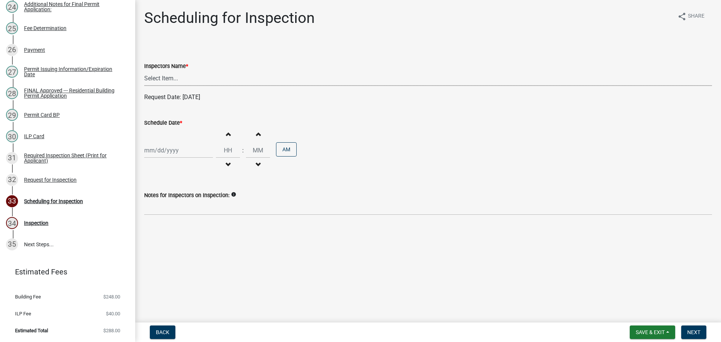
click at [170, 80] on select "Select Item... bmthomas ([PERSON_NAME]) croser ([PERSON_NAME]) [PERSON_NAME] ([…" at bounding box center [427, 78] width 567 height 15
click at [144, 71] on select "Select Item... bmthomas ([PERSON_NAME]) croser ([PERSON_NAME]) [PERSON_NAME] ([…" at bounding box center [427, 78] width 567 height 15
click at [169, 124] on label "Schedule Date *" at bounding box center [163, 122] width 38 height 5
click at [169, 143] on input "Schedule Date *" at bounding box center [178, 150] width 69 height 15
click at [176, 249] on div "5" at bounding box center [176, 250] width 12 height 12
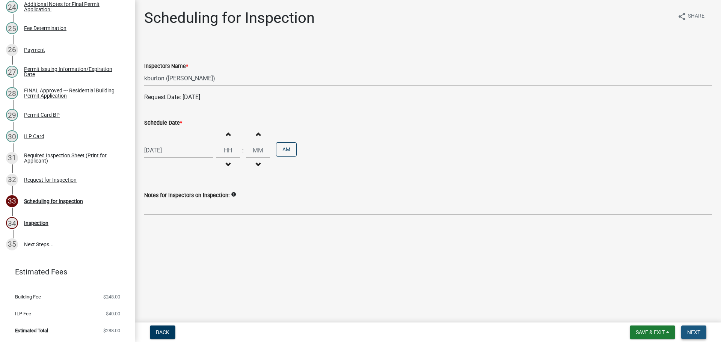
click at [688, 334] on span "Next" at bounding box center [693, 332] width 13 height 6
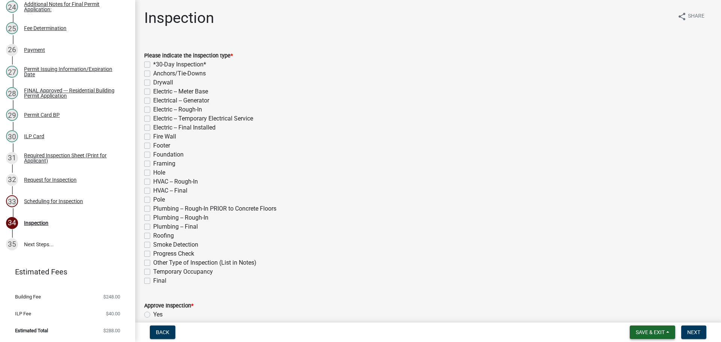
click at [647, 330] on span "Save & Exit" at bounding box center [649, 332] width 29 height 6
click at [640, 318] on button "Save & Exit" at bounding box center [645, 313] width 60 height 18
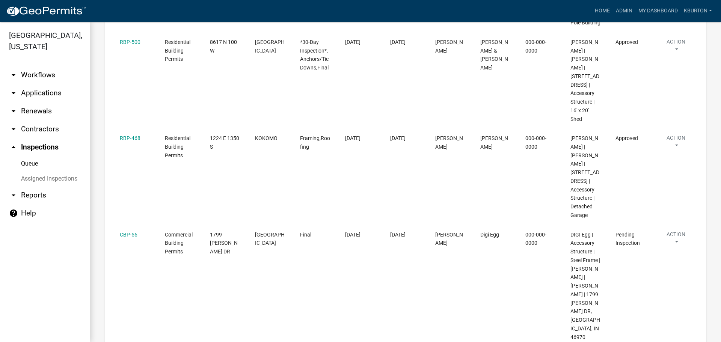
scroll to position [488, 0]
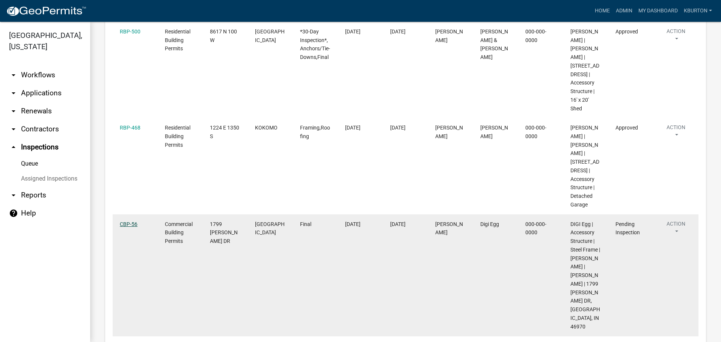
click at [135, 227] on link "CBP-56" at bounding box center [129, 224] width 18 height 6
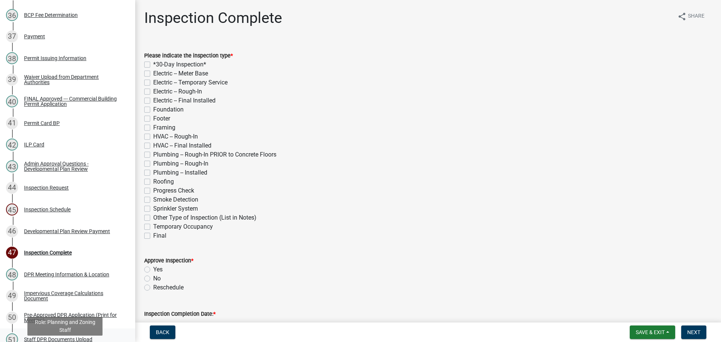
scroll to position [863, 0]
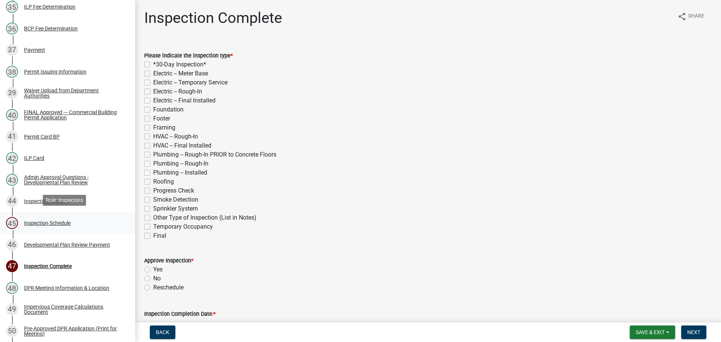
click at [50, 221] on div "Inspection Schedule" at bounding box center [47, 222] width 47 height 5
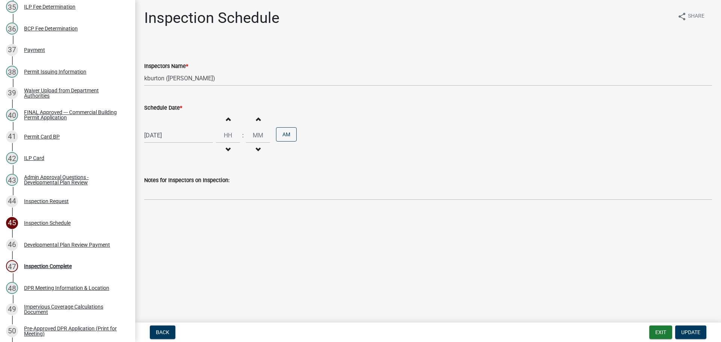
click at [171, 106] on label "Schedule Date *" at bounding box center [163, 107] width 38 height 5
click at [171, 128] on input "[DATE]" at bounding box center [178, 135] width 69 height 15
click at [178, 200] on div "15" at bounding box center [176, 199] width 12 height 12
click at [691, 328] on button "Update" at bounding box center [690, 332] width 31 height 14
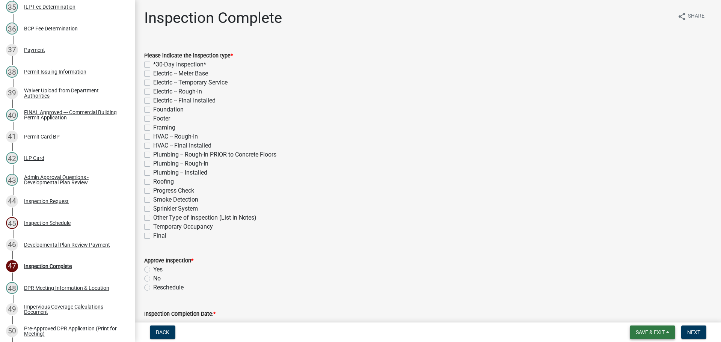
click at [661, 330] on span "Save & Exit" at bounding box center [649, 332] width 29 height 6
click at [661, 319] on button "Save & Exit" at bounding box center [645, 313] width 60 height 18
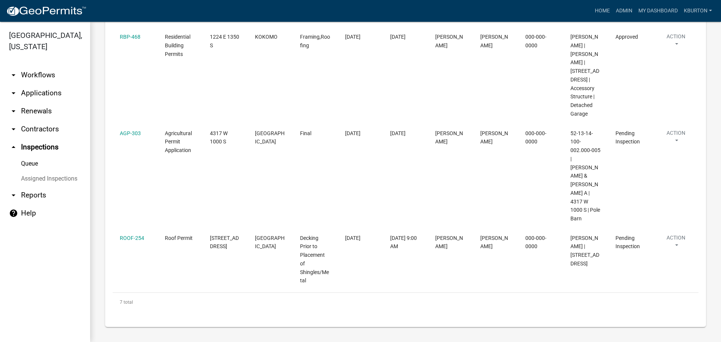
scroll to position [558, 0]
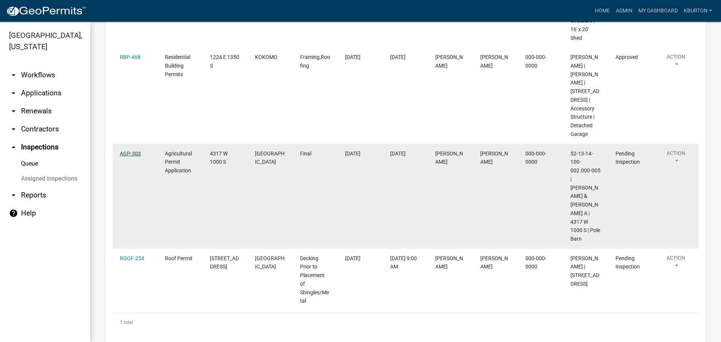
click at [139, 157] on link "AGP-303" at bounding box center [130, 153] width 21 height 6
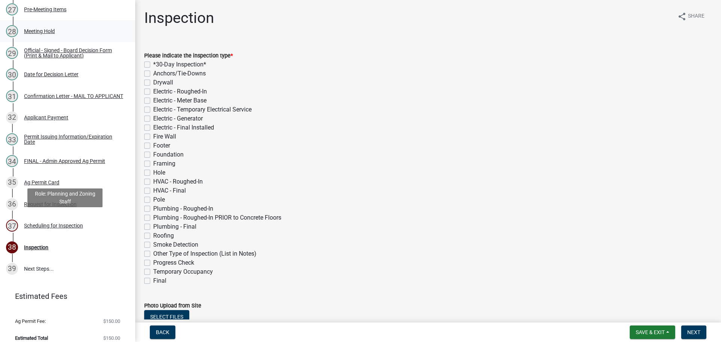
scroll to position [693, 0]
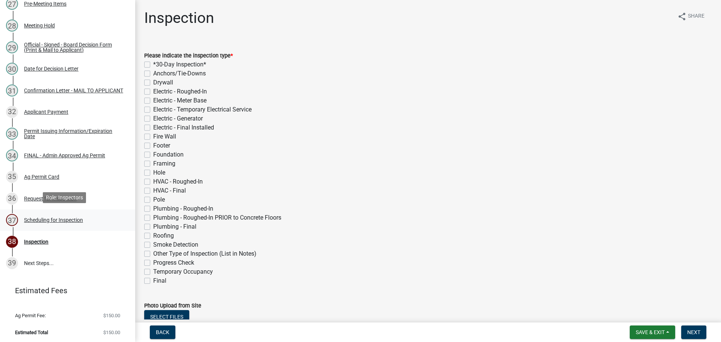
click at [68, 218] on div "Scheduling for Inspection" at bounding box center [53, 219] width 59 height 5
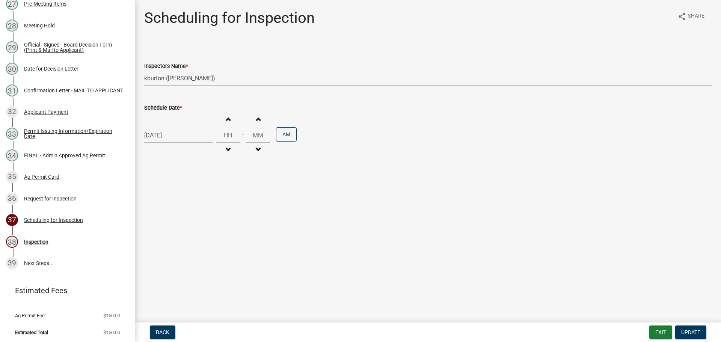
click at [172, 107] on label "Schedule Date *" at bounding box center [163, 107] width 38 height 5
click at [172, 128] on input "[DATE]" at bounding box center [178, 135] width 69 height 15
click at [163, 200] on div "14" at bounding box center [164, 199] width 12 height 12
click at [698, 331] on span "Update" at bounding box center [690, 332] width 19 height 6
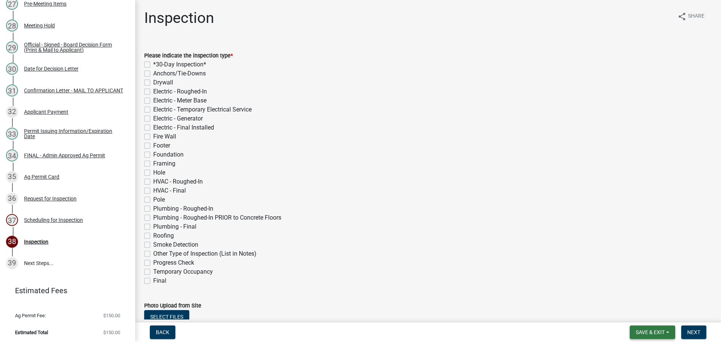
click at [661, 330] on span "Save & Exit" at bounding box center [649, 332] width 29 height 6
click at [647, 310] on button "Save & Exit" at bounding box center [645, 313] width 60 height 18
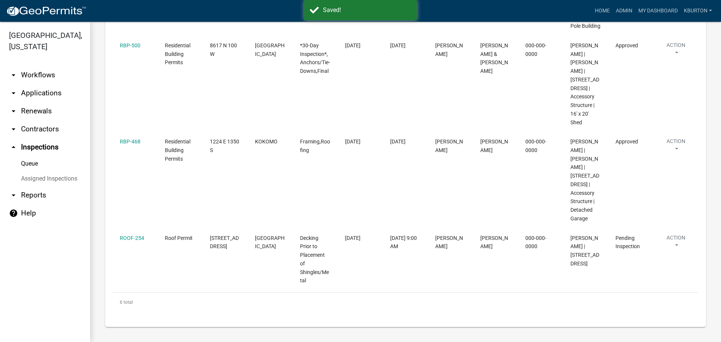
scroll to position [508, 0]
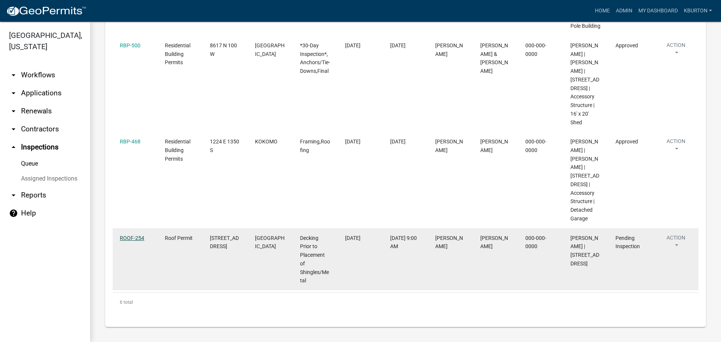
click at [131, 235] on link "ROOF-254" at bounding box center [132, 238] width 24 height 6
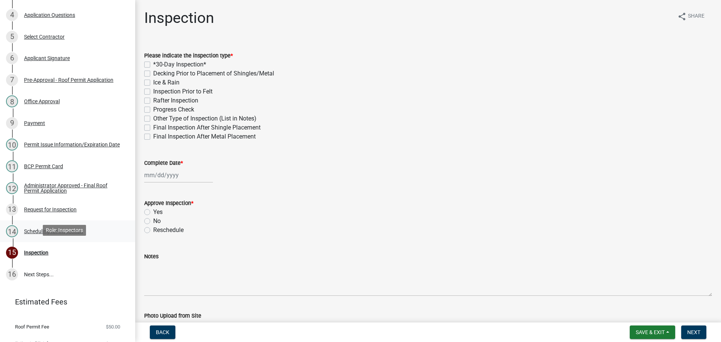
scroll to position [185, 0]
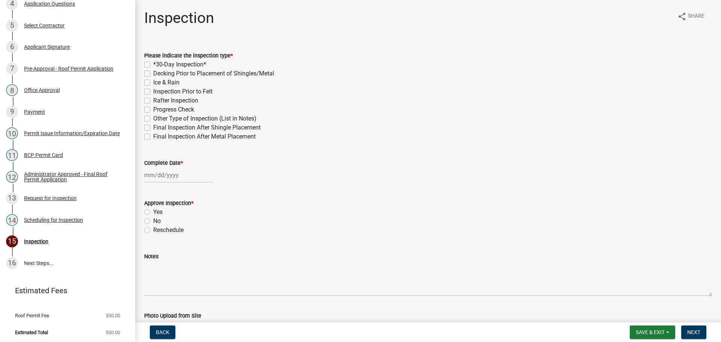
click at [153, 73] on label "Decking Prior to Placement of Shingles/Metal" at bounding box center [213, 73] width 121 height 9
click at [153, 73] on input "Decking Prior to Placement of Shingles/Metal" at bounding box center [155, 71] width 5 height 5
click at [168, 161] on label "Complete Date *" at bounding box center [163, 163] width 39 height 5
click at [168, 167] on input "Complete Date *" at bounding box center [178, 174] width 69 height 15
click at [171, 226] on div "8" at bounding box center [176, 227] width 12 height 12
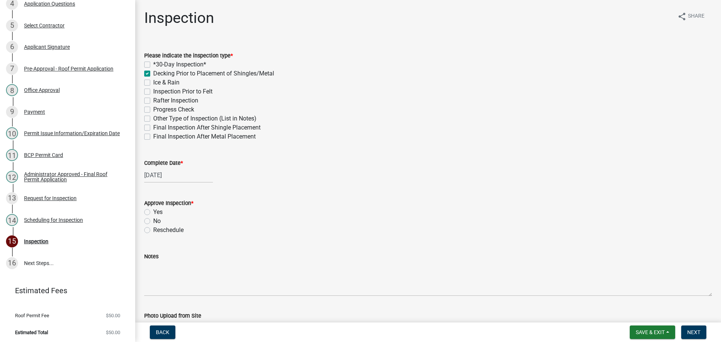
click at [153, 211] on label "Yes" at bounding box center [157, 212] width 9 height 9
click at [153, 211] on input "Yes" at bounding box center [155, 210] width 5 height 5
click at [690, 329] on span "Next" at bounding box center [693, 332] width 13 height 6
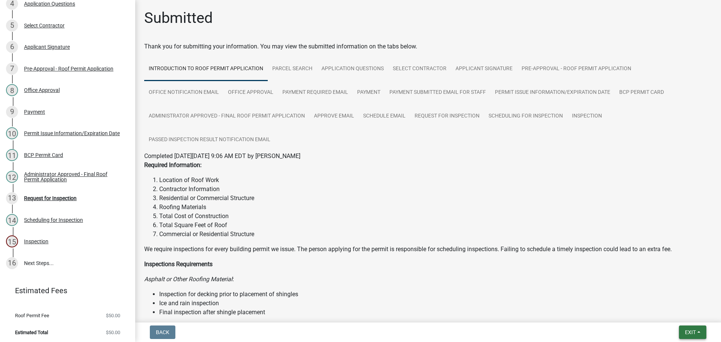
click at [688, 327] on button "Exit" at bounding box center [692, 332] width 27 height 14
click at [679, 313] on button "Save & Exit" at bounding box center [676, 313] width 60 height 18
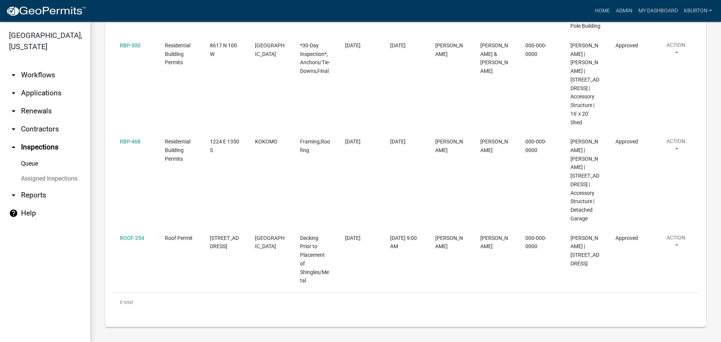
scroll to position [508, 0]
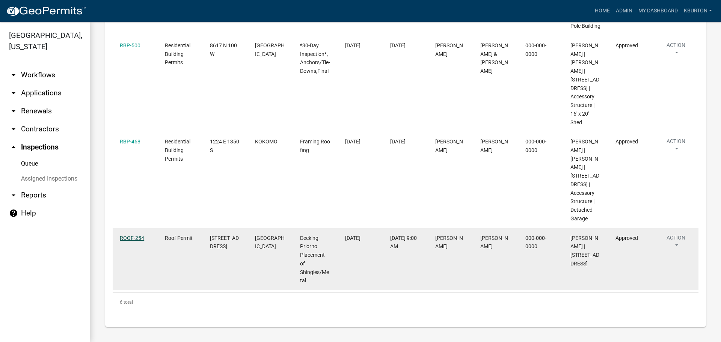
click at [128, 239] on link "ROOF-254" at bounding box center [132, 238] width 24 height 6
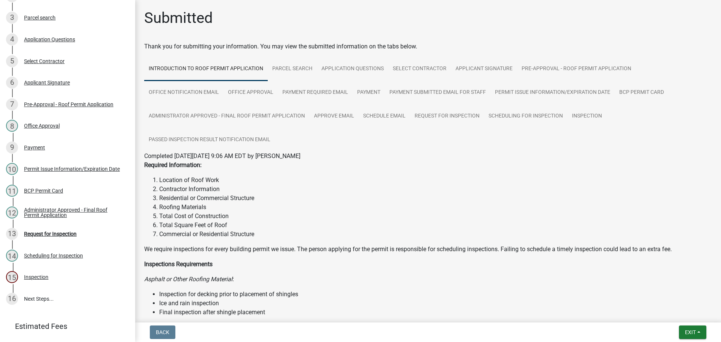
scroll to position [185, 0]
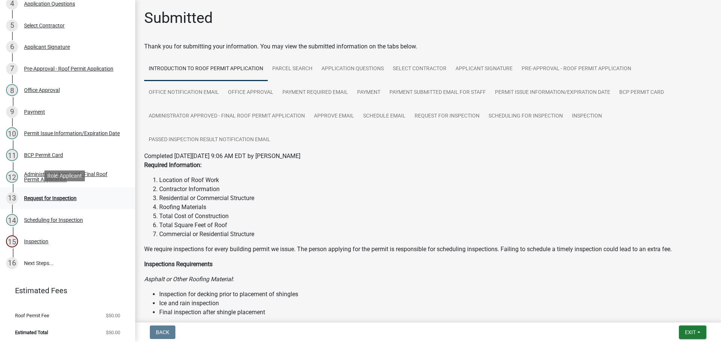
click at [68, 196] on div "Request for Inspection" at bounding box center [50, 198] width 53 height 5
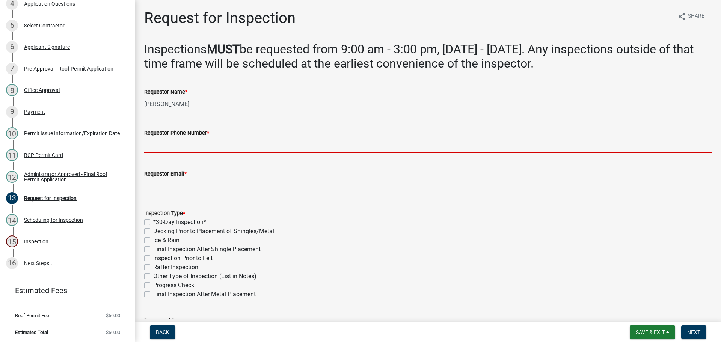
click at [196, 144] on input "Requestor Phone Number *" at bounding box center [427, 144] width 567 height 15
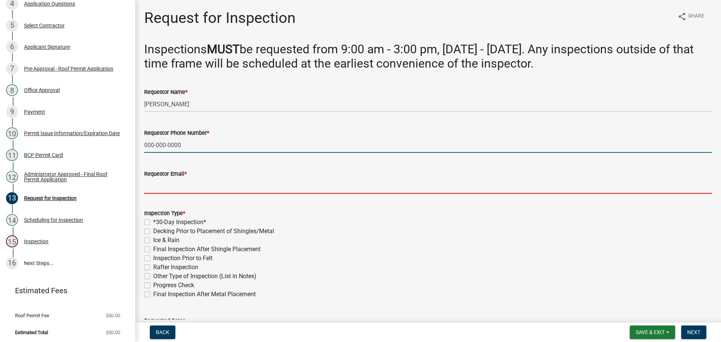
click at [206, 178] on input "Requestor Email *" at bounding box center [427, 185] width 567 height 15
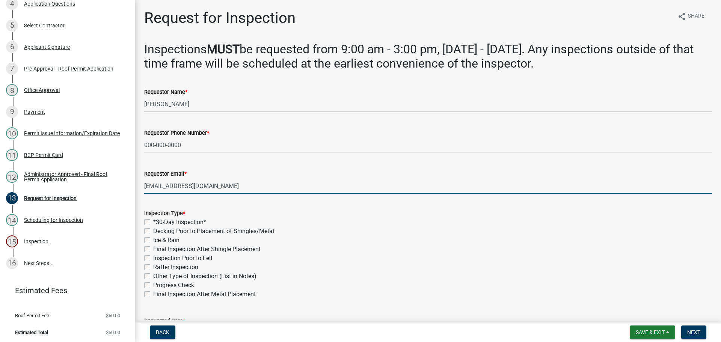
scroll to position [38, 0]
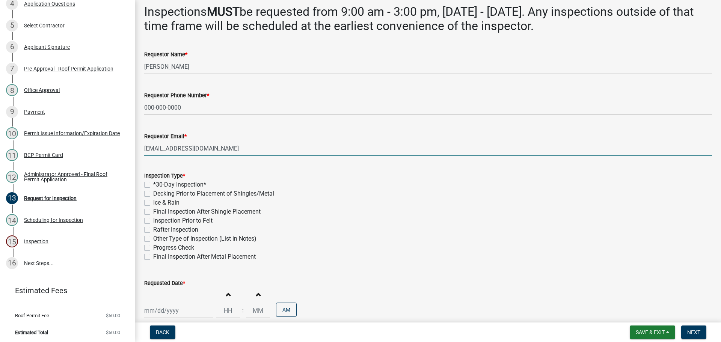
click at [153, 257] on label "Final Inspection After Metal Placement" at bounding box center [204, 256] width 102 height 9
click at [153, 257] on input "Final Inspection After Metal Placement" at bounding box center [155, 254] width 5 height 5
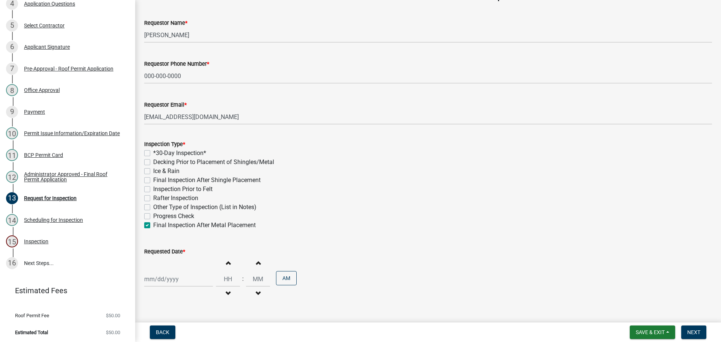
scroll to position [113, 0]
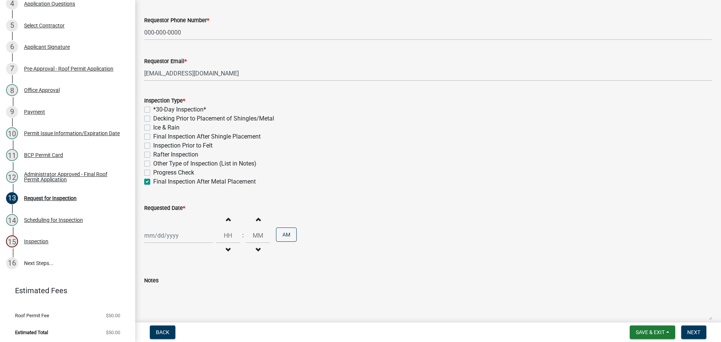
click at [166, 208] on label "Requested Date *" at bounding box center [164, 208] width 41 height 5
click at [166, 228] on input "Requested Date *" at bounding box center [178, 235] width 69 height 15
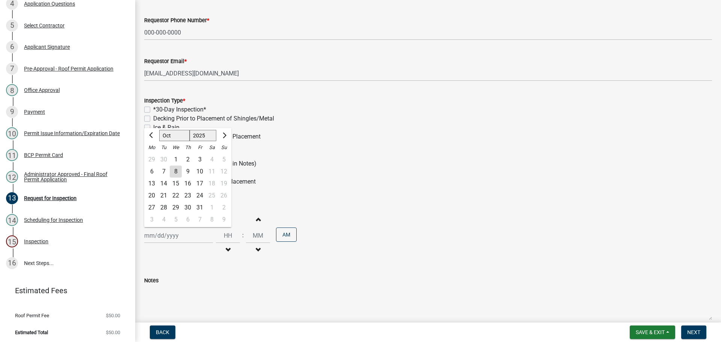
click at [163, 185] on div "14" at bounding box center [164, 184] width 12 height 12
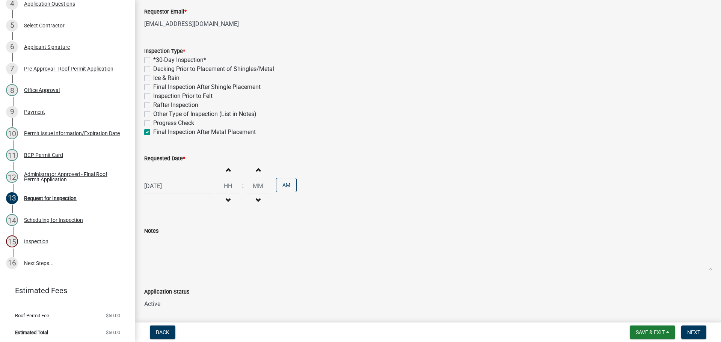
scroll to position [150, 0]
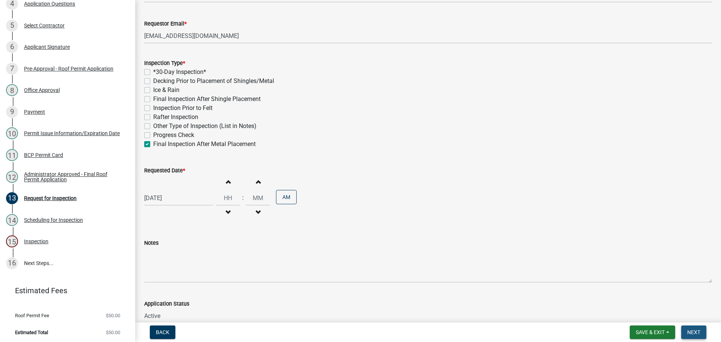
click at [694, 327] on button "Next" at bounding box center [693, 332] width 25 height 14
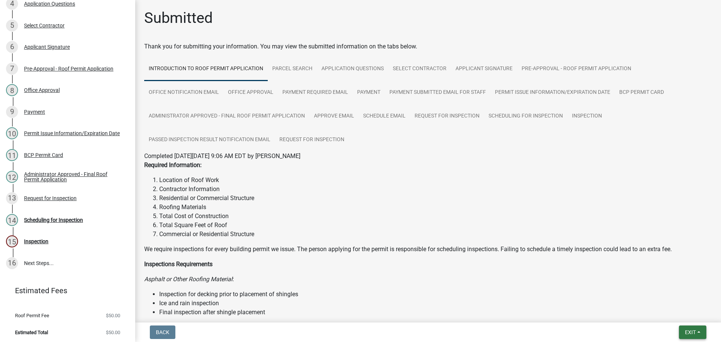
click at [686, 328] on button "Exit" at bounding box center [692, 332] width 27 height 14
click at [670, 308] on button "Save & Exit" at bounding box center [676, 313] width 60 height 18
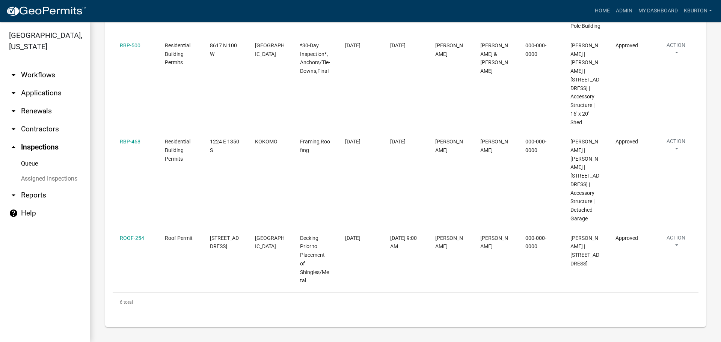
scroll to position [508, 0]
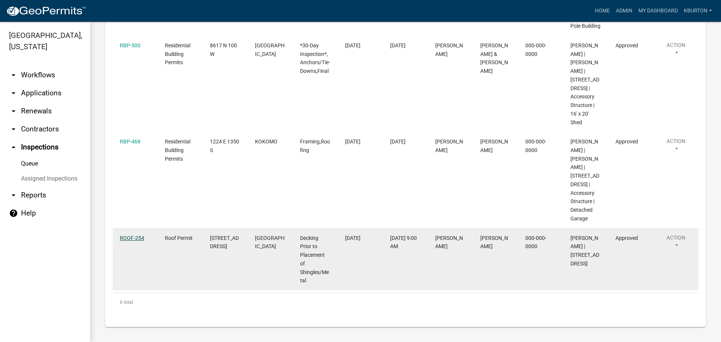
click at [134, 236] on link "ROOF-254" at bounding box center [132, 238] width 24 height 6
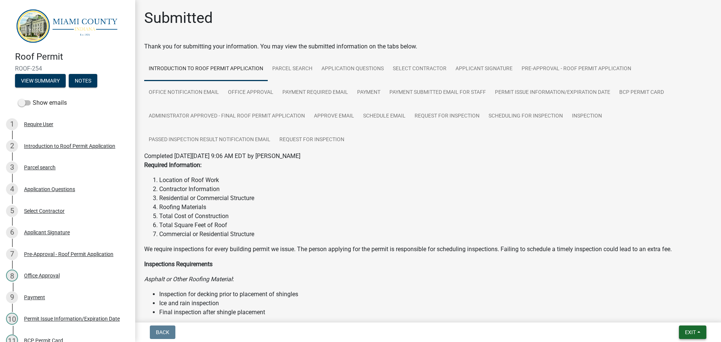
click at [695, 330] on span "Exit" at bounding box center [690, 332] width 11 height 6
click at [682, 312] on button "Save & Exit" at bounding box center [676, 313] width 60 height 18
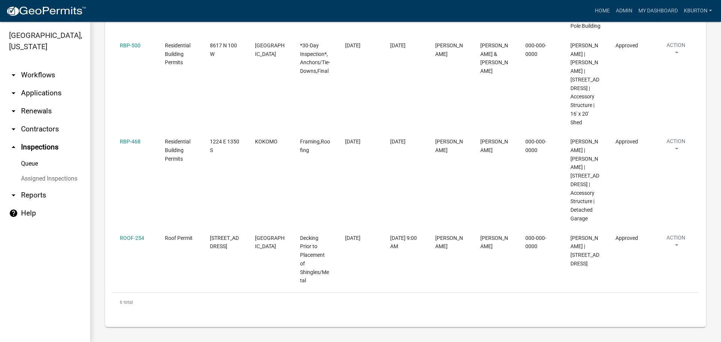
scroll to position [508, 0]
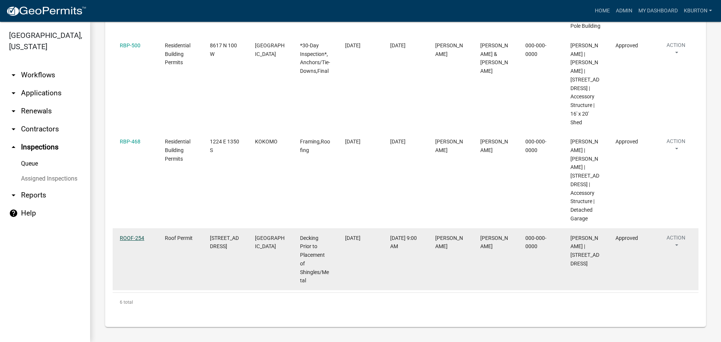
click at [136, 237] on link "ROOF-254" at bounding box center [132, 238] width 24 height 6
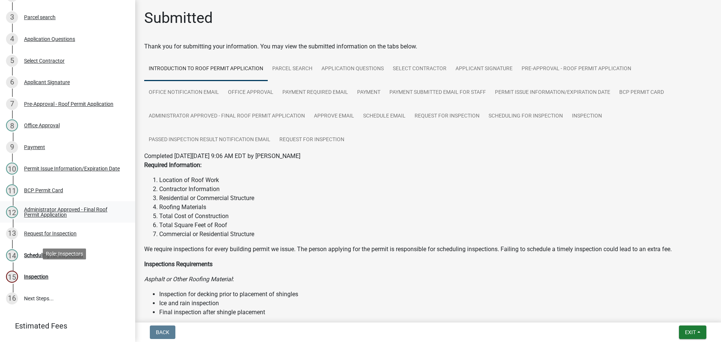
scroll to position [185, 0]
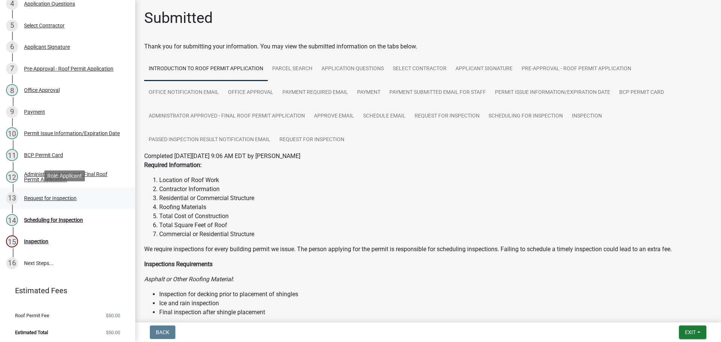
click at [69, 196] on div "Request for Inspection" at bounding box center [50, 198] width 53 height 5
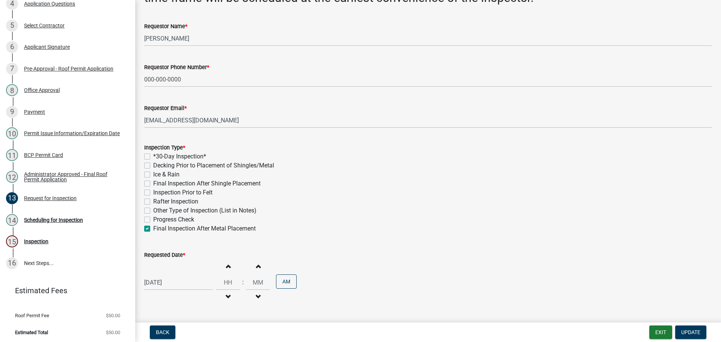
scroll to position [75, 0]
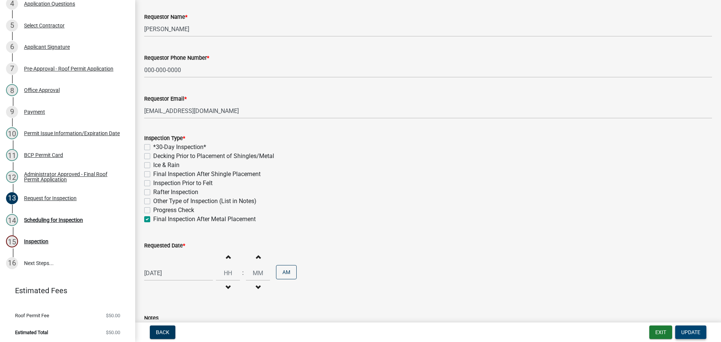
click at [694, 329] on span "Update" at bounding box center [690, 332] width 19 height 6
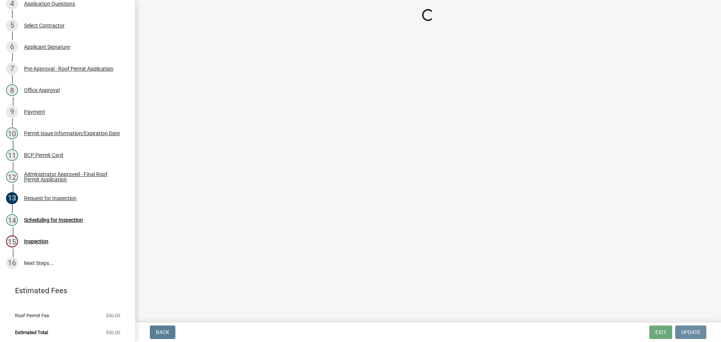
scroll to position [0, 0]
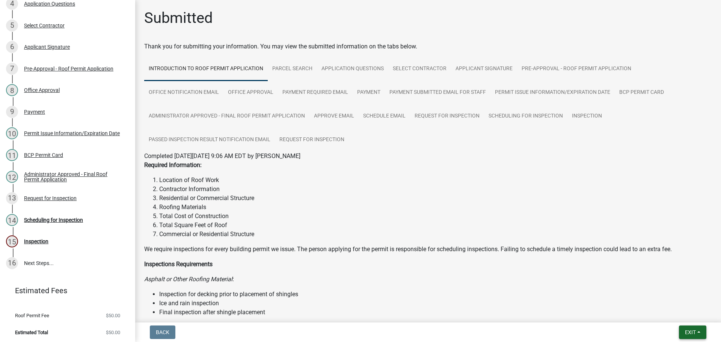
click at [687, 331] on span "Exit" at bounding box center [690, 332] width 11 height 6
click at [682, 304] on button "Save & Exit" at bounding box center [676, 313] width 60 height 18
